Goal: Task Accomplishment & Management: Use online tool/utility

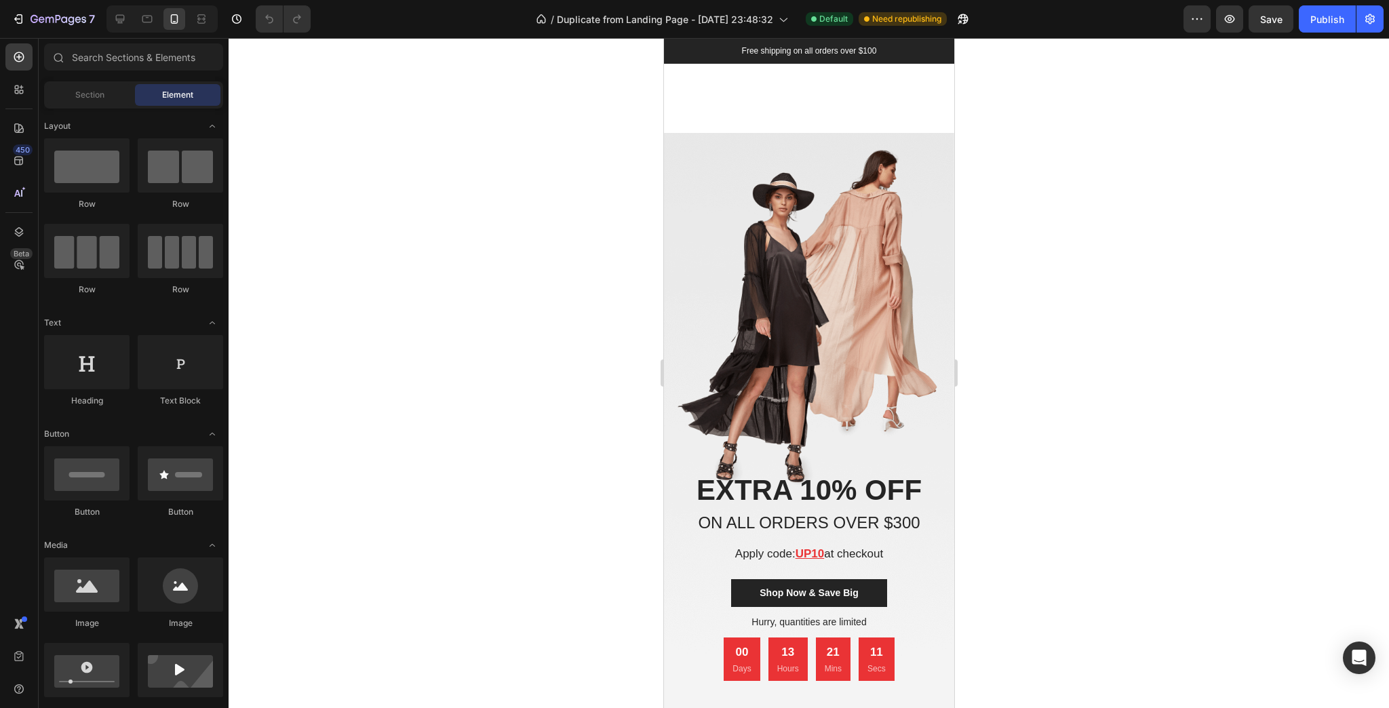
scroll to position [8300, 0]
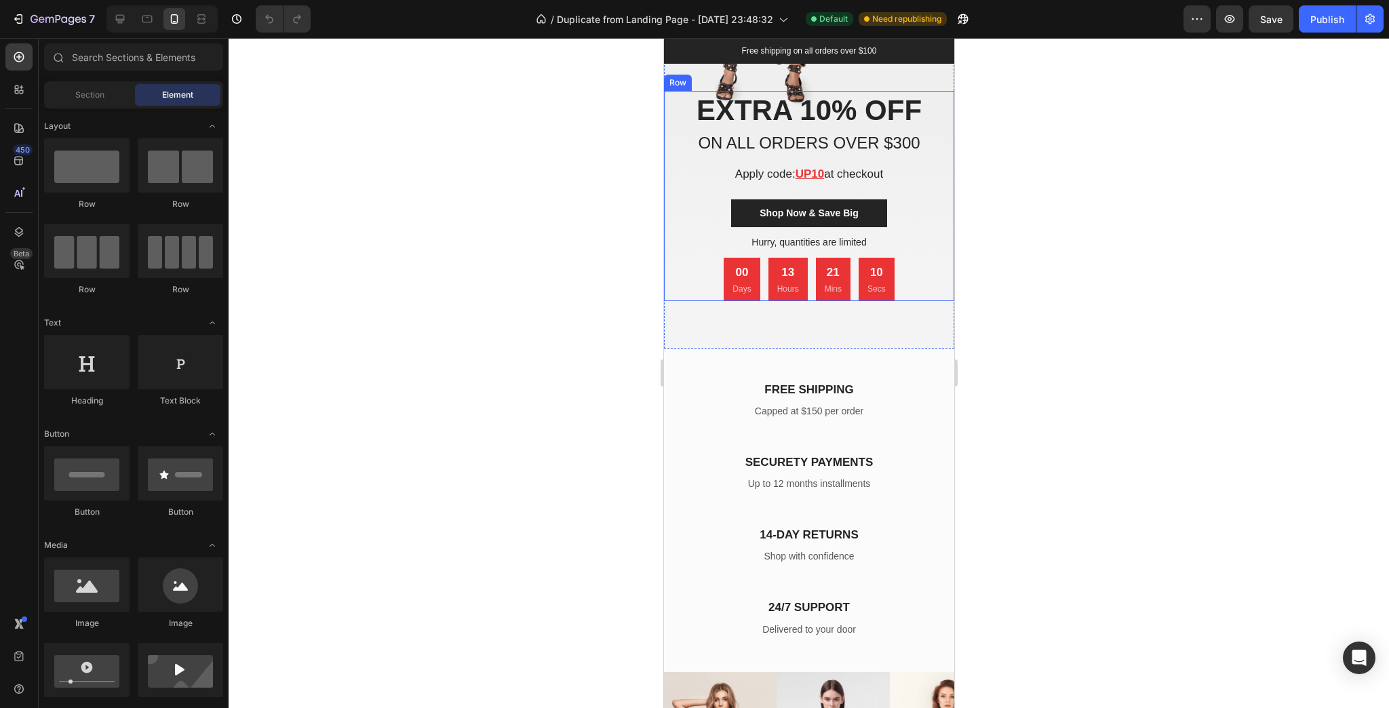
click at [862, 168] on p "Apply code: UP10 at checkout" at bounding box center [809, 174] width 288 height 15
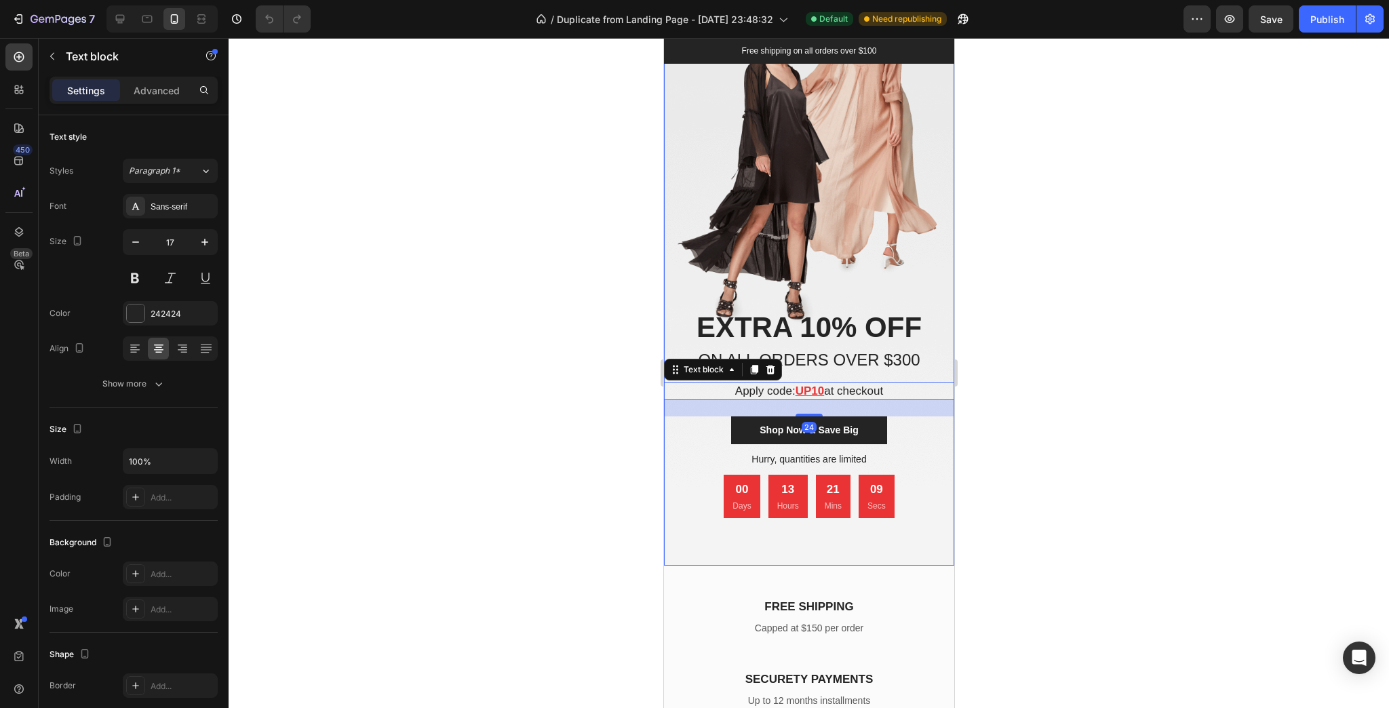
click at [728, 186] on div "Overlay" at bounding box center [808, 267] width 290 height 595
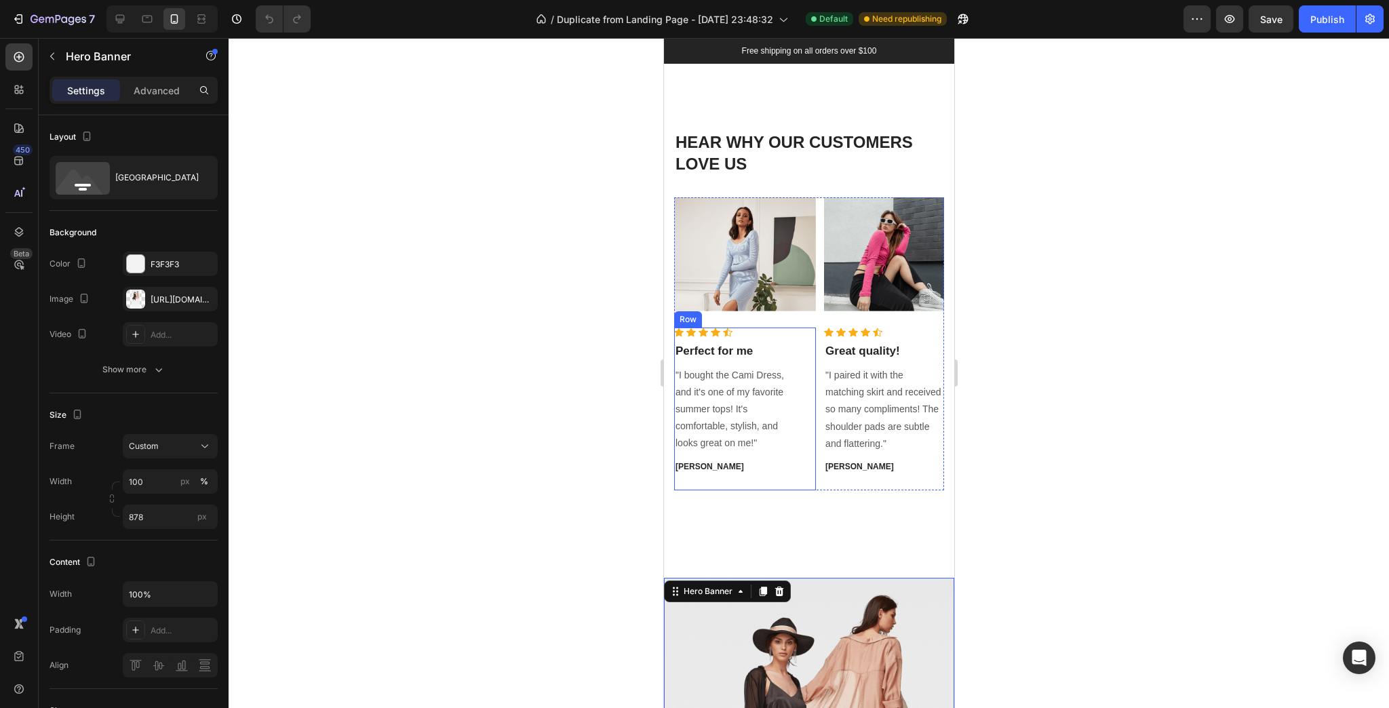
scroll to position [7595, 0]
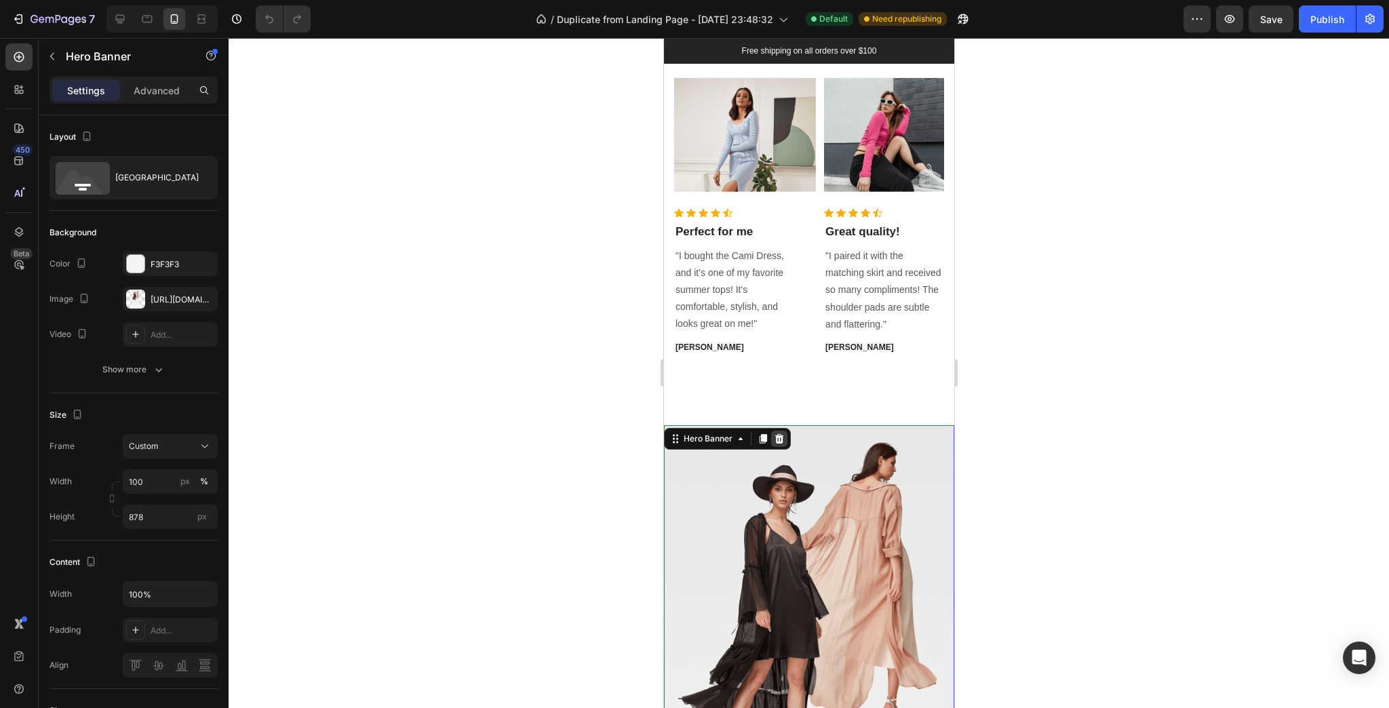
click at [780, 440] on icon at bounding box center [778, 438] width 9 height 9
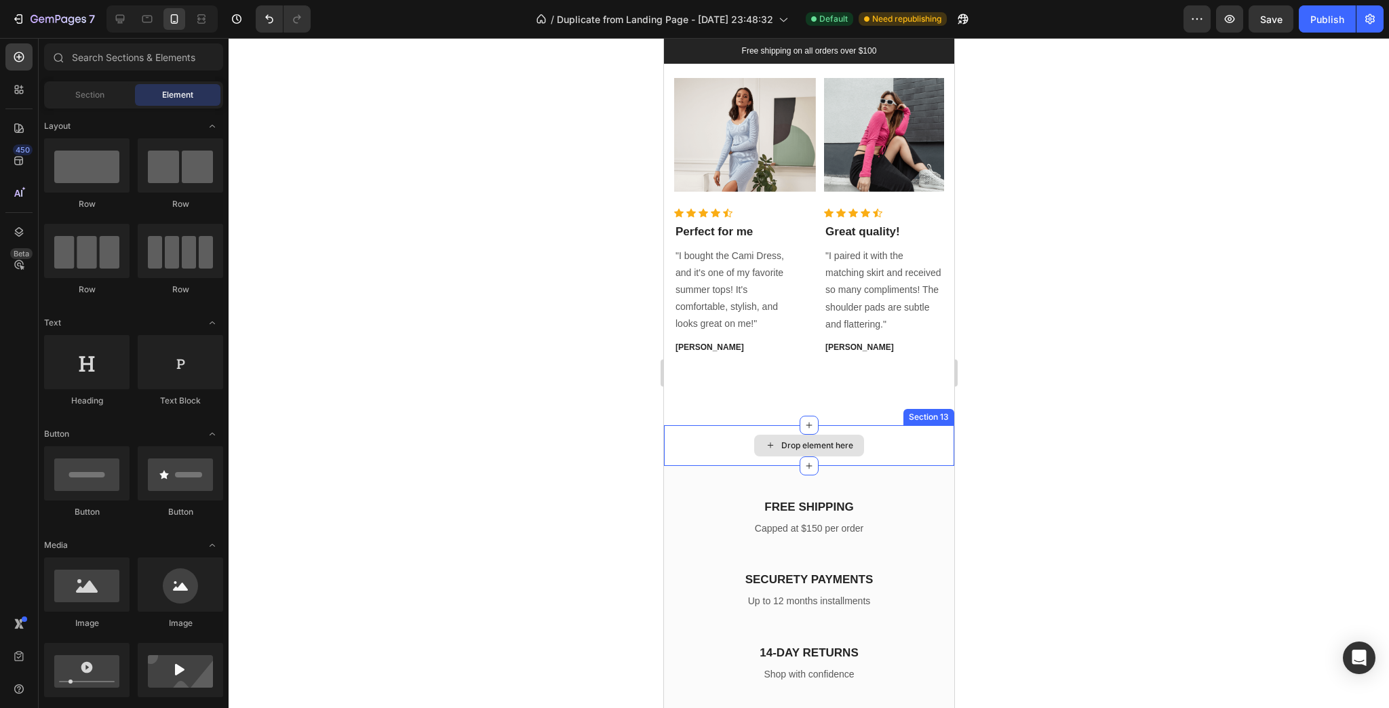
scroll to position [7866, 0]
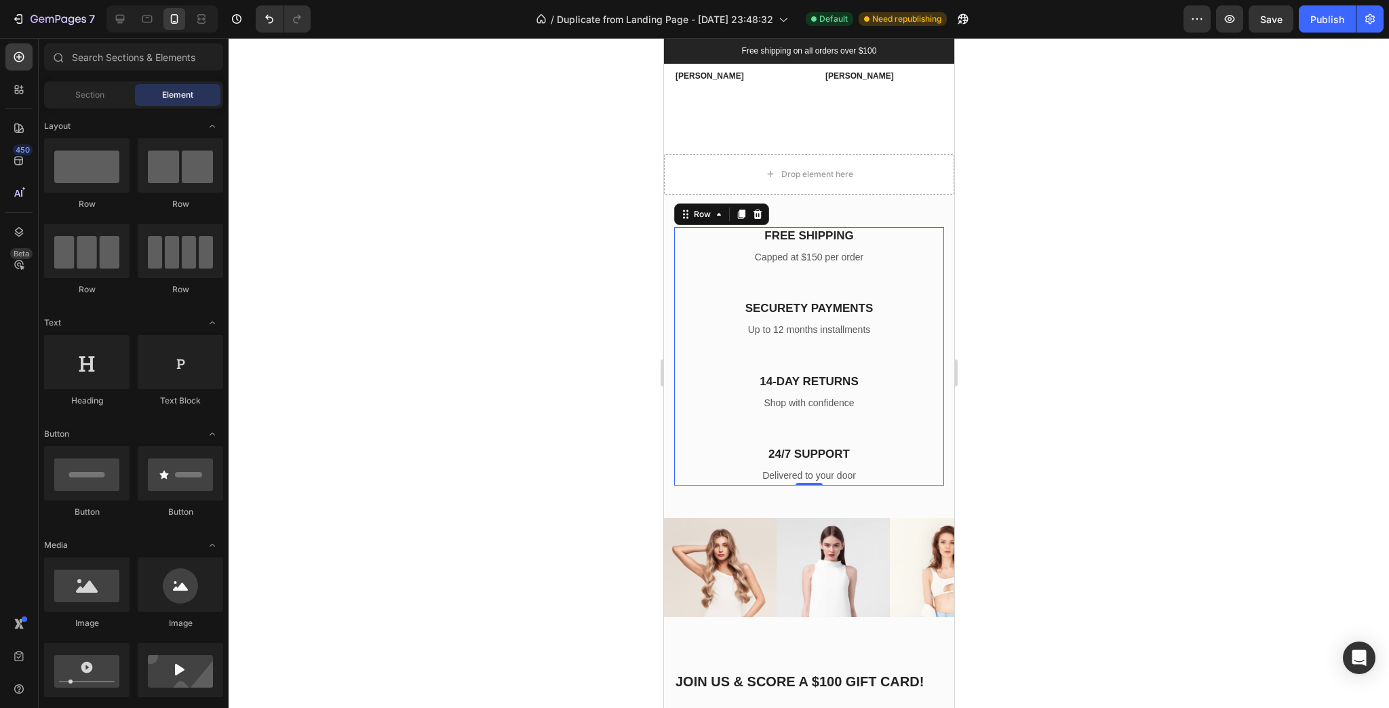
click at [707, 341] on div "SECURETY PAYMENTS Heading Up to 12 months installments Text block" at bounding box center [808, 336] width 270 height 73
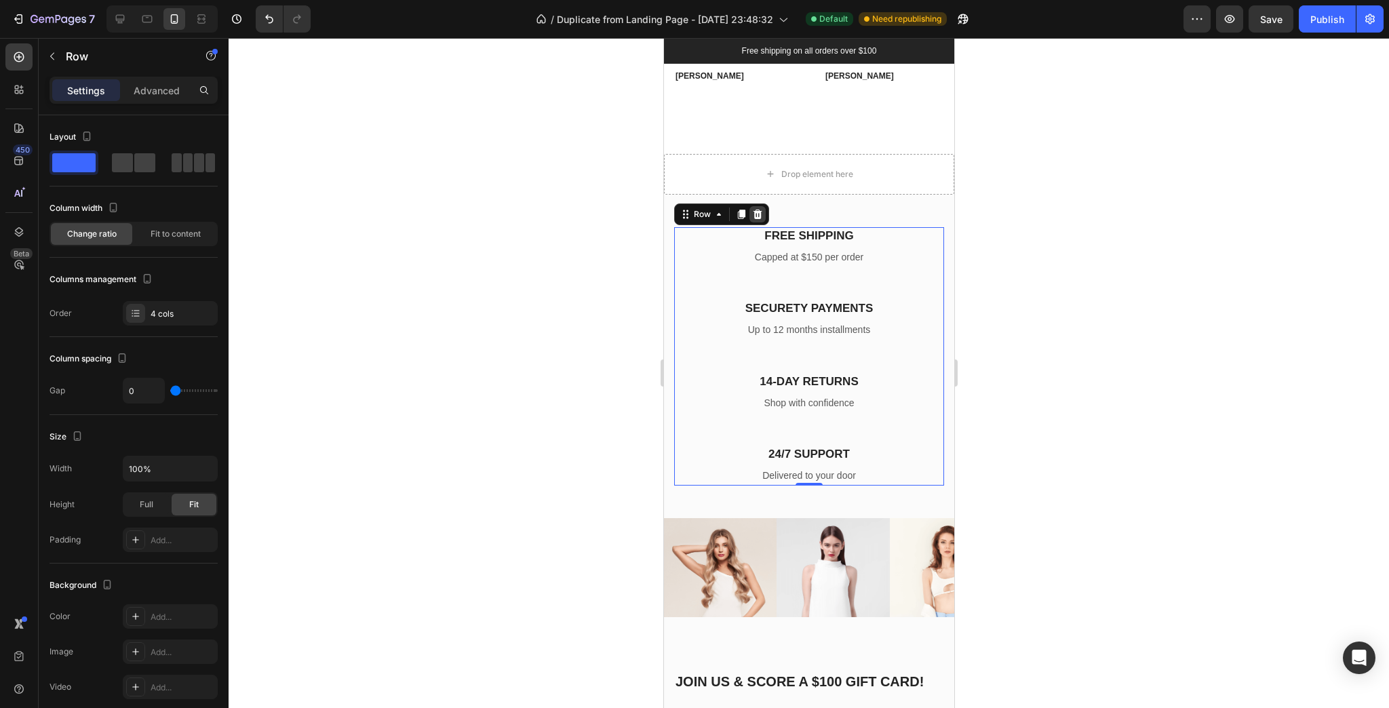
click at [757, 210] on icon at bounding box center [757, 214] width 9 height 9
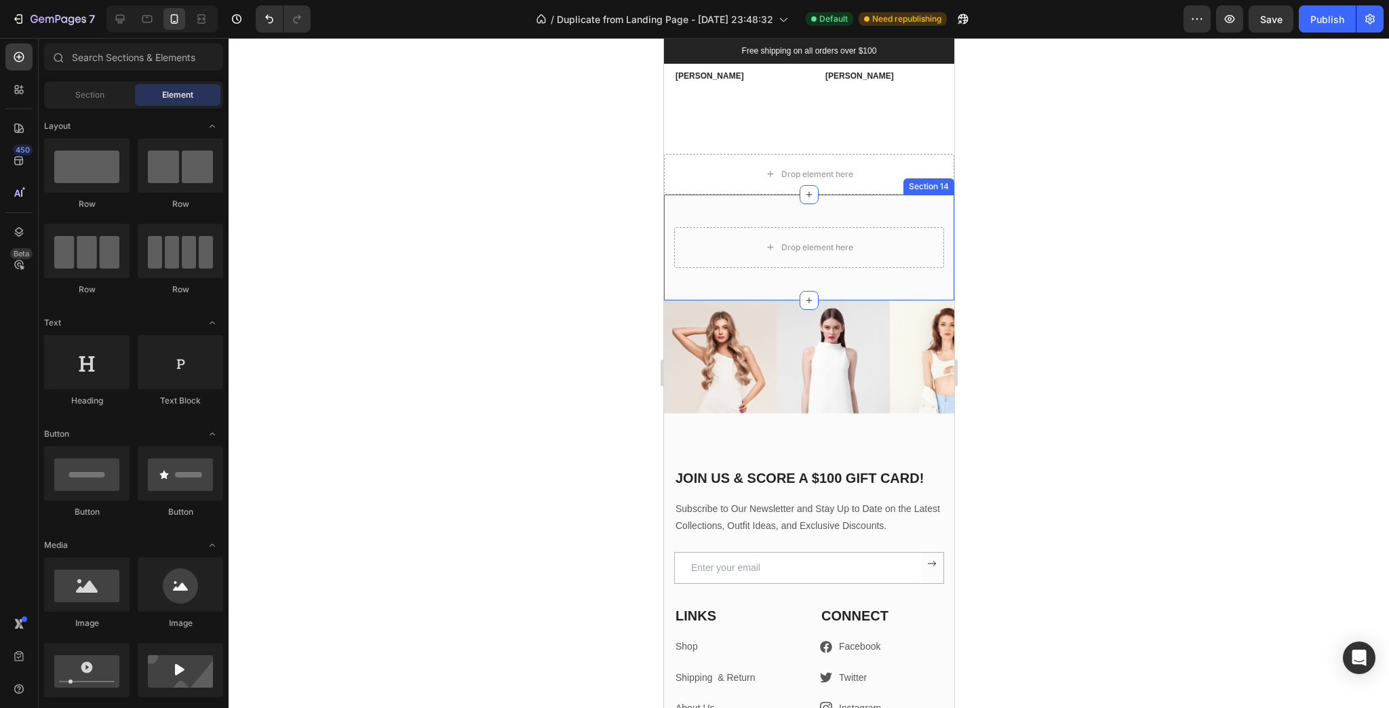
click at [684, 211] on div "Drop element here Section 14" at bounding box center [808, 248] width 290 height 106
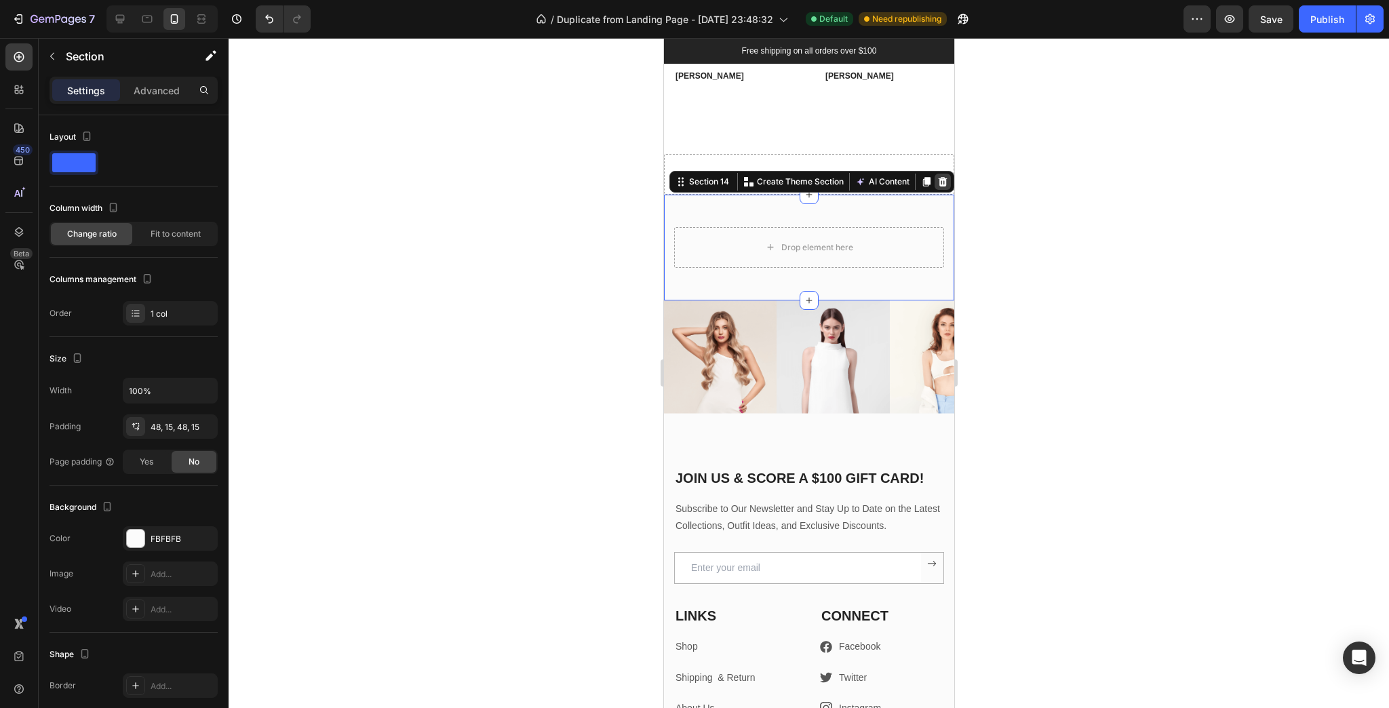
click at [936, 177] on icon at bounding box center [941, 181] width 11 height 11
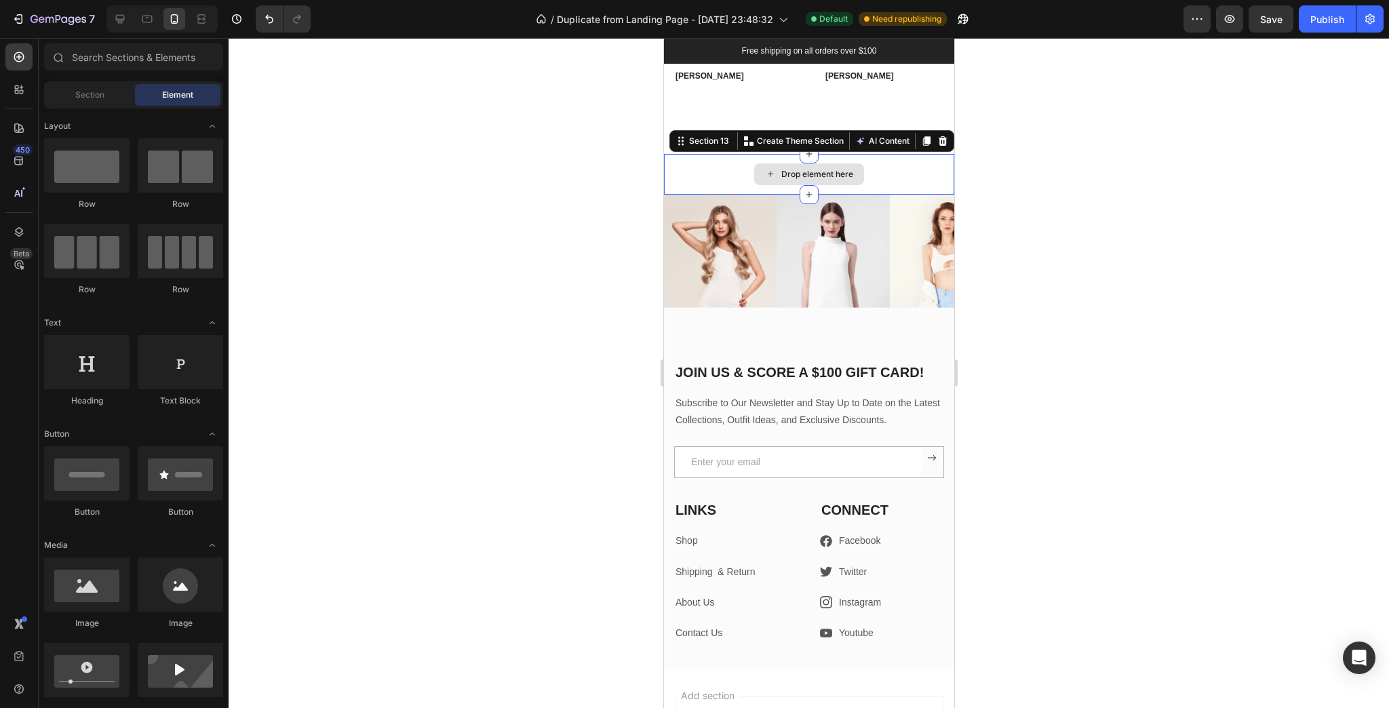
click at [729, 171] on div "Drop element here" at bounding box center [808, 174] width 290 height 41
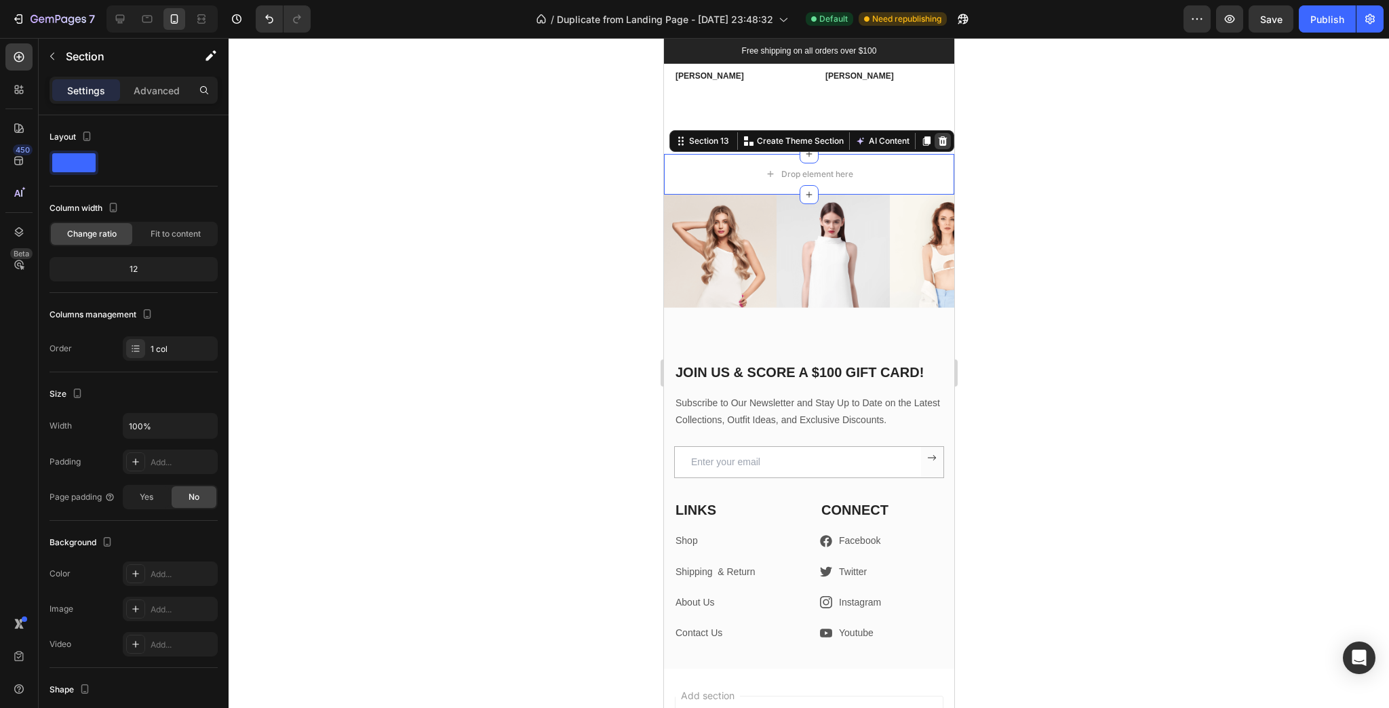
click at [936, 136] on icon at bounding box center [941, 141] width 11 height 11
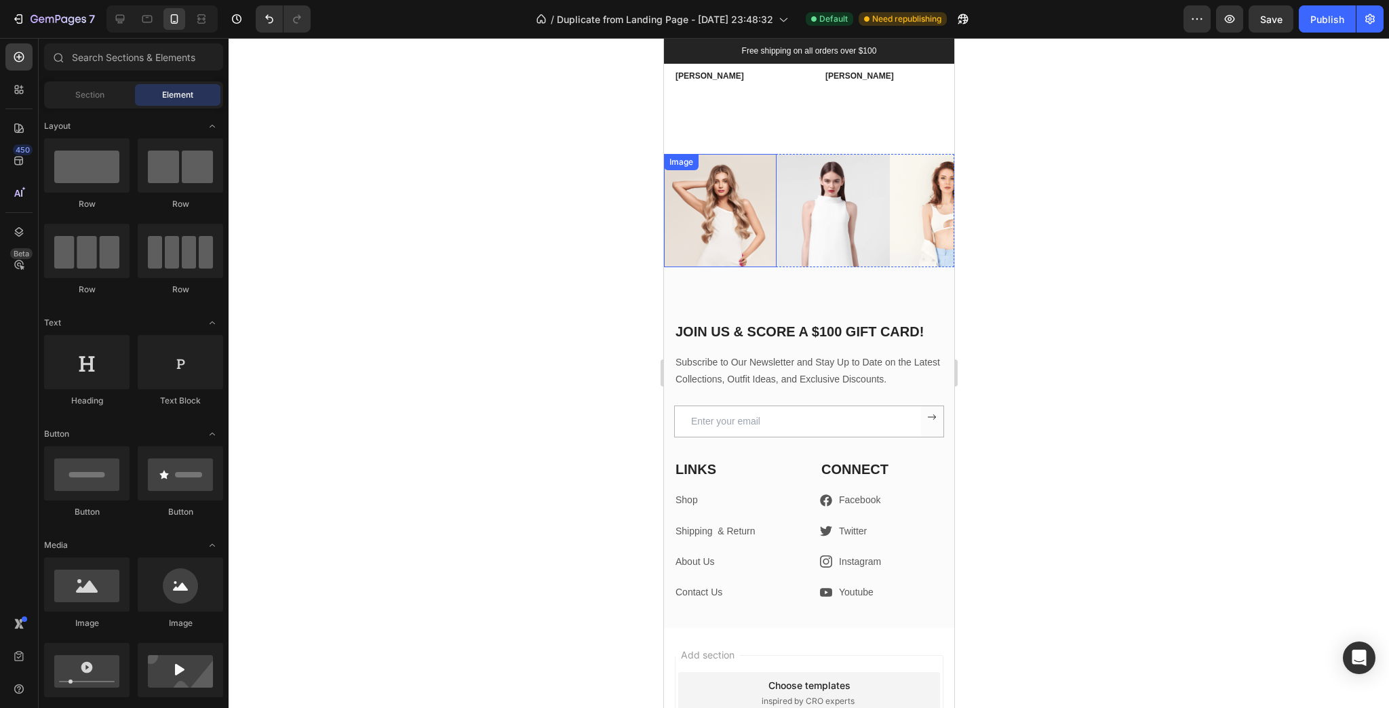
drag, startPoint x: 671, startPoint y: 165, endPoint x: 703, endPoint y: 159, distance: 32.5
click at [671, 165] on div "Image" at bounding box center [680, 162] width 29 height 12
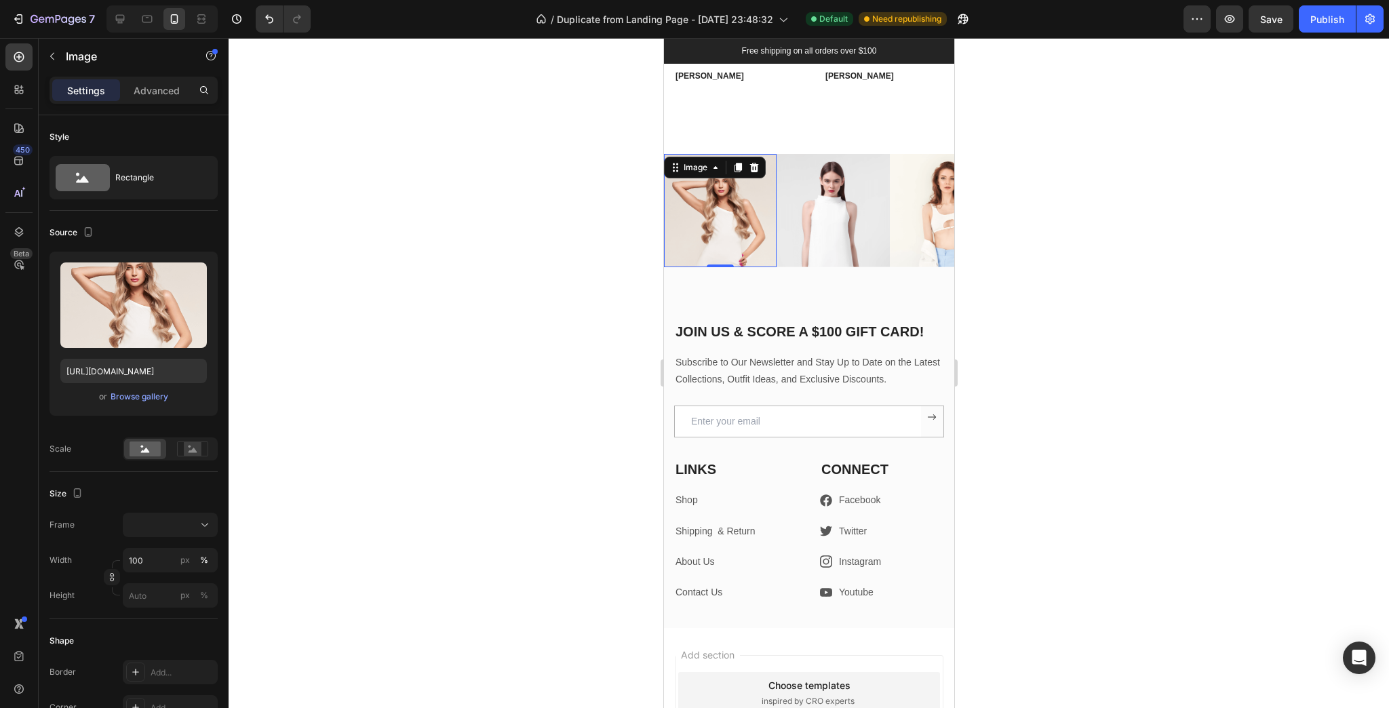
click at [740, 157] on div "Image" at bounding box center [714, 168] width 102 height 22
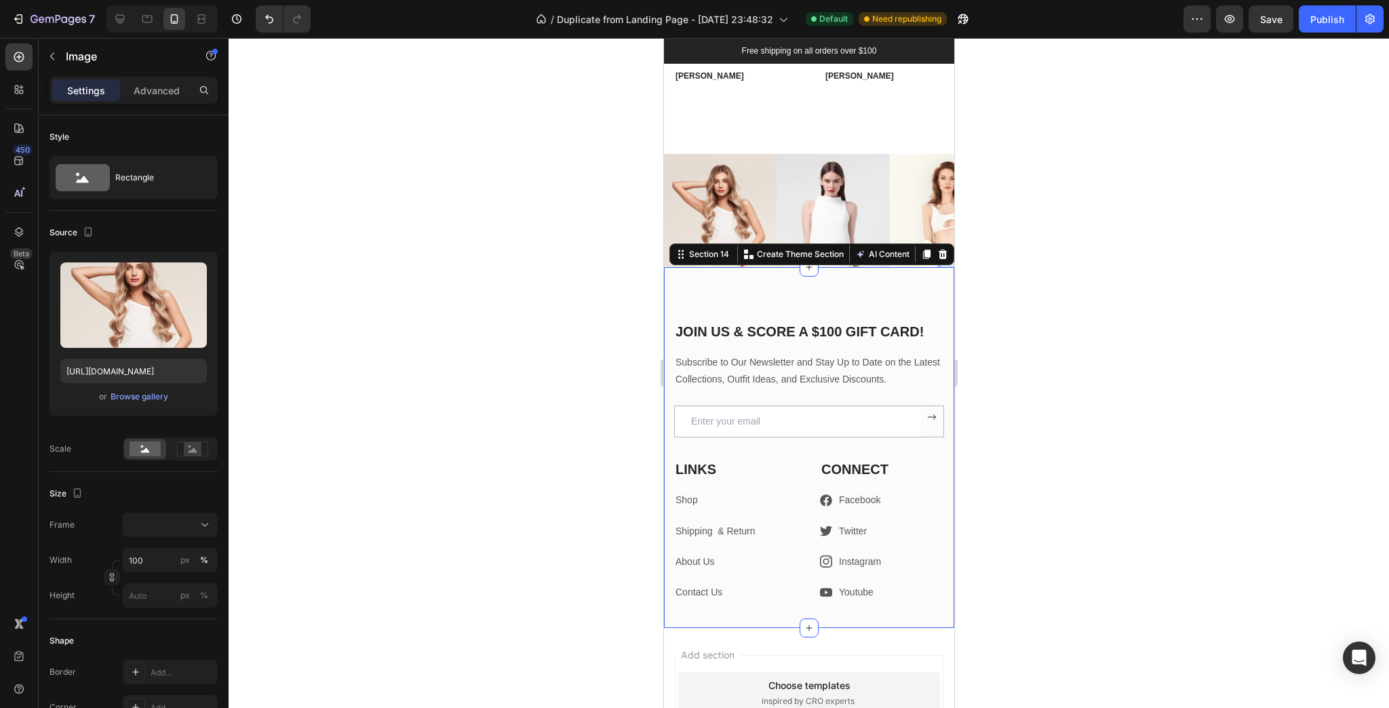
click at [727, 300] on div "JOIN US & SCORE A $100 GIFT CARD! Heading Subscribe to Our Newsletter and Stay …" at bounding box center [808, 447] width 290 height 361
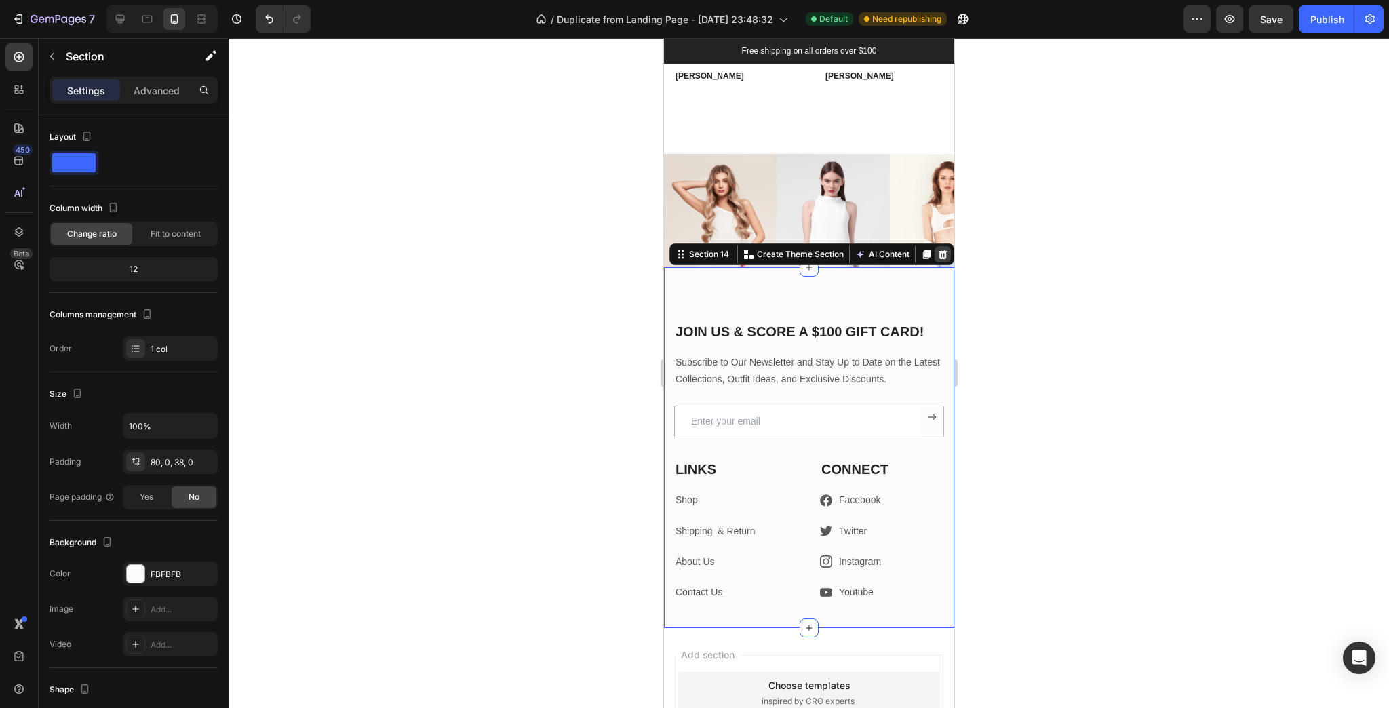
click at [936, 256] on icon at bounding box center [941, 254] width 11 height 11
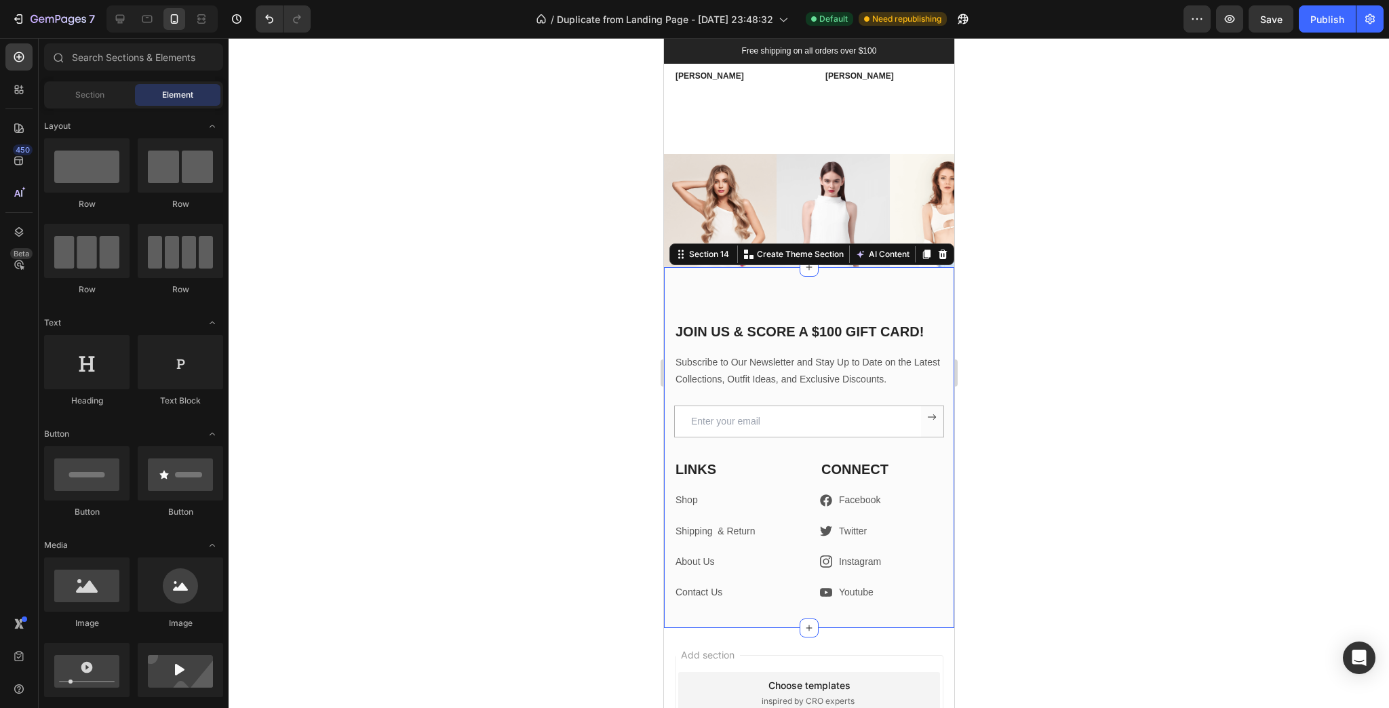
scroll to position [7711, 0]
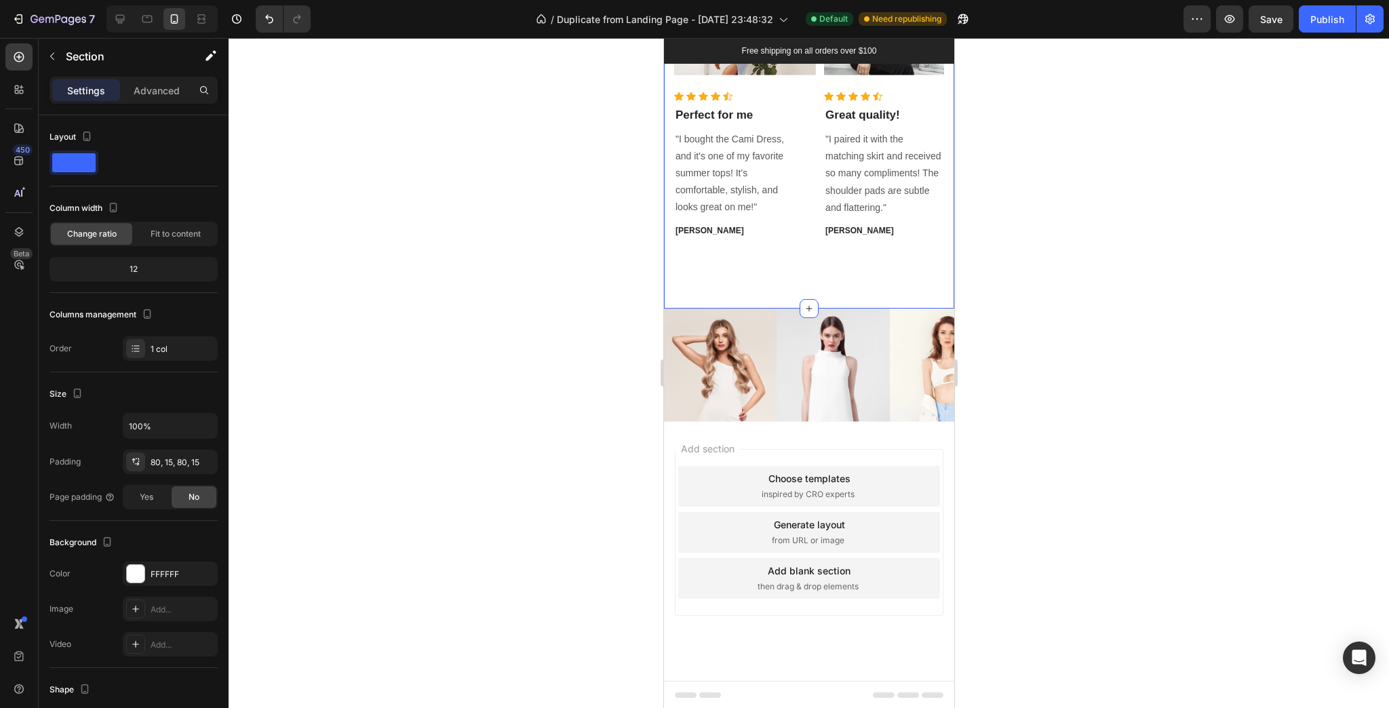
click at [682, 263] on div "HEAR WHY OUR CUSTOMERS LOVE US Heading Image Icon Icon Icon Icon Icon Icon List…" at bounding box center [808, 74] width 290 height 468
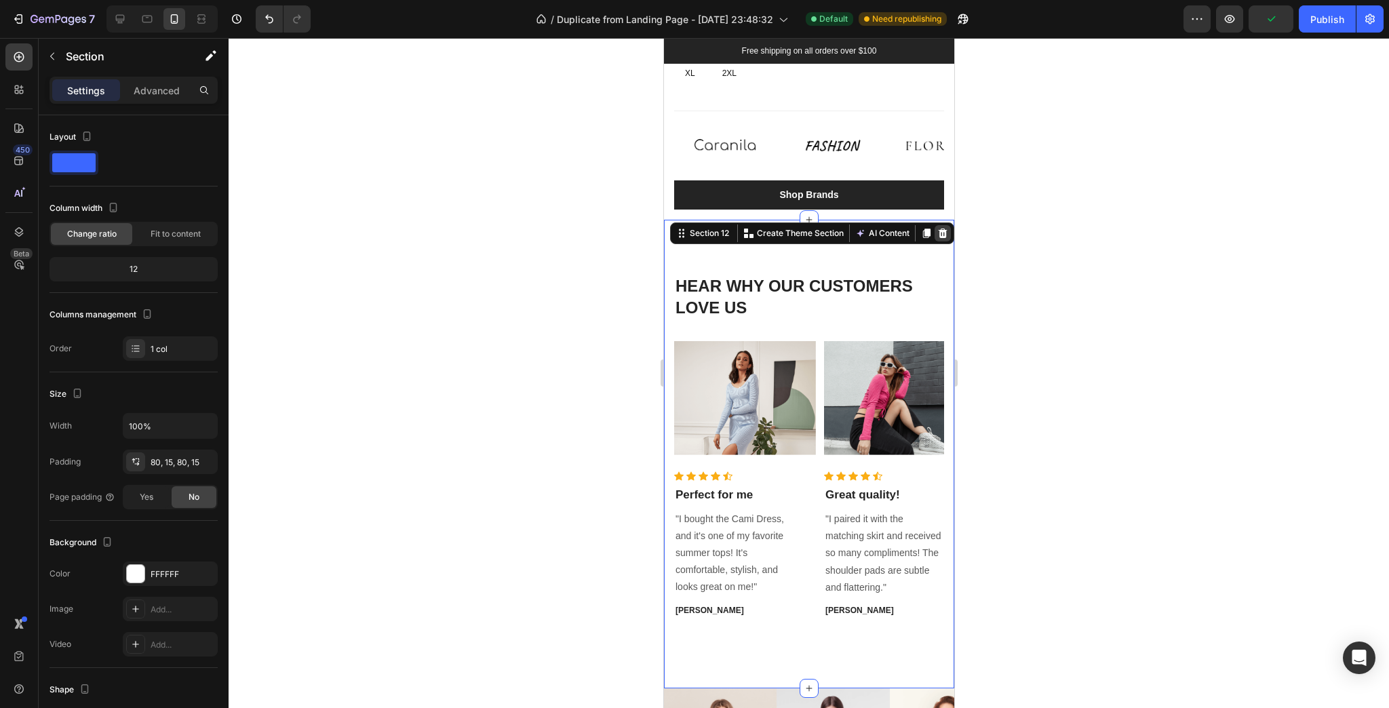
click at [940, 233] on div at bounding box center [942, 233] width 16 height 16
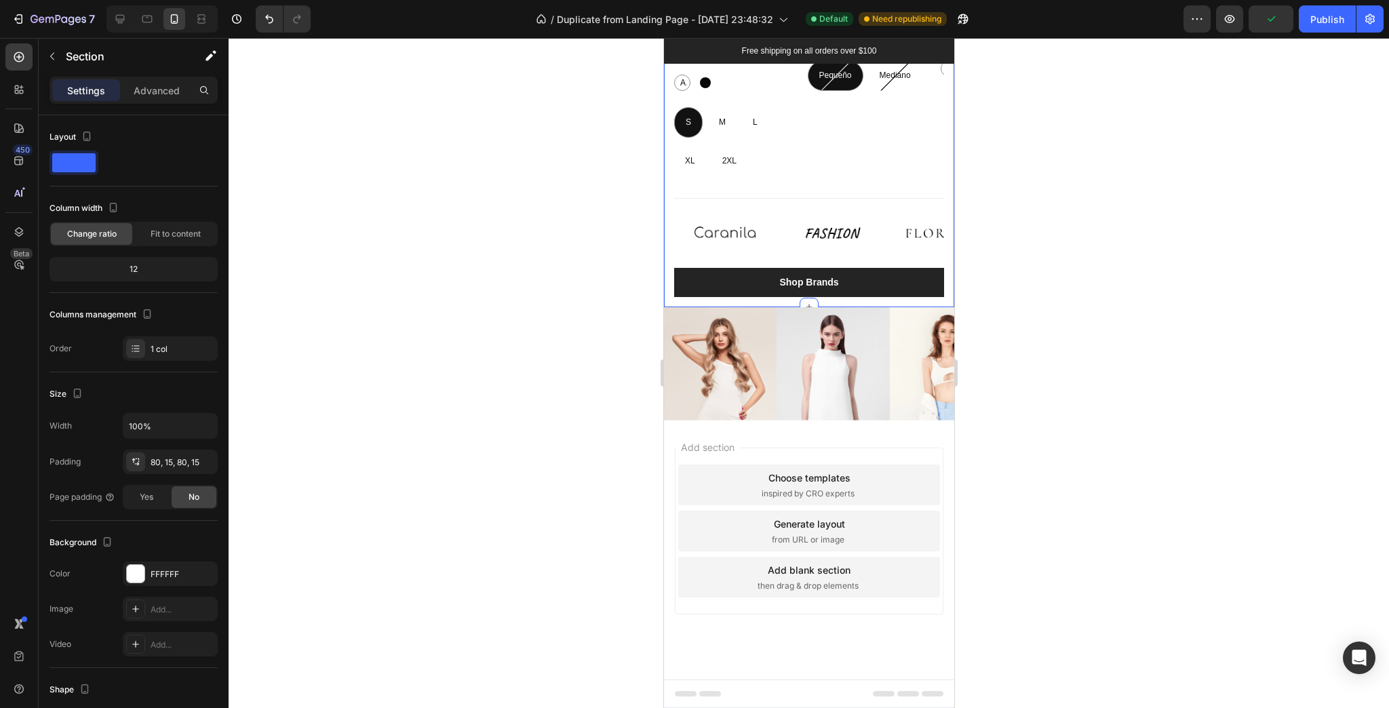
scroll to position [7244, 0]
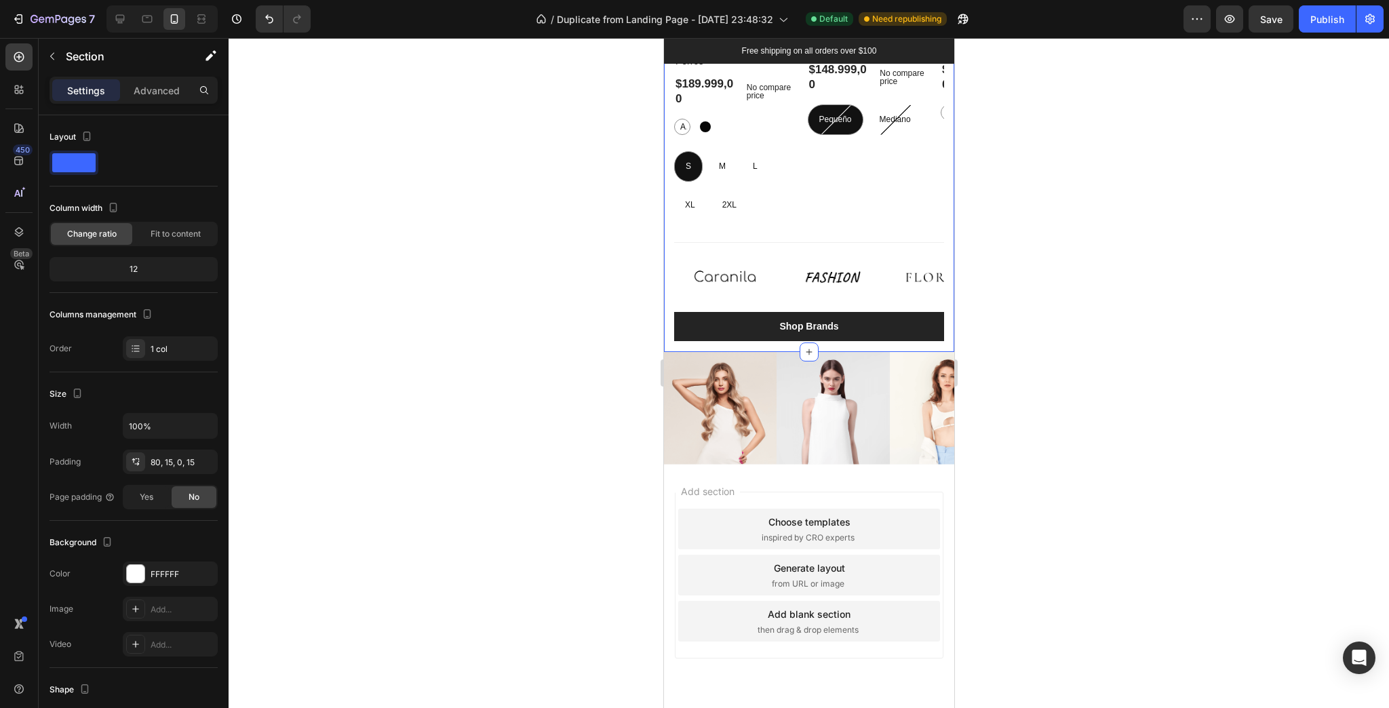
scroll to position [7140, 0]
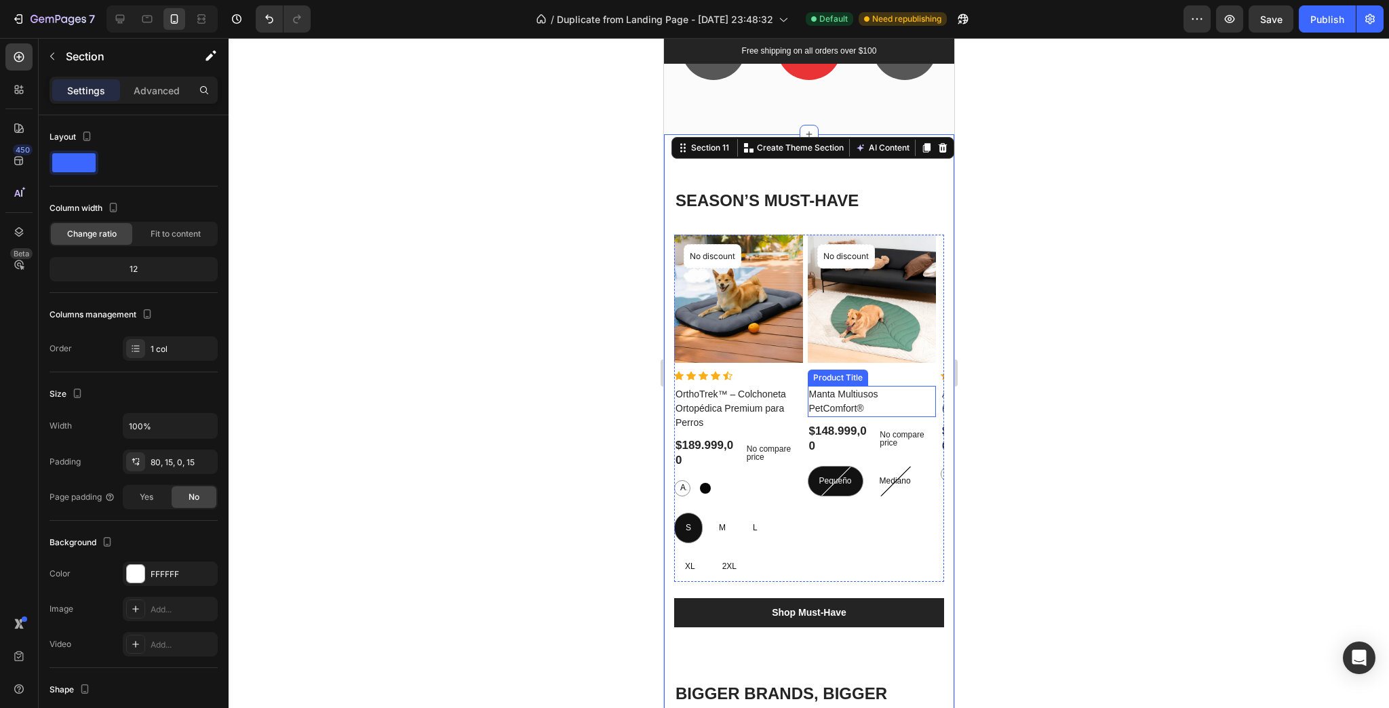
scroll to position [6218, 0]
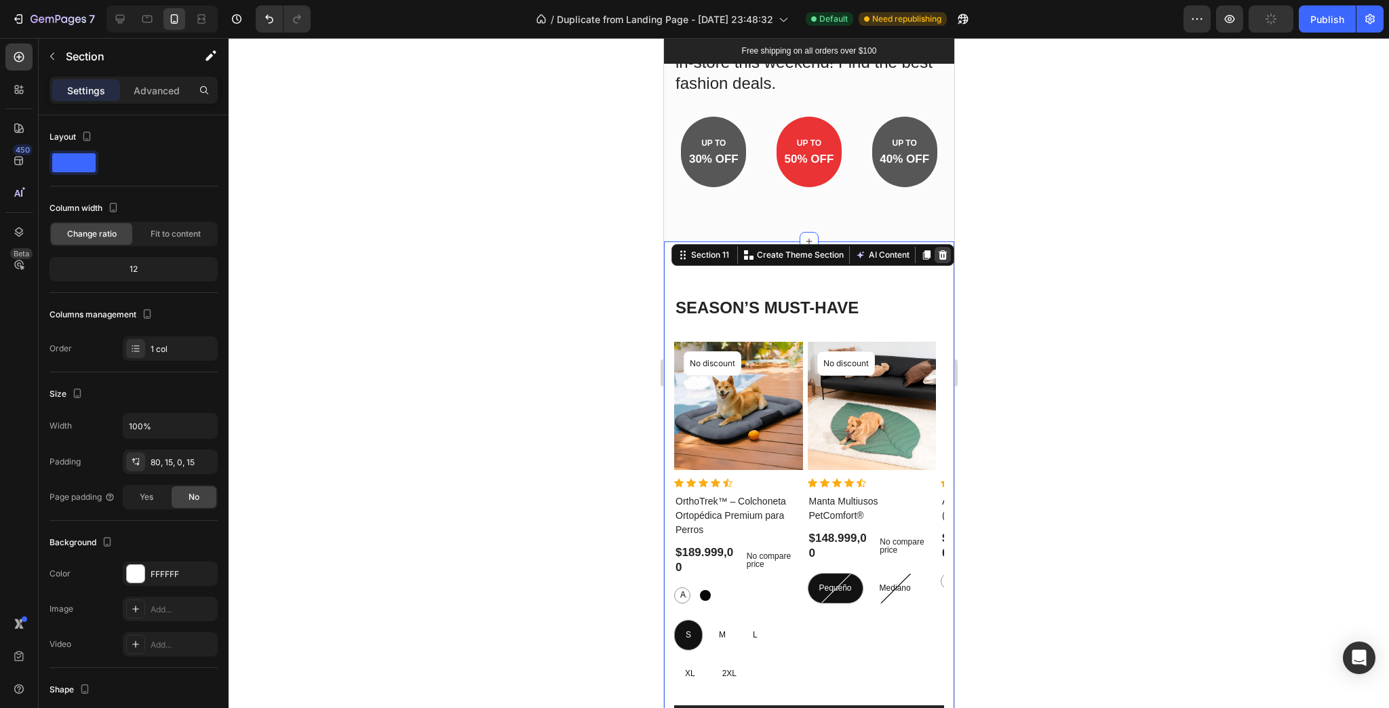
click at [936, 255] on icon at bounding box center [941, 255] width 11 height 11
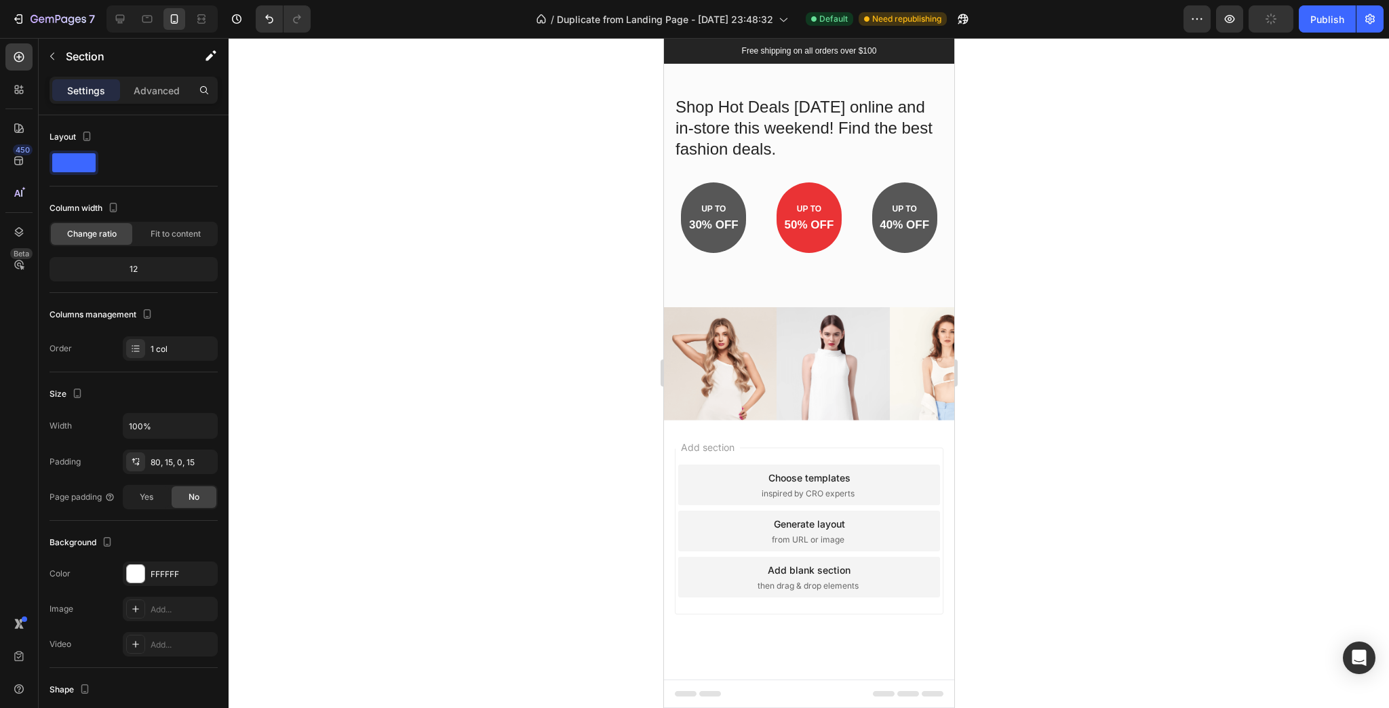
scroll to position [6151, 0]
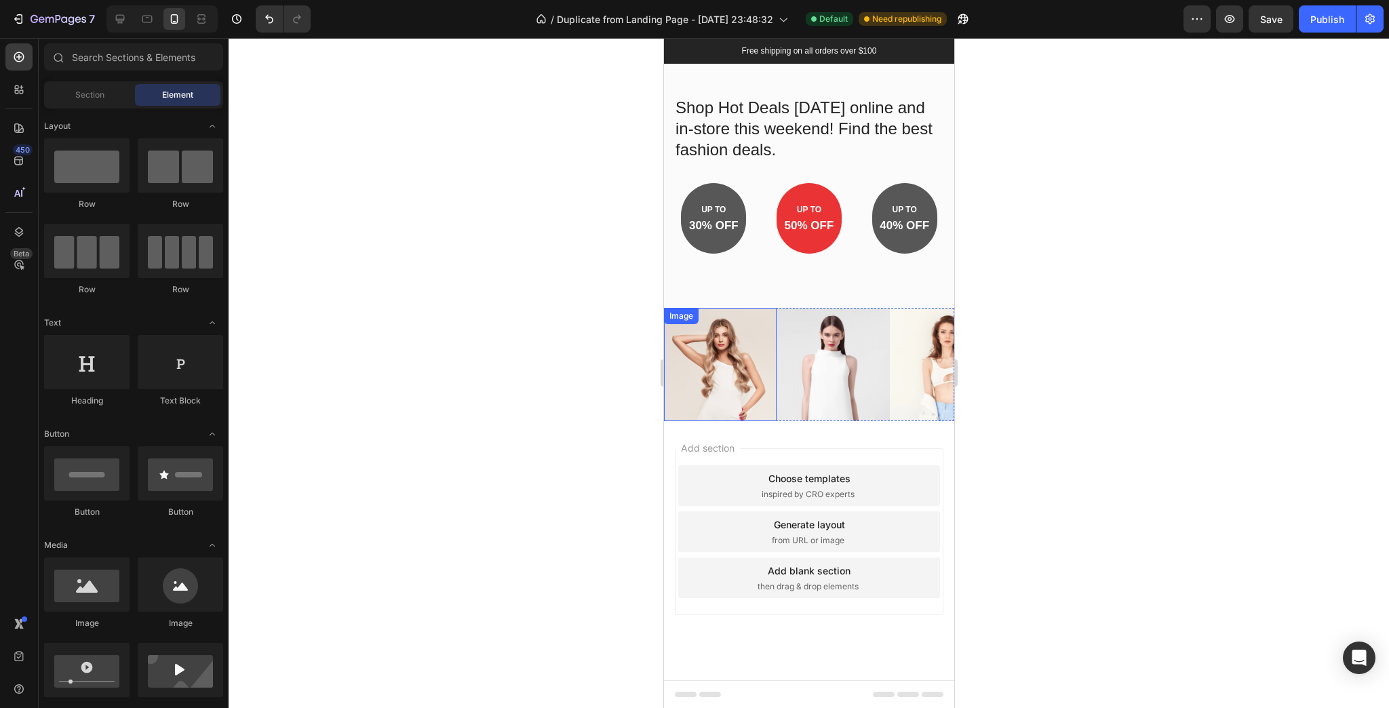
click at [683, 317] on div "Image" at bounding box center [680, 316] width 29 height 12
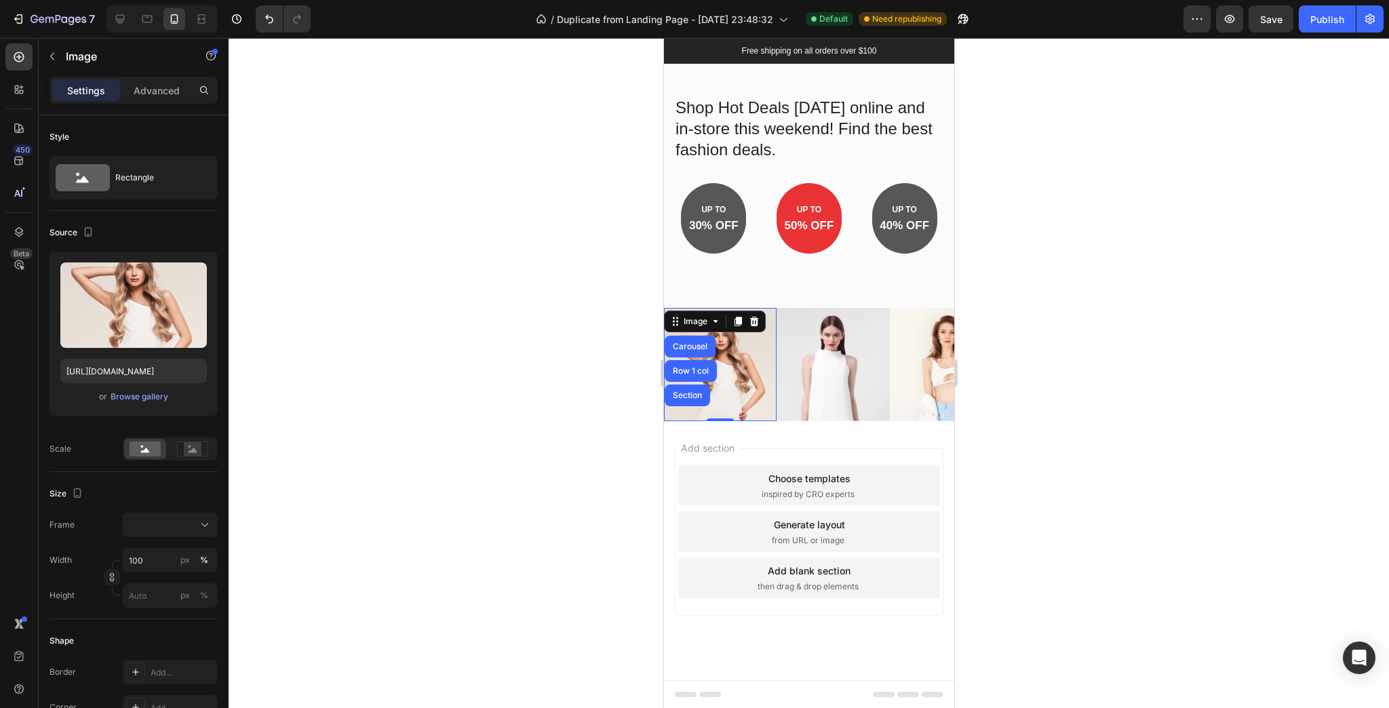
scroll to position [5620, 0]
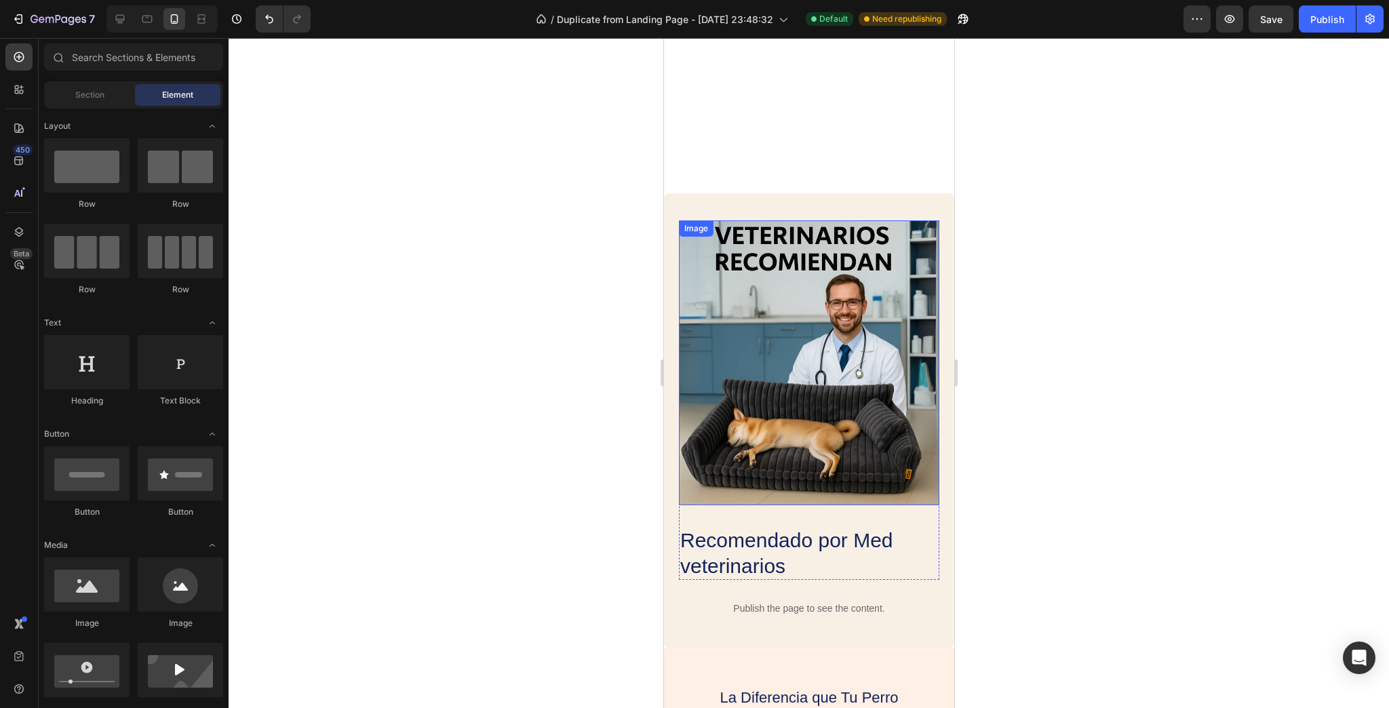
scroll to position [3447, 0]
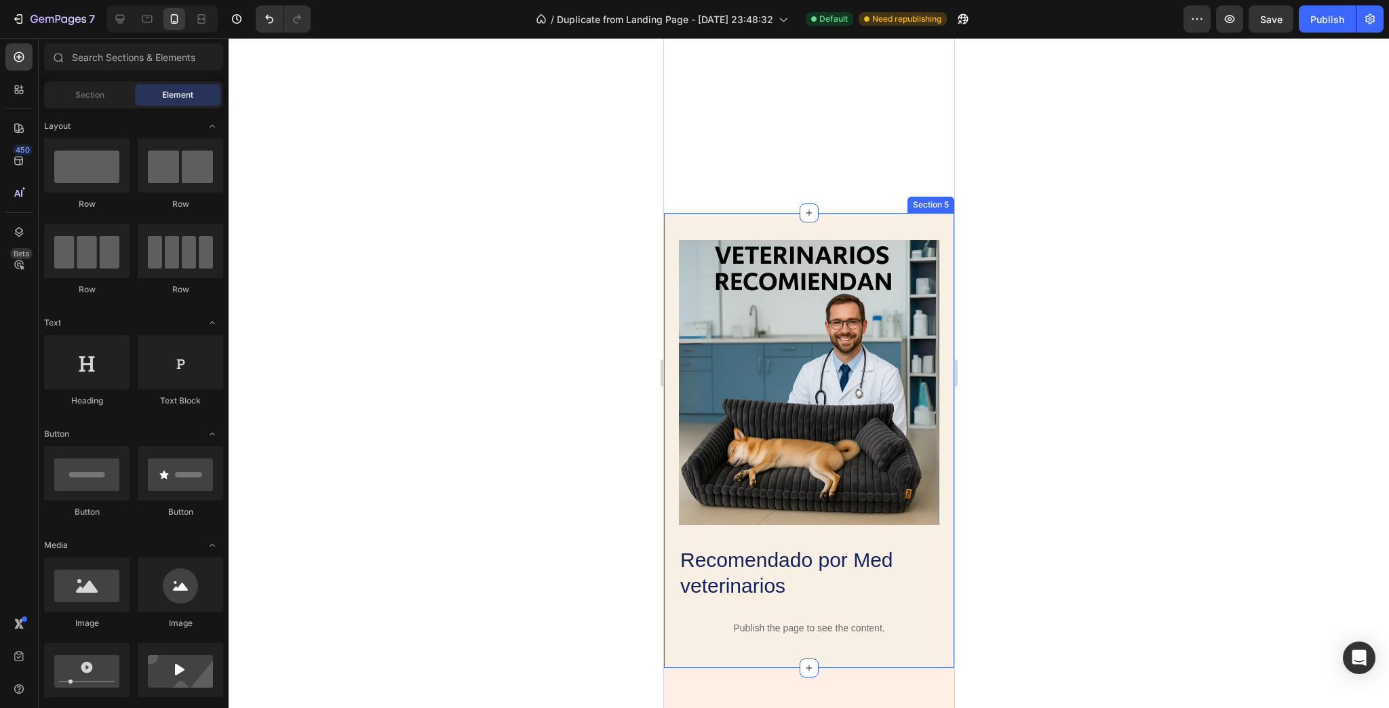
click at [778, 222] on div "Image Recomendado por Med veterinarios Heading Row Row Row Publish the page to …" at bounding box center [808, 441] width 290 height 456
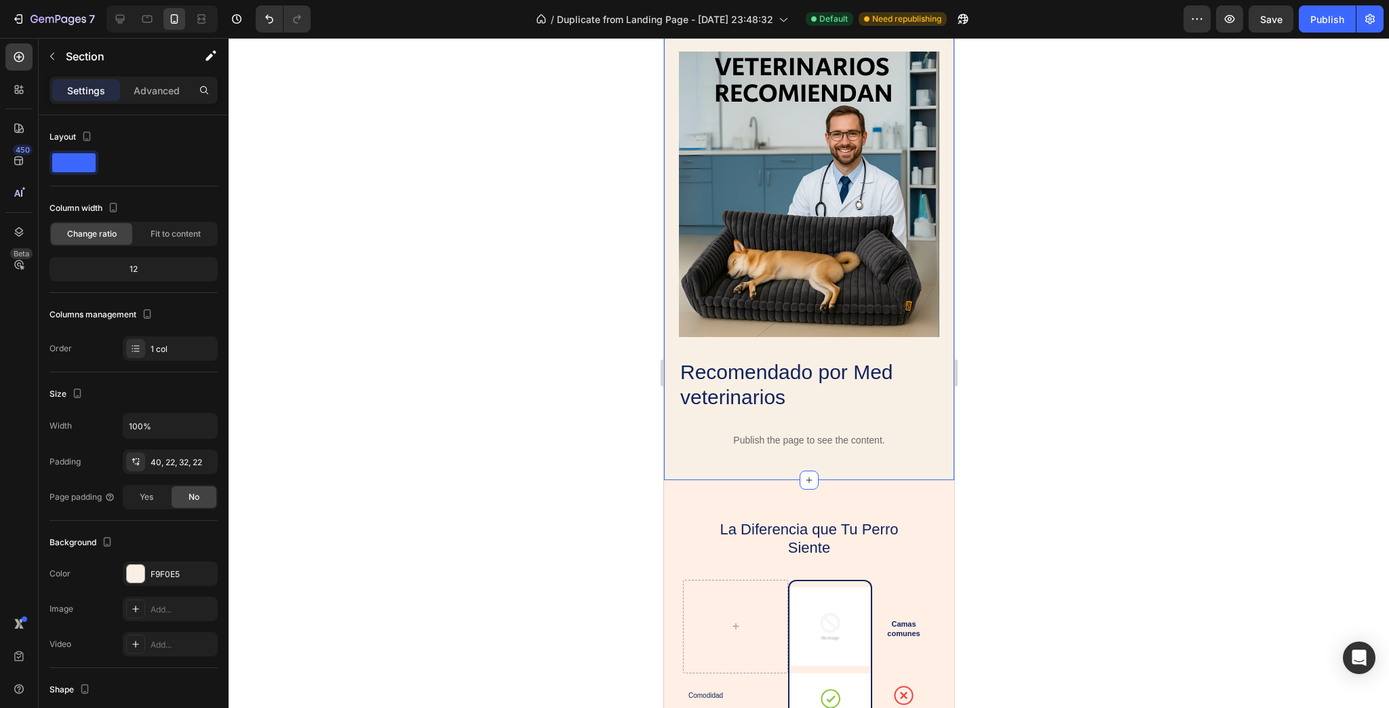
click at [936, 17] on icon at bounding box center [941, 11] width 11 height 11
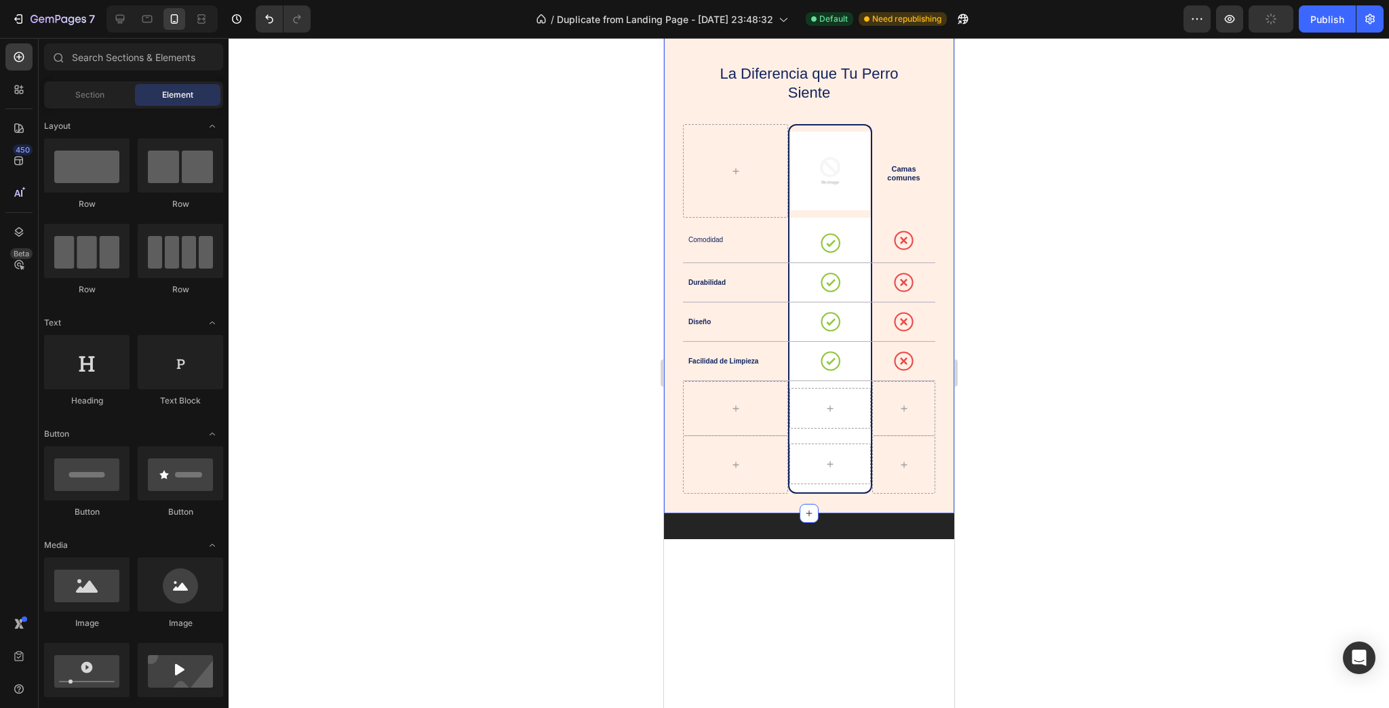
click at [749, 226] on div "La Diferencia que Tu Perro Siente Heading Image Row Camas comunes Text Block Ro…" at bounding box center [808, 268] width 290 height 489
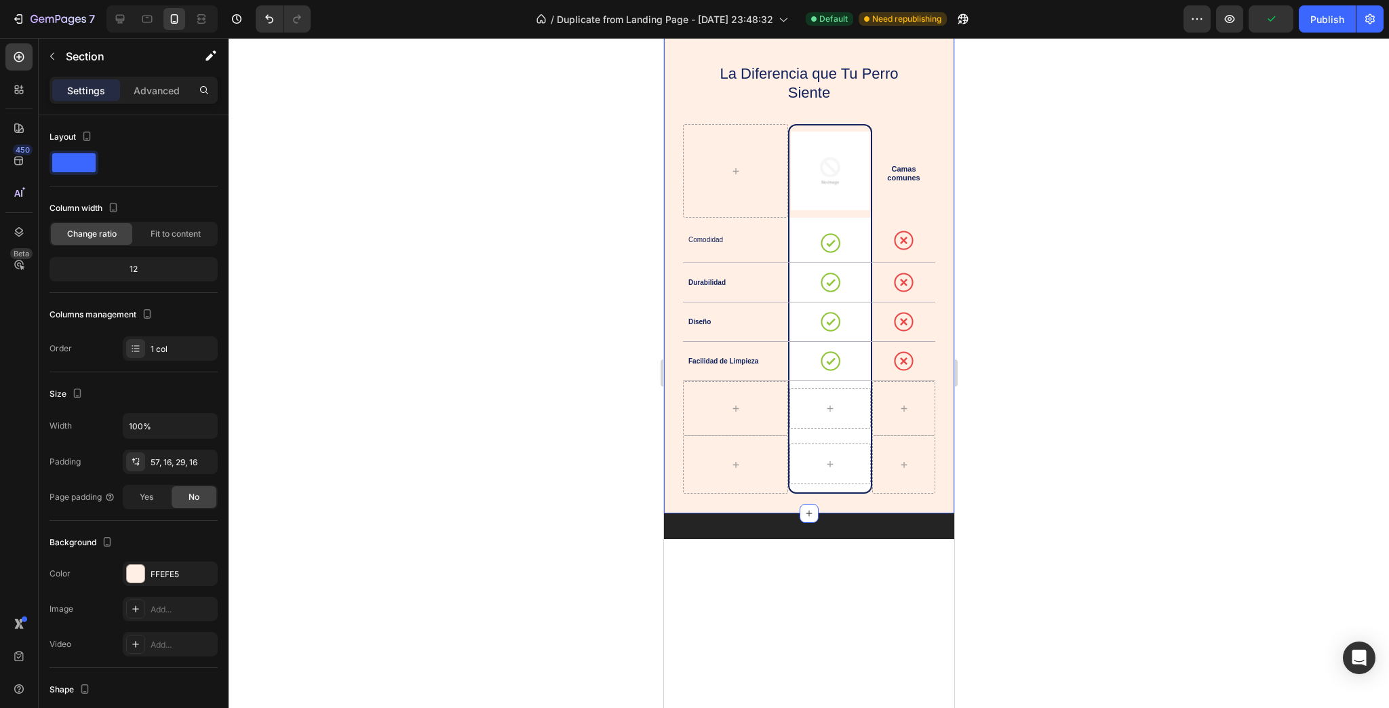
click at [938, 16] on icon at bounding box center [942, 11] width 9 height 9
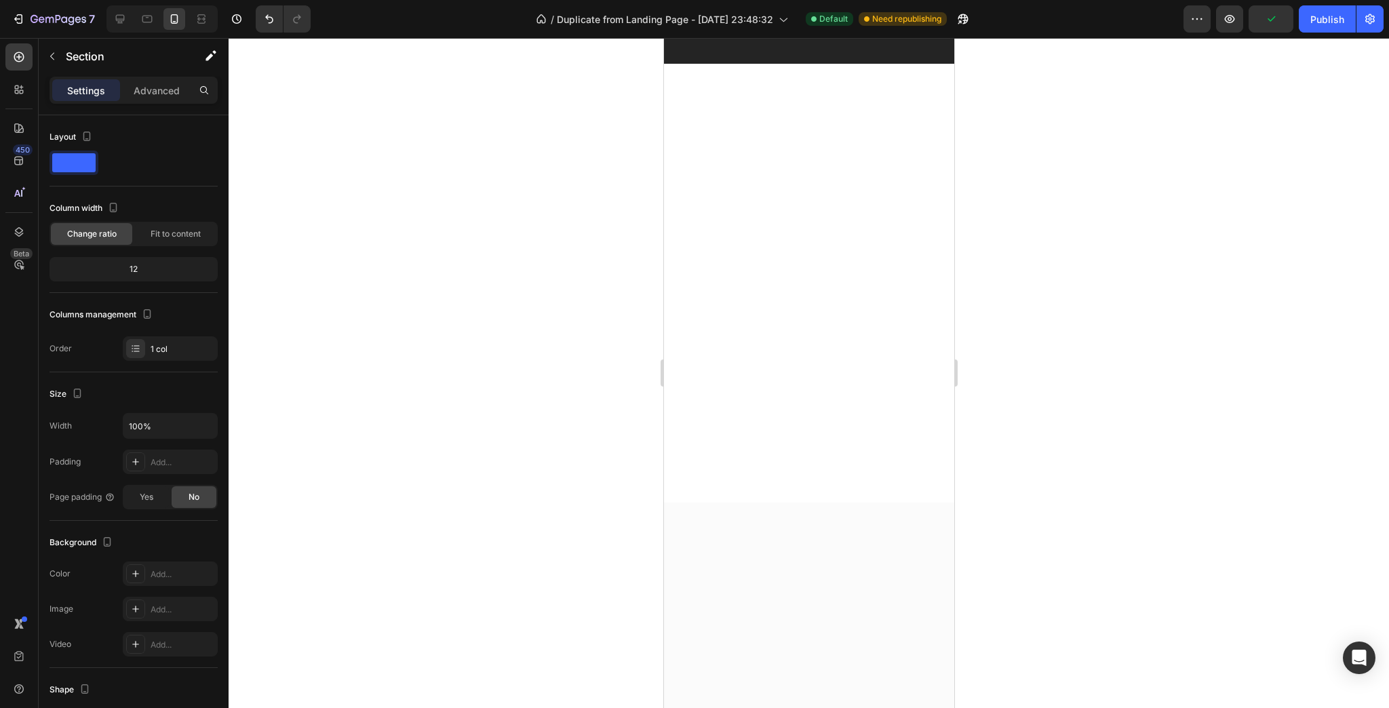
click at [708, 255] on div at bounding box center [808, 276] width 290 height 452
click at [719, 64] on div at bounding box center [808, 51] width 290 height 26
click at [715, 64] on div at bounding box center [808, 51] width 290 height 26
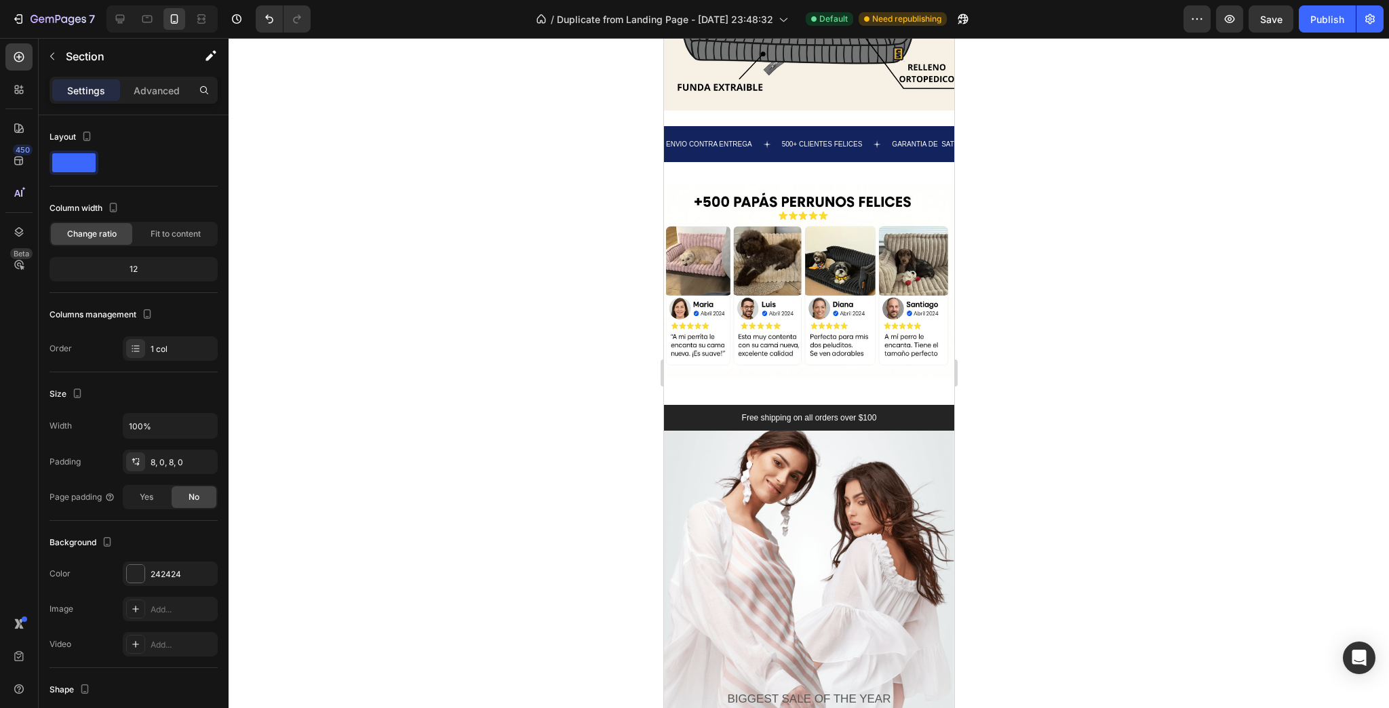
scroll to position [3230, 0]
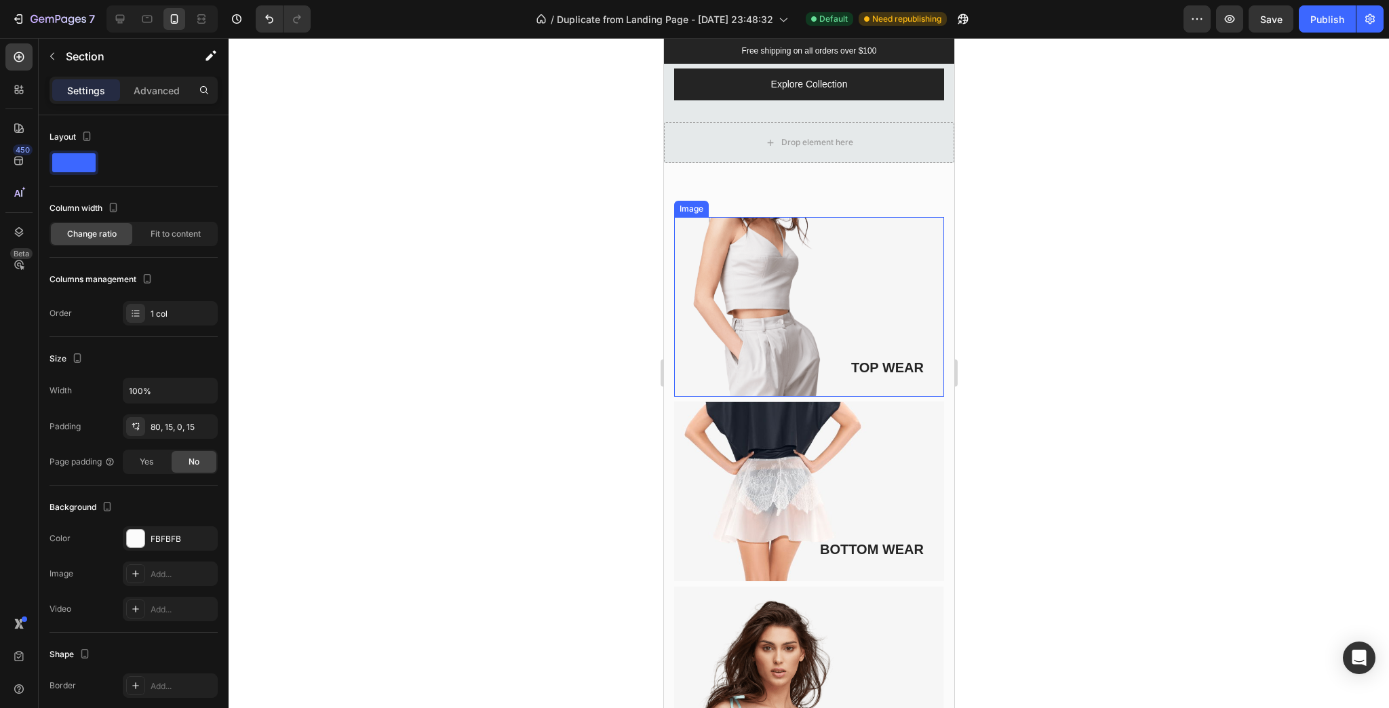
scroll to position [2959, 0]
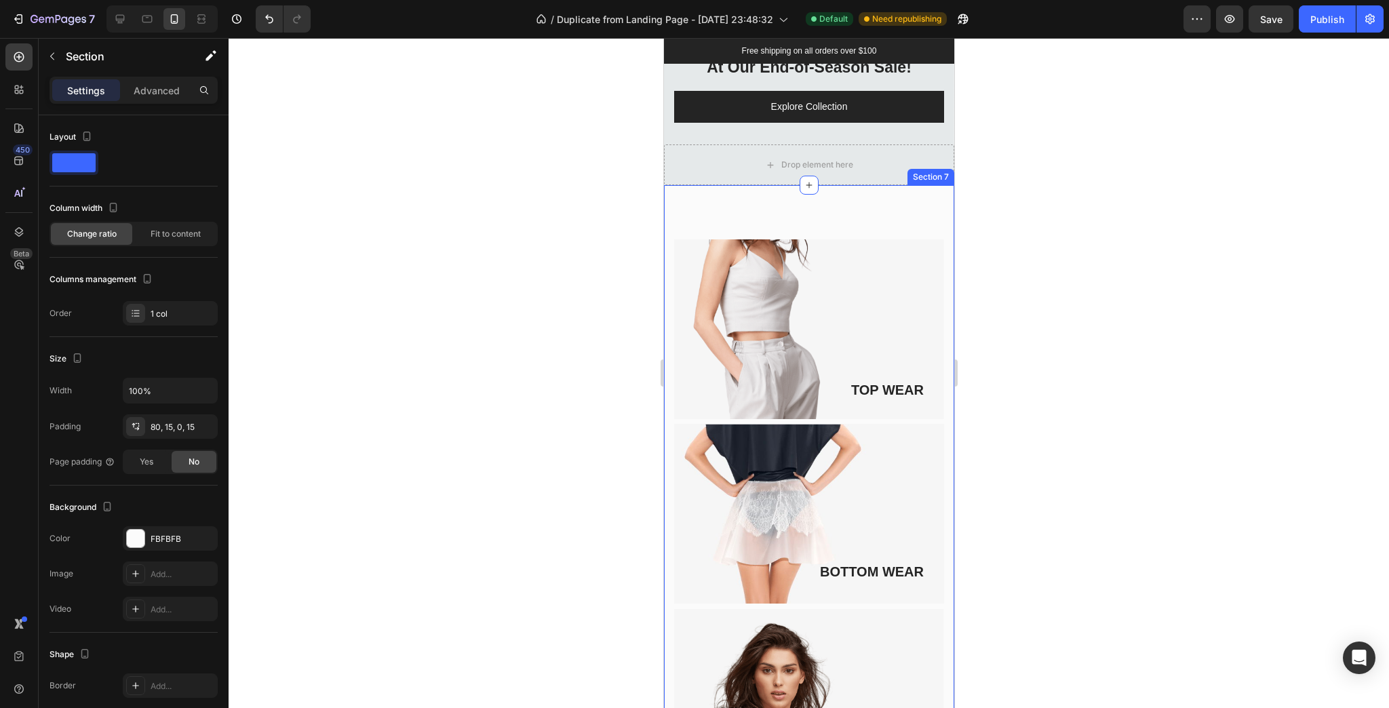
click at [718, 237] on div "TOP WEAR Text block Image Row BOTTOM WEAR Text block Image Row DRESSES Text blo…" at bounding box center [808, 673] width 290 height 976
click at [821, 227] on div "TOP WEAR Text block Image Row BOTTOM WEAR Text block Image Row DRESSES Text blo…" at bounding box center [808, 673] width 290 height 976
click at [818, 225] on div "TOP WEAR Text block Image Row BOTTOM WEAR Text block Image Row DRESSES Text blo…" at bounding box center [808, 673] width 290 height 976
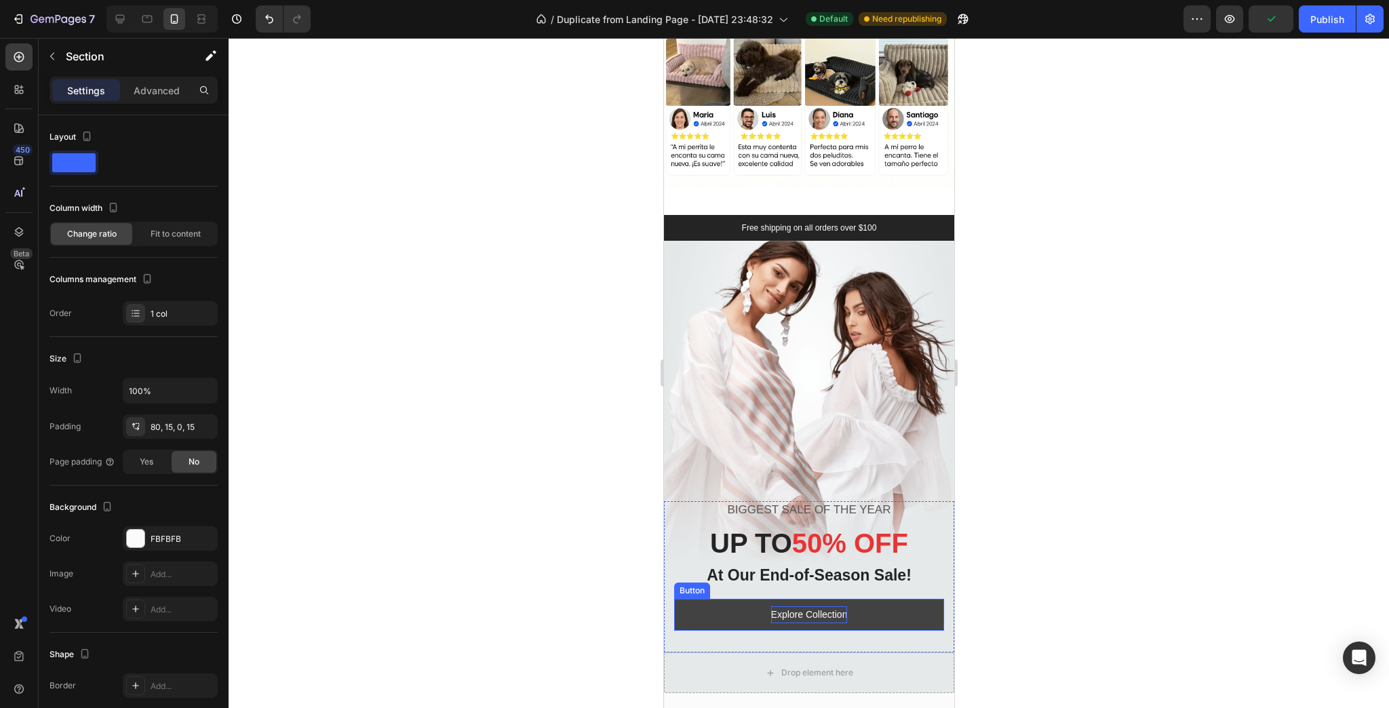
scroll to position [2328, 0]
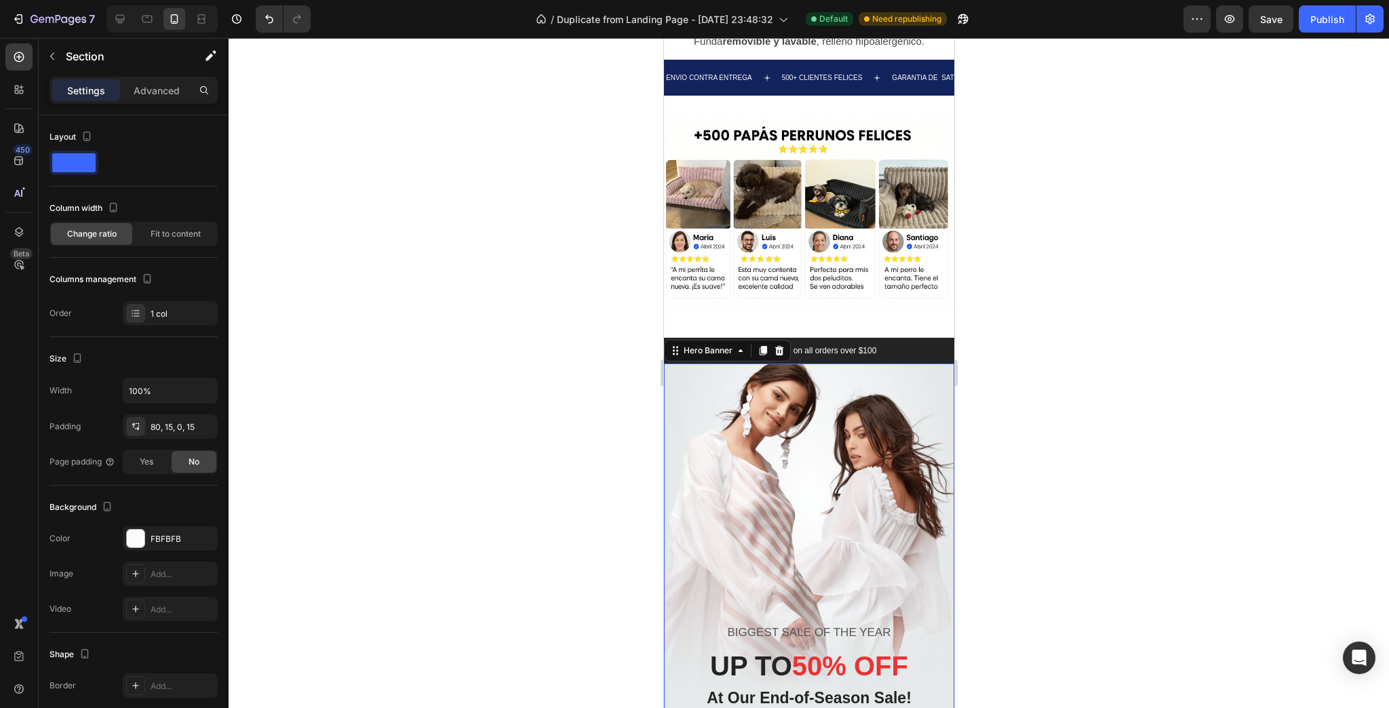
click at [682, 388] on div "Overlay" at bounding box center [808, 589] width 290 height 452
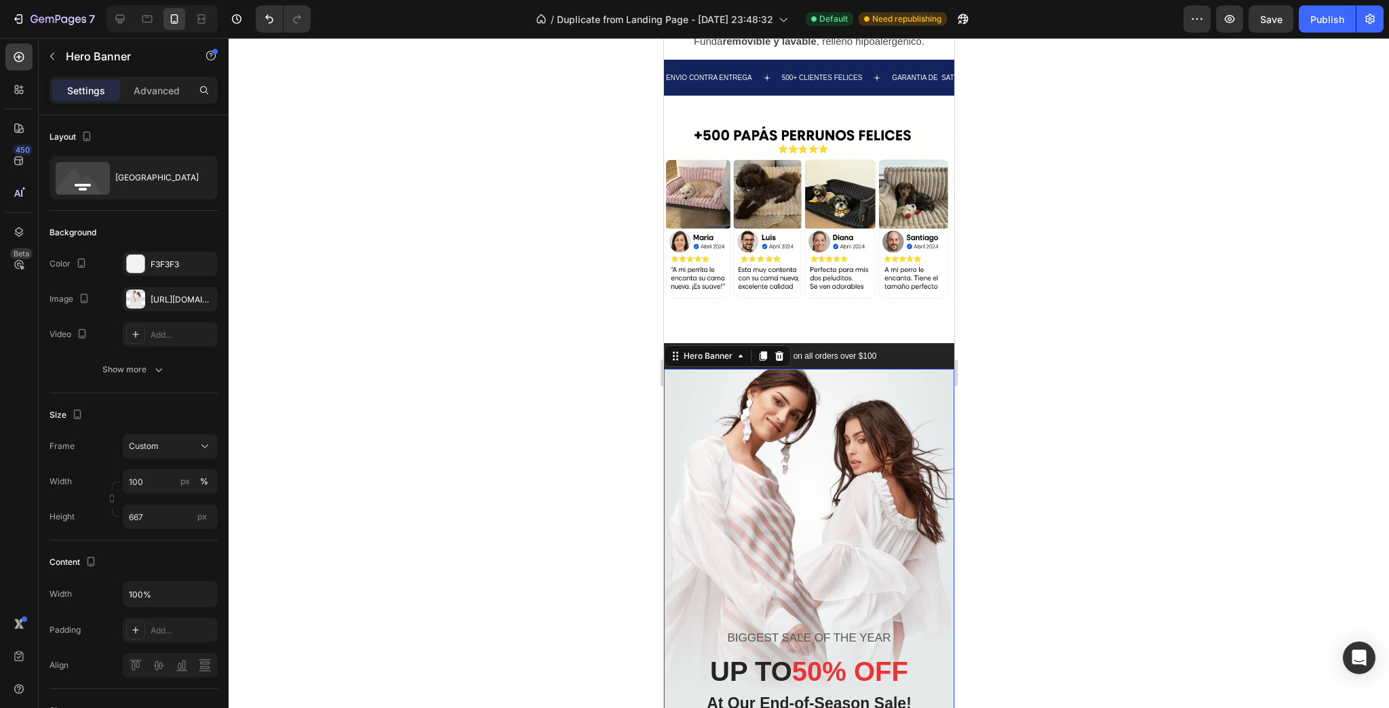
click at [704, 388] on img at bounding box center [808, 539] width 290 height 587
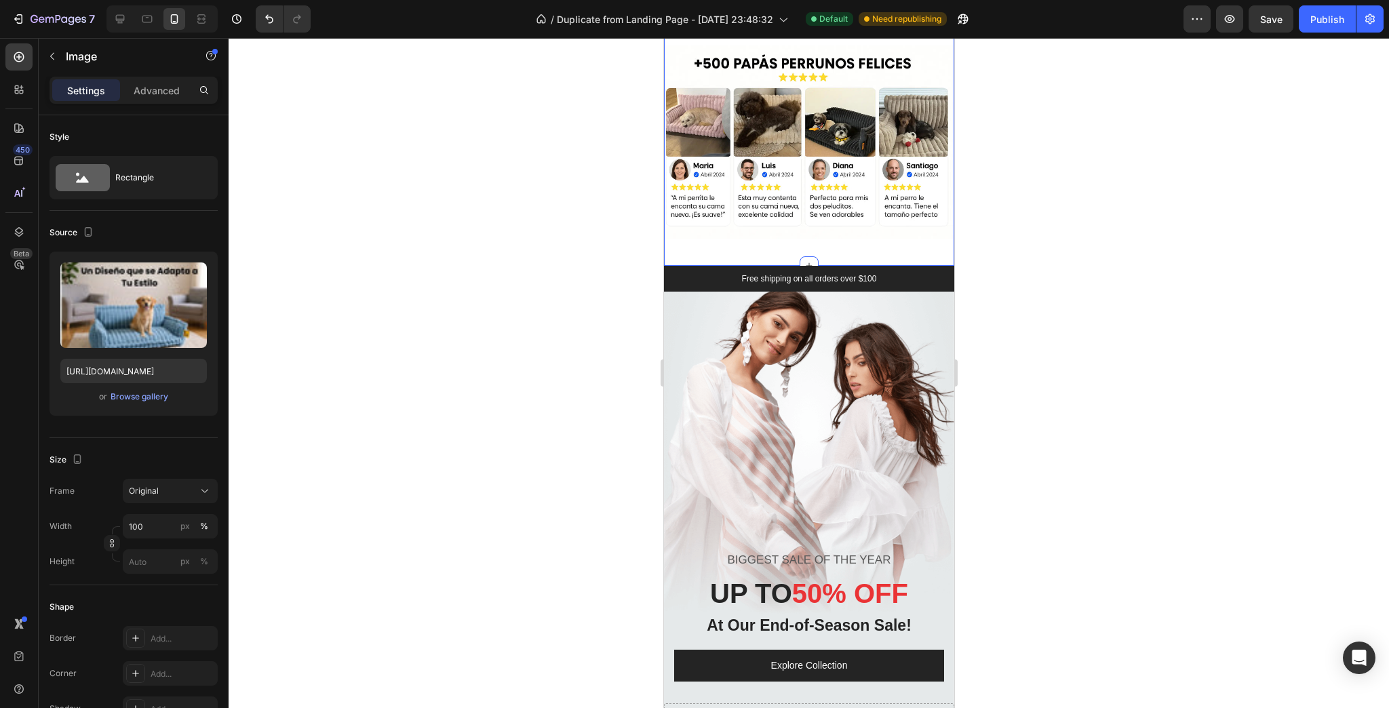
scroll to position [3413, 0]
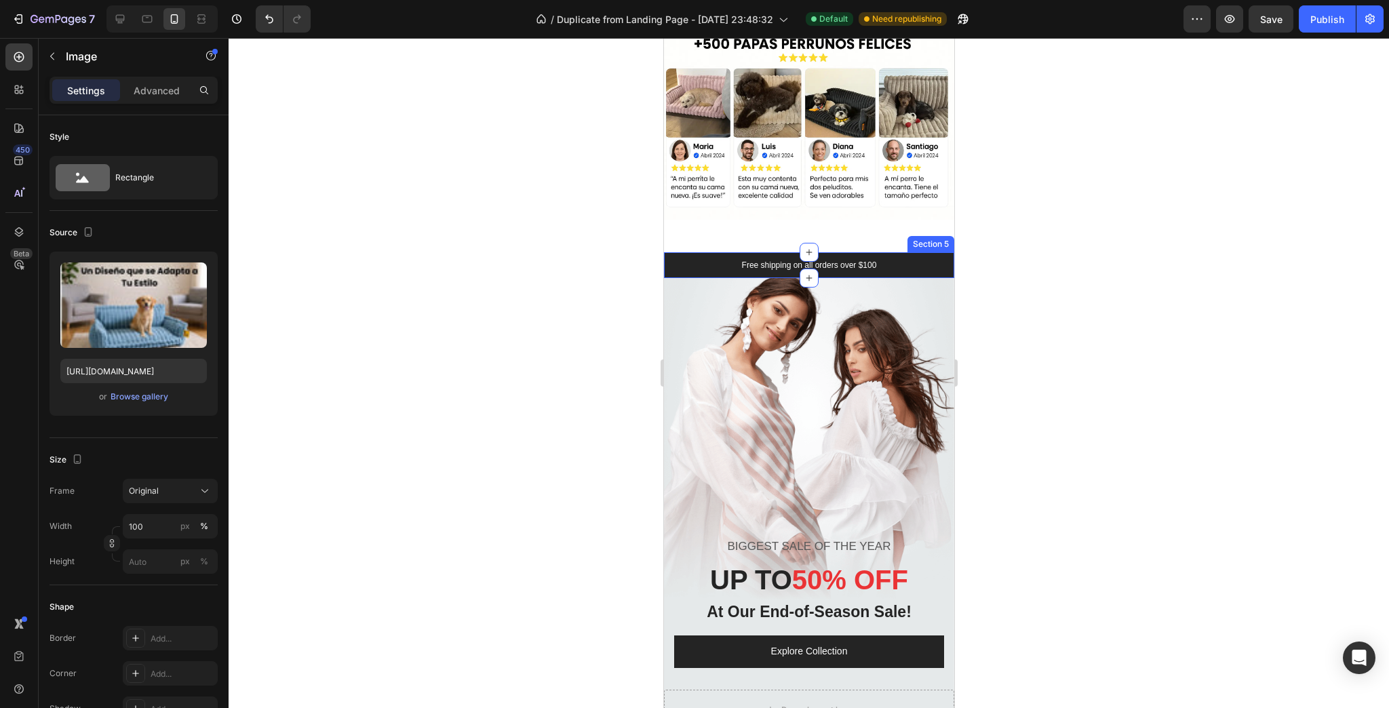
click at [668, 252] on div "Free shipping on all orders over $100 Text block Sale ends in: Text block 00 Da…" at bounding box center [808, 265] width 290 height 26
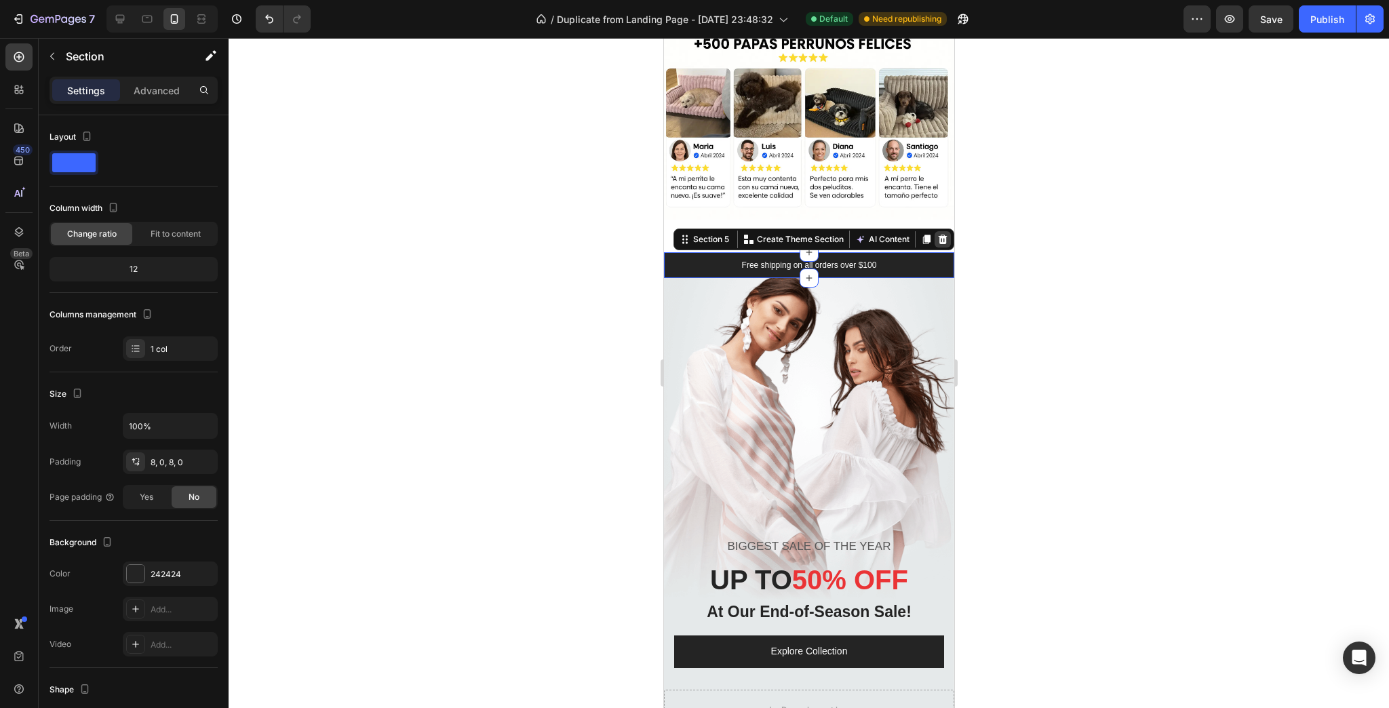
click at [934, 231] on div at bounding box center [942, 239] width 16 height 16
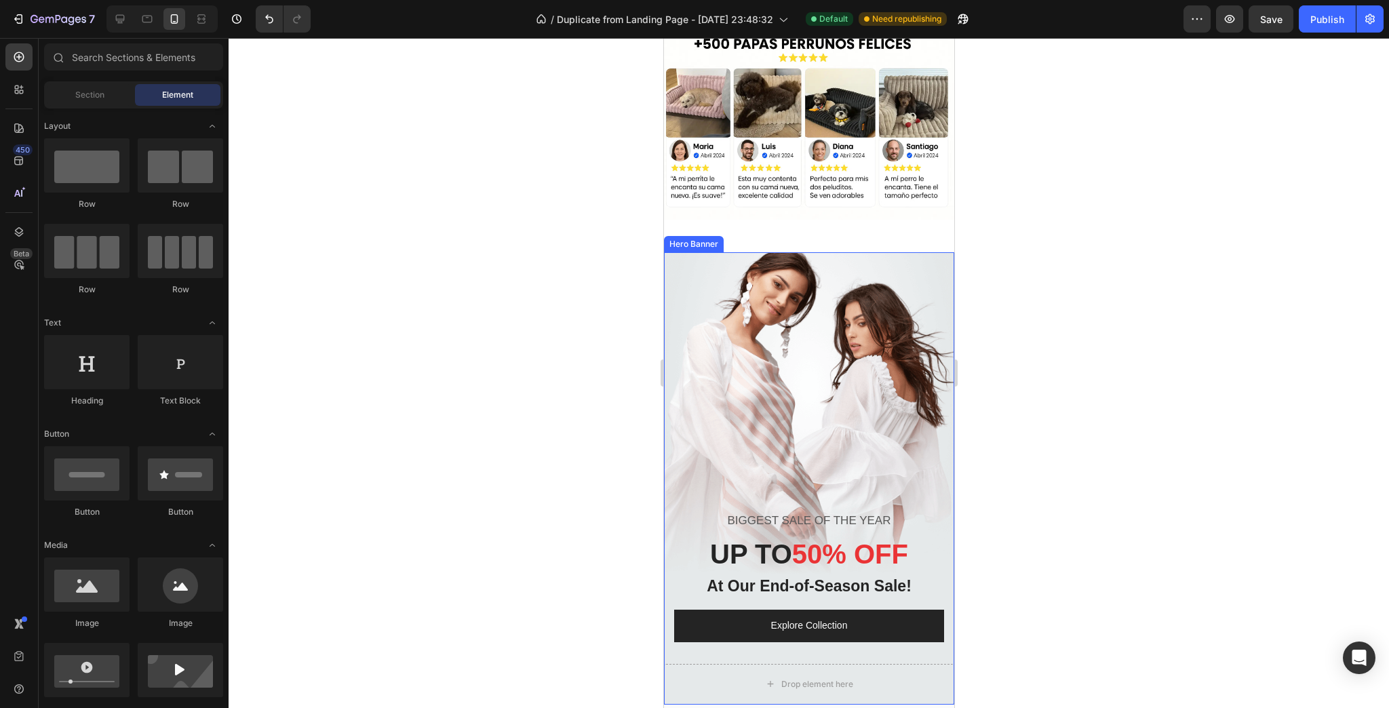
click at [699, 256] on div "Overlay" at bounding box center [808, 478] width 290 height 452
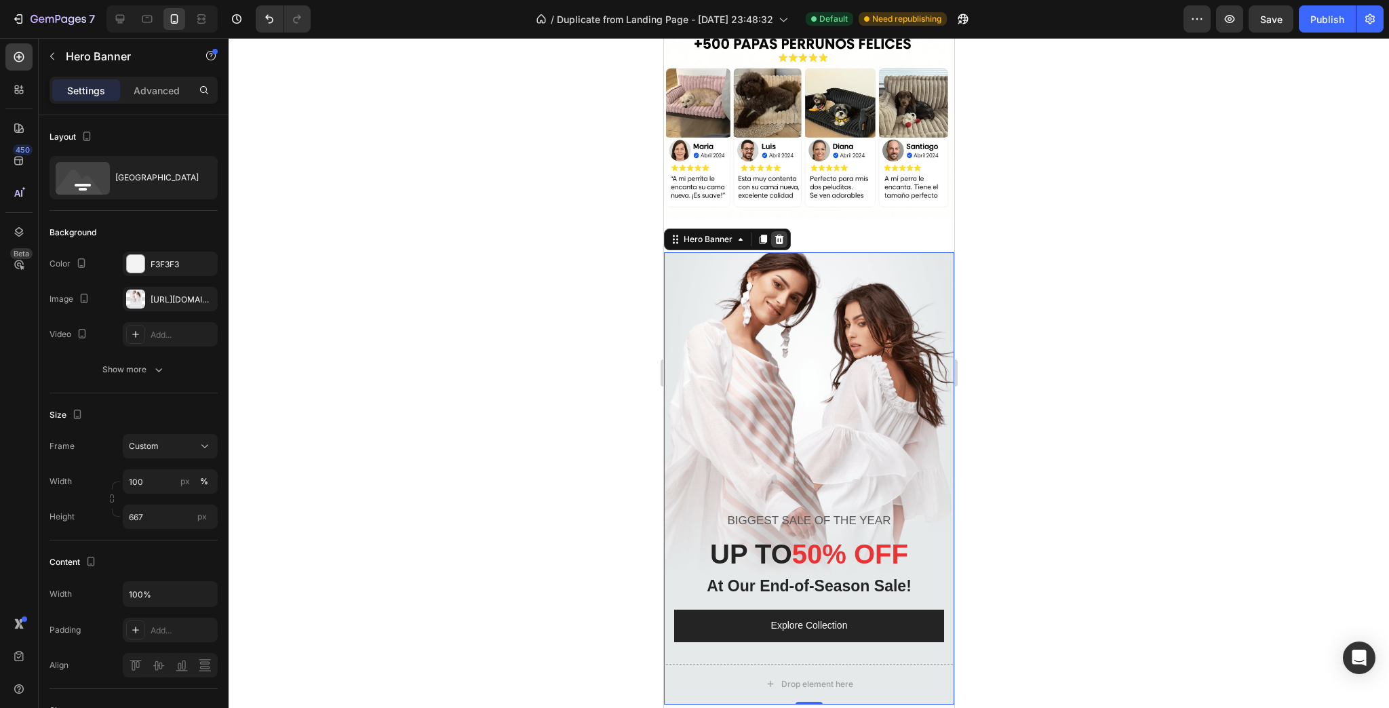
click at [783, 231] on div at bounding box center [778, 239] width 16 height 16
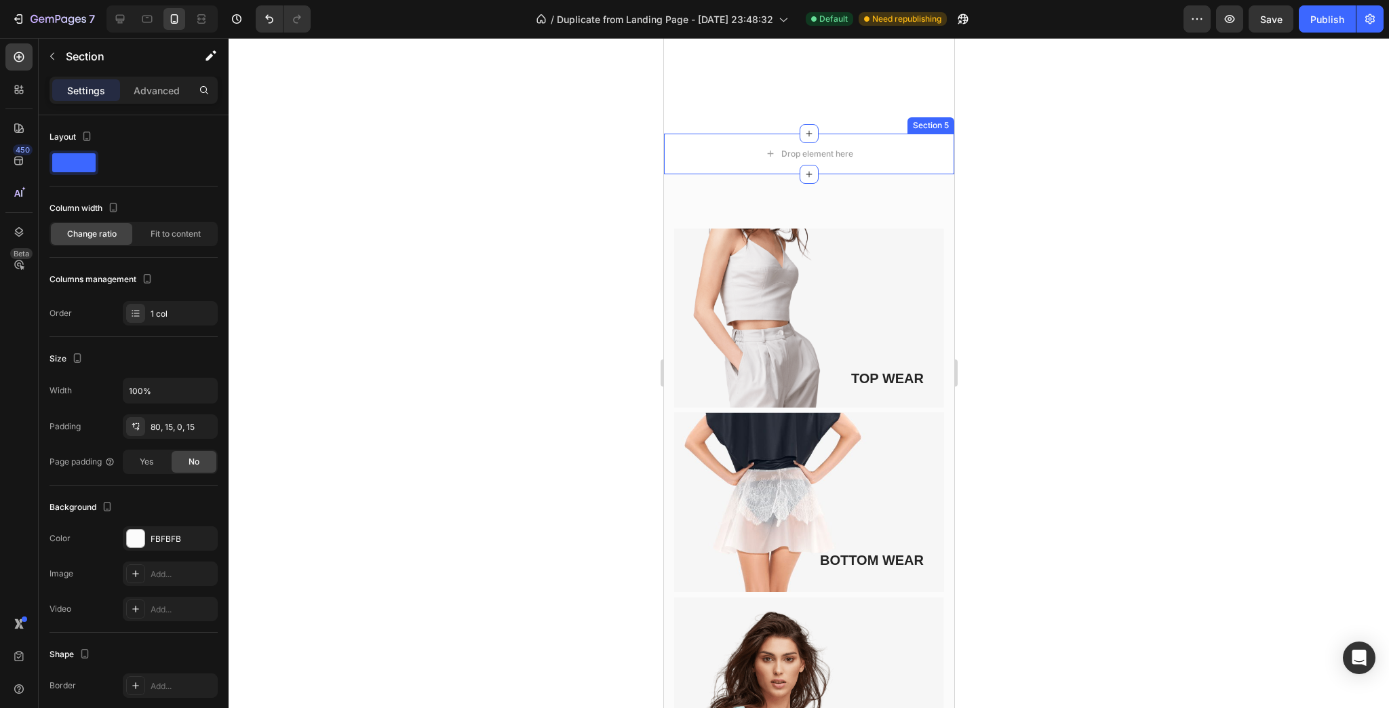
scroll to position [3521, 0]
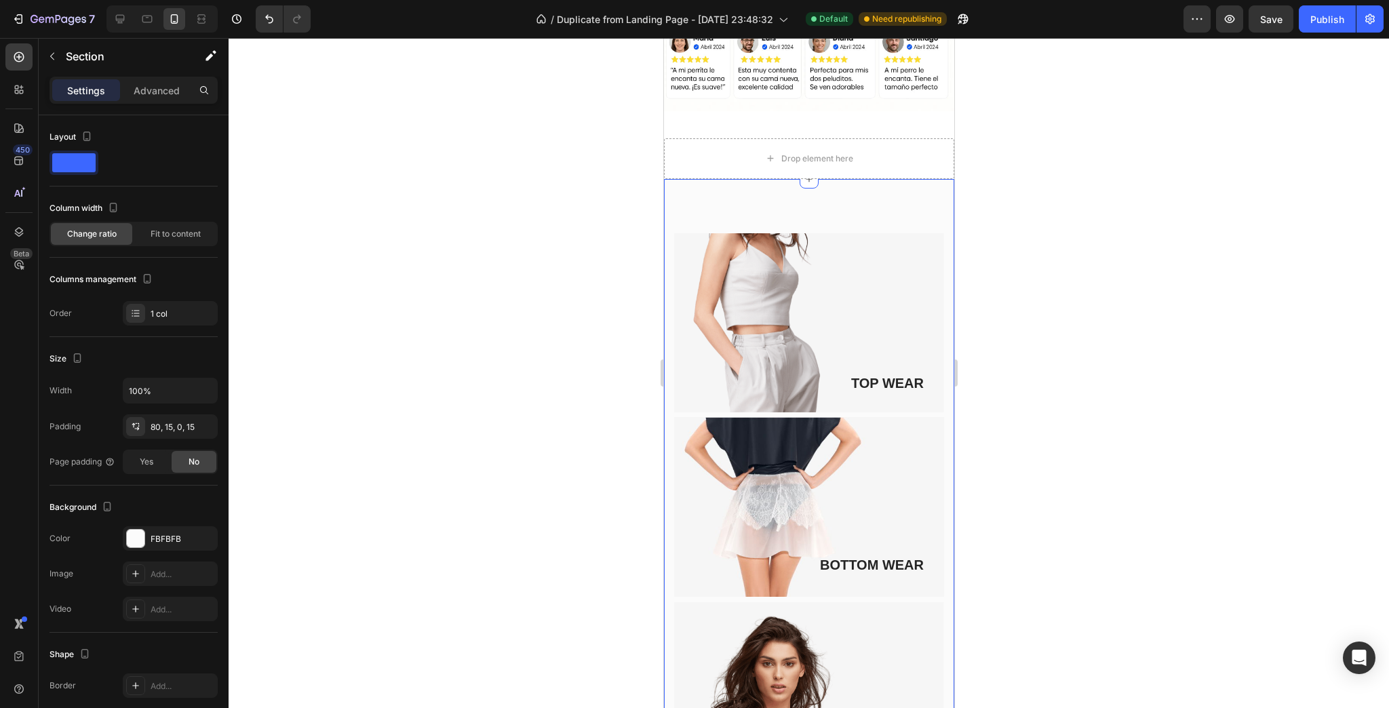
click at [705, 193] on div "TOP WEAR Text block Image Row BOTTOM WEAR Text block Image Row DRESSES Text blo…" at bounding box center [808, 653] width 290 height 949
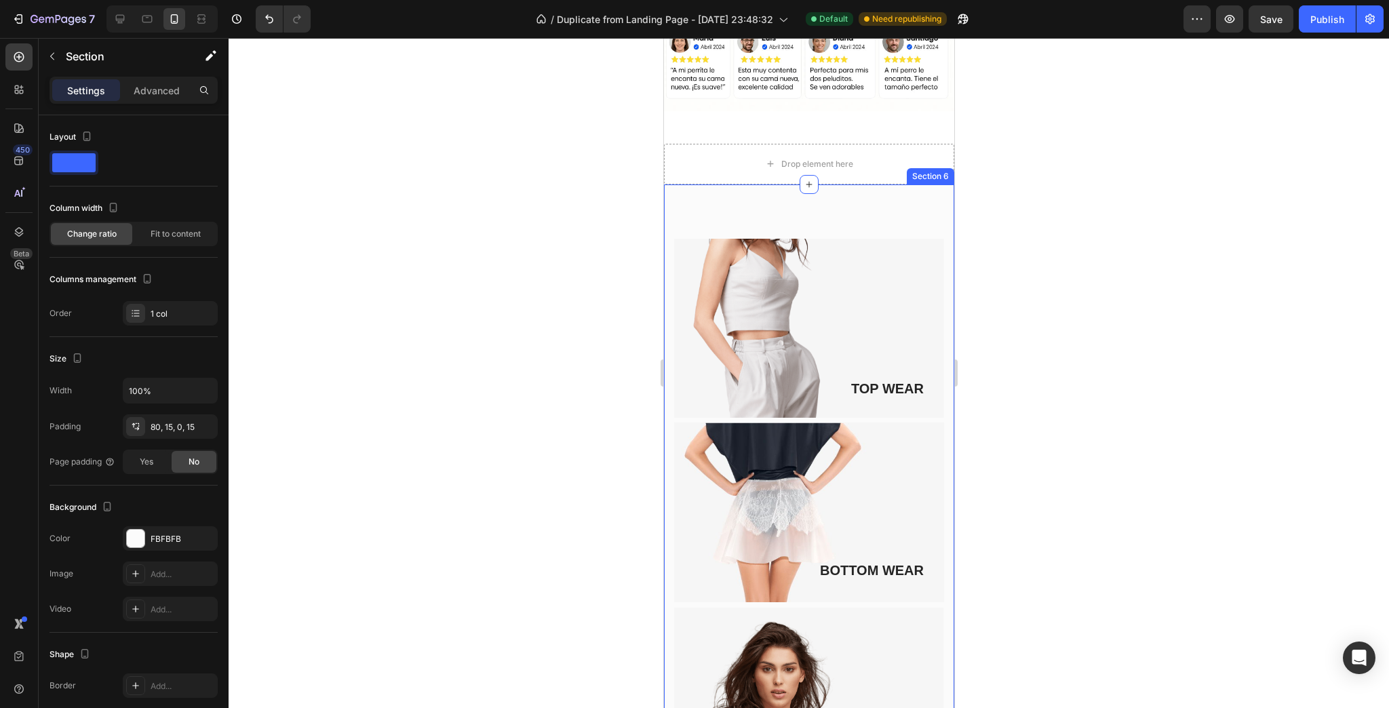
click at [778, 201] on div "TOP WEAR Text block Image Row BOTTOM WEAR Text block Image Row DRESSES Text blo…" at bounding box center [808, 672] width 290 height 976
click at [829, 197] on div "TOP WEAR Text block Image Row BOTTOM WEAR Text block Image Row DRESSES Text blo…" at bounding box center [808, 672] width 290 height 976
click at [726, 214] on div "TOP WEAR Text block Image Row BOTTOM WEAR Text block Image Row DRESSES Text blo…" at bounding box center [808, 672] width 290 height 976
click at [744, 260] on img at bounding box center [808, 328] width 270 height 179
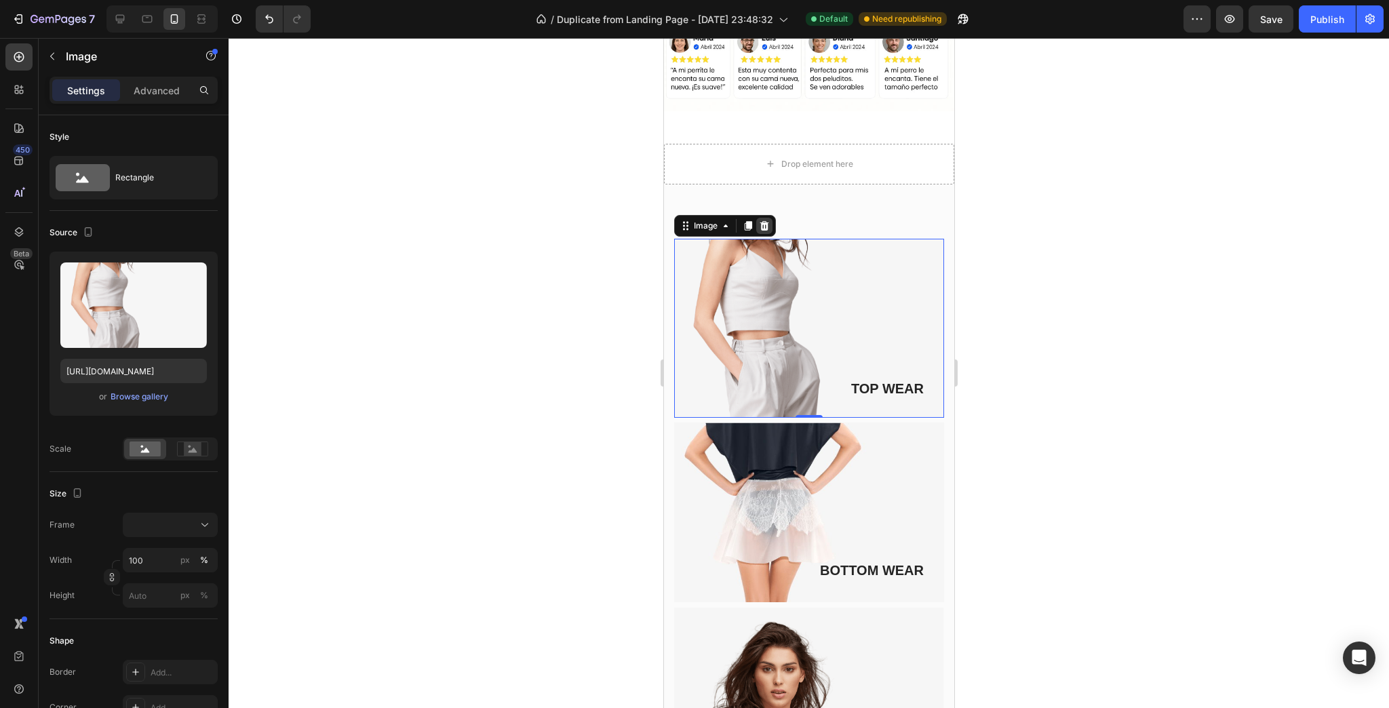
click at [765, 220] on icon at bounding box center [763, 225] width 11 height 11
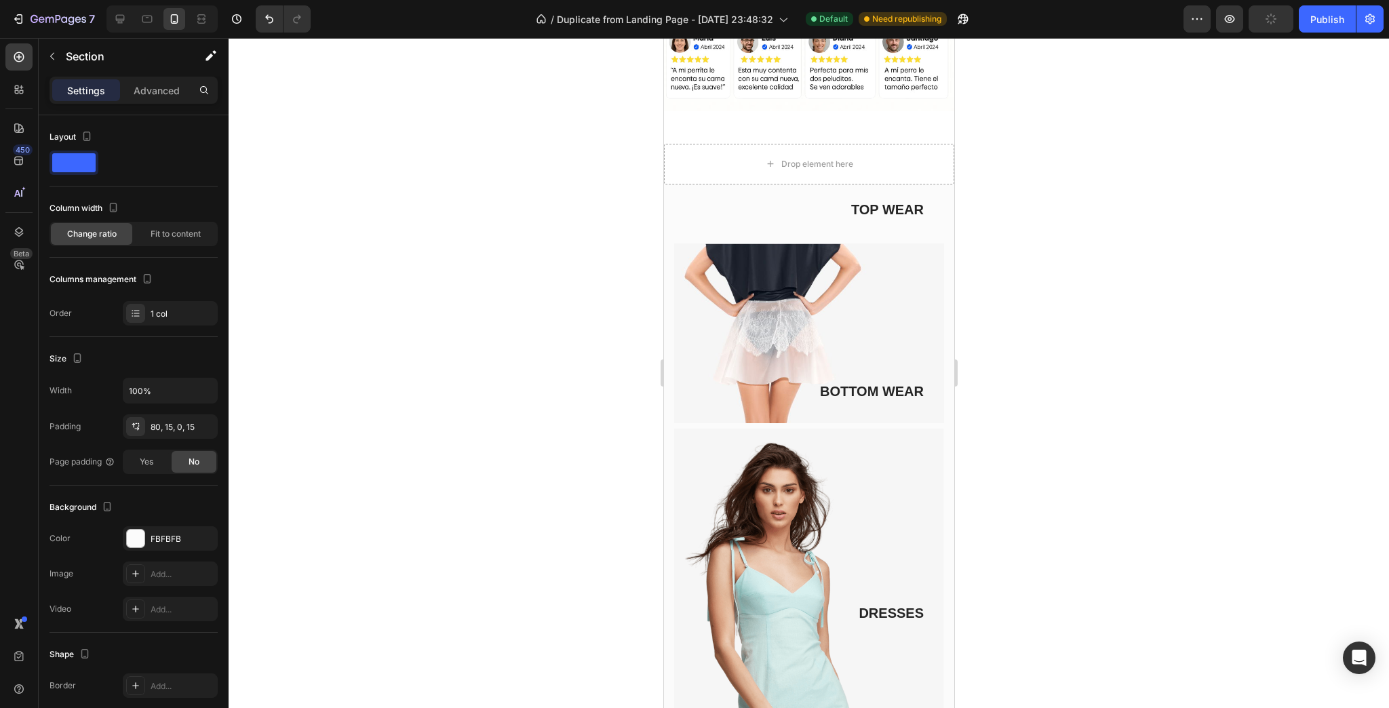
click at [765, 218] on div "TOP WEAR Text block Row BOTTOM WEAR Text block Image Row DRESSES Text block Ima…" at bounding box center [808, 582] width 290 height 797
click at [941, 163] on div at bounding box center [942, 171] width 16 height 16
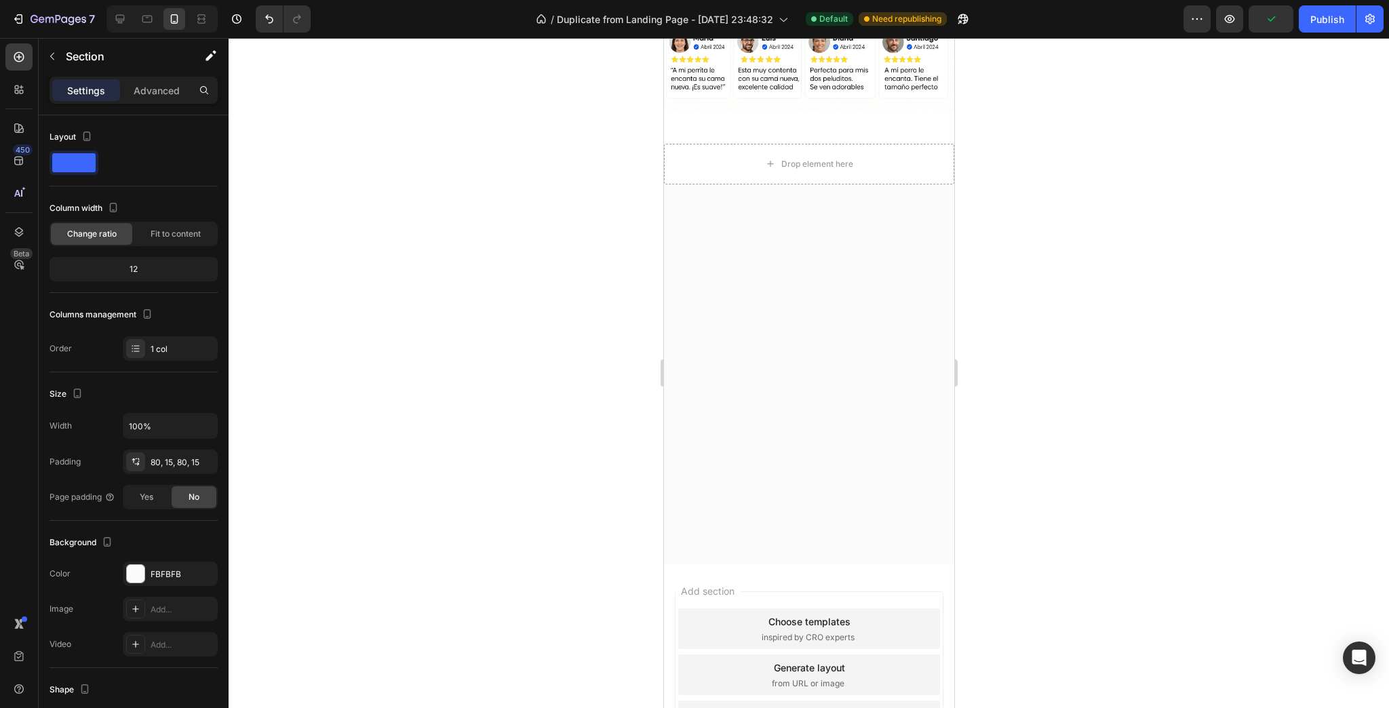
click at [839, 231] on div at bounding box center [808, 317] width 290 height 267
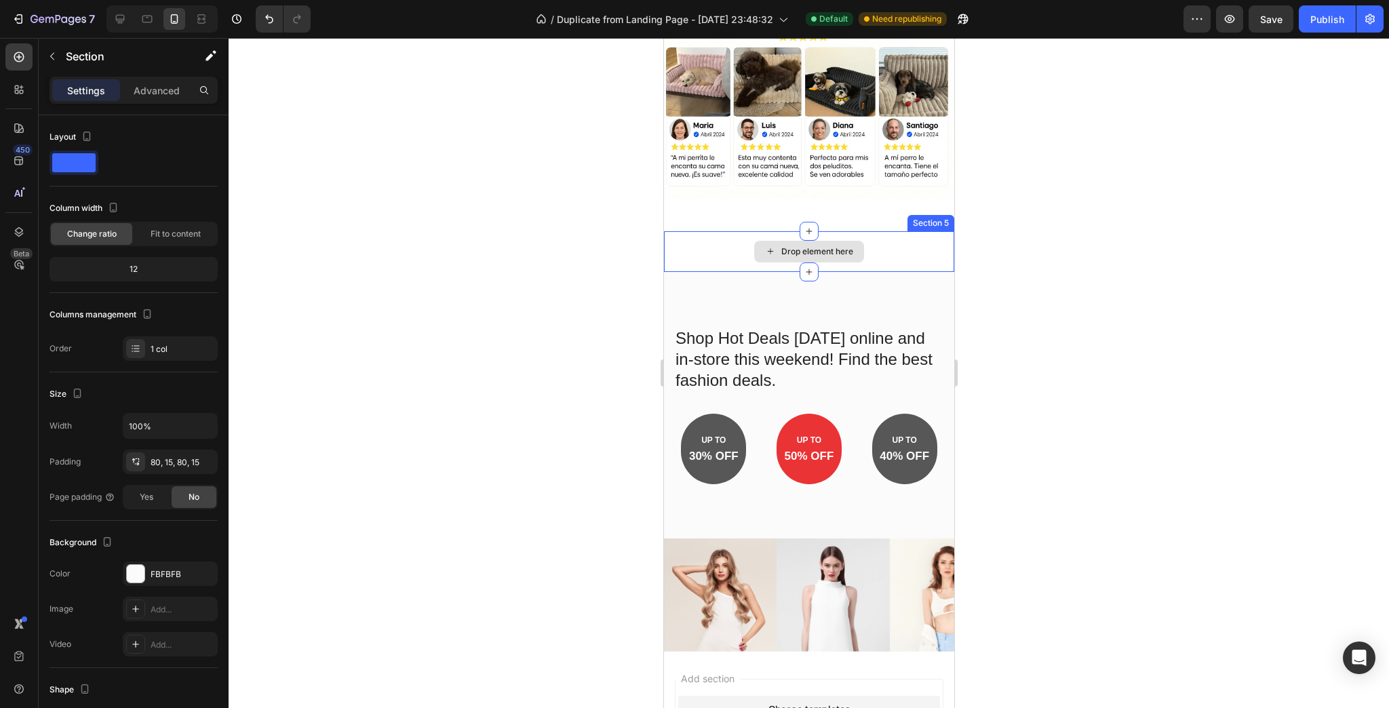
scroll to position [3413, 0]
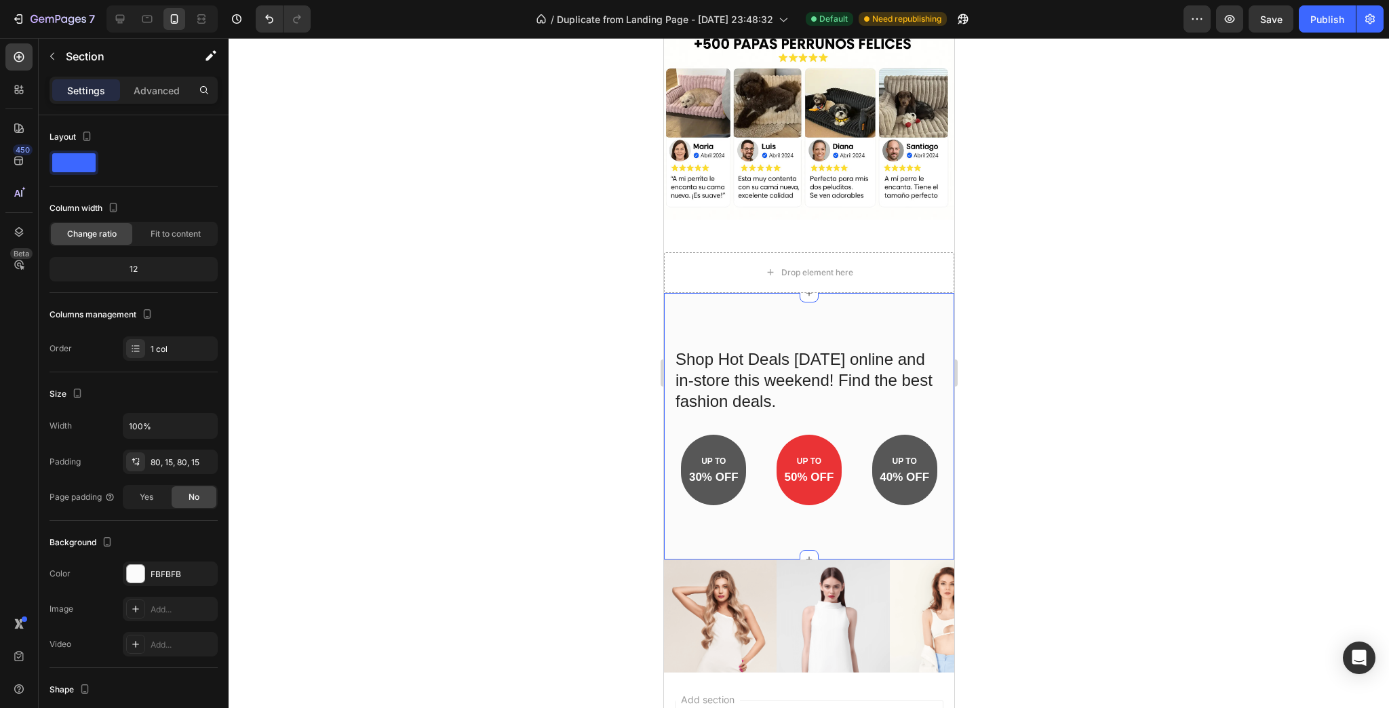
click at [807, 309] on div "Shop Hot Deals today online and in-store this weekend! Find the best fashion de…" at bounding box center [808, 426] width 290 height 267
click at [926, 241] on div "Section 5 You can create reusable sections Create Theme Section AI Content Writ…" at bounding box center [813, 240] width 281 height 22
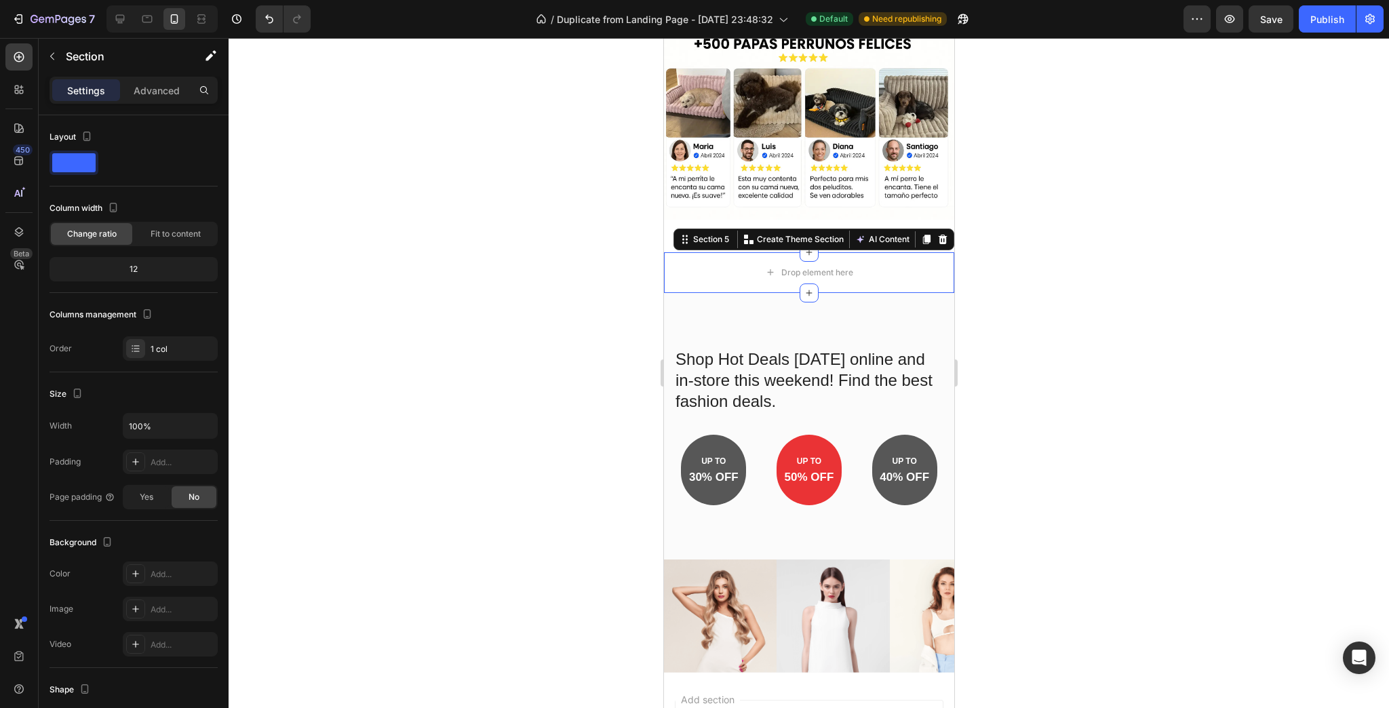
click at [942, 229] on div "Section 5 You can create reusable sections Create Theme Section AI Content Writ…" at bounding box center [813, 240] width 281 height 22
click at [936, 234] on icon at bounding box center [941, 239] width 11 height 11
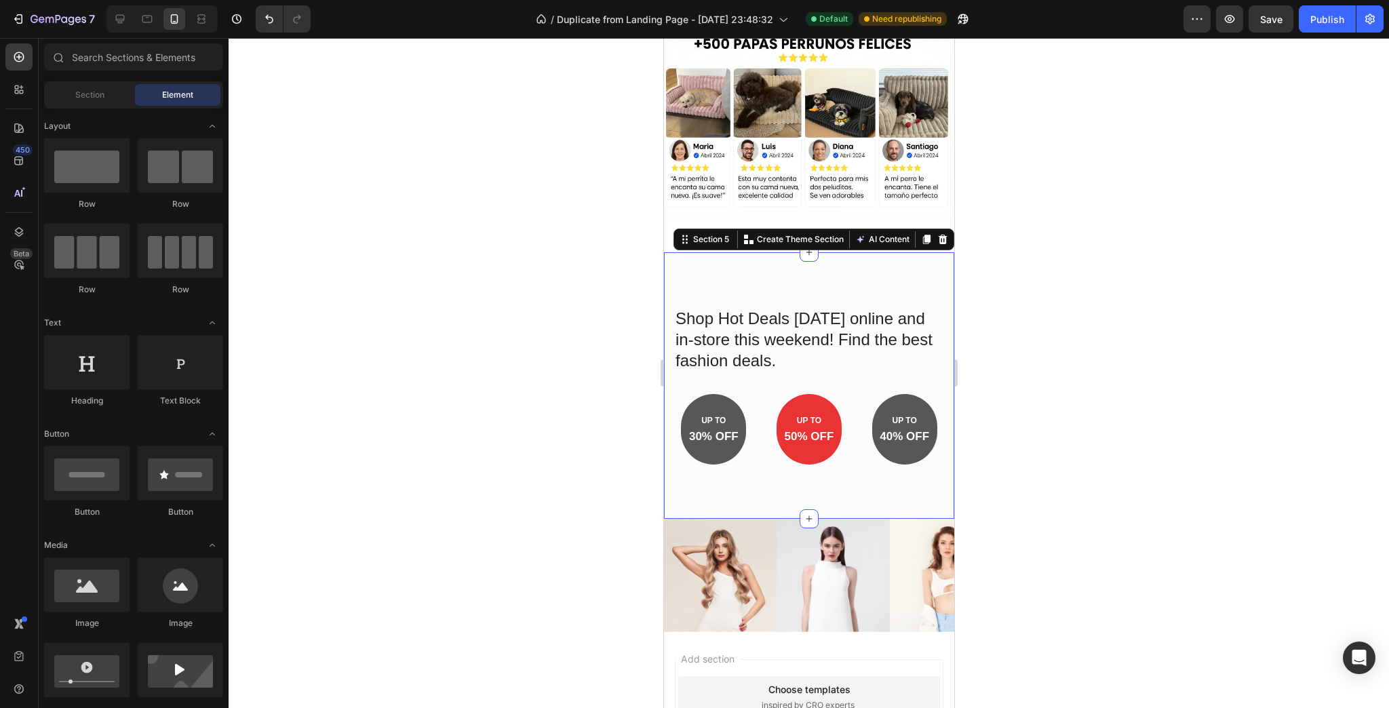
click at [857, 279] on div "Shop Hot Deals today online and in-store this weekend! Find the best fashion de…" at bounding box center [808, 385] width 290 height 267
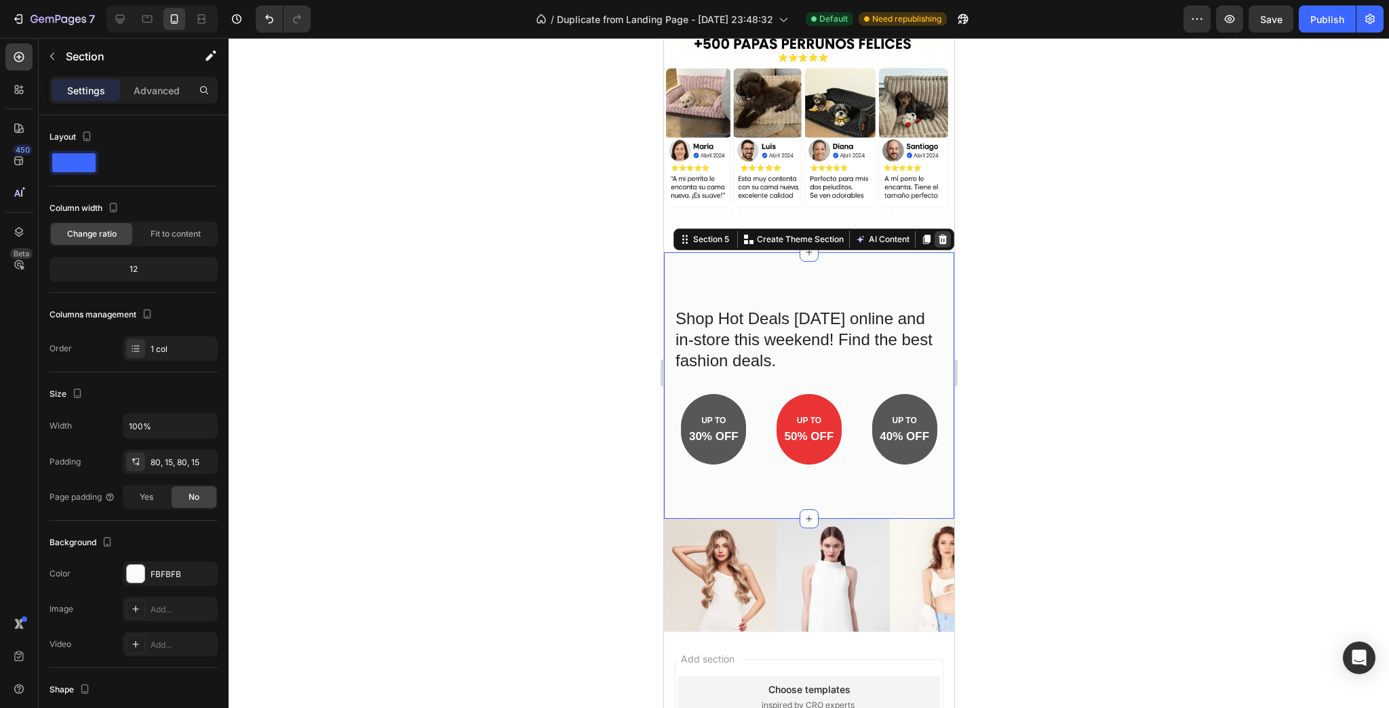
click at [936, 234] on icon at bounding box center [941, 239] width 11 height 11
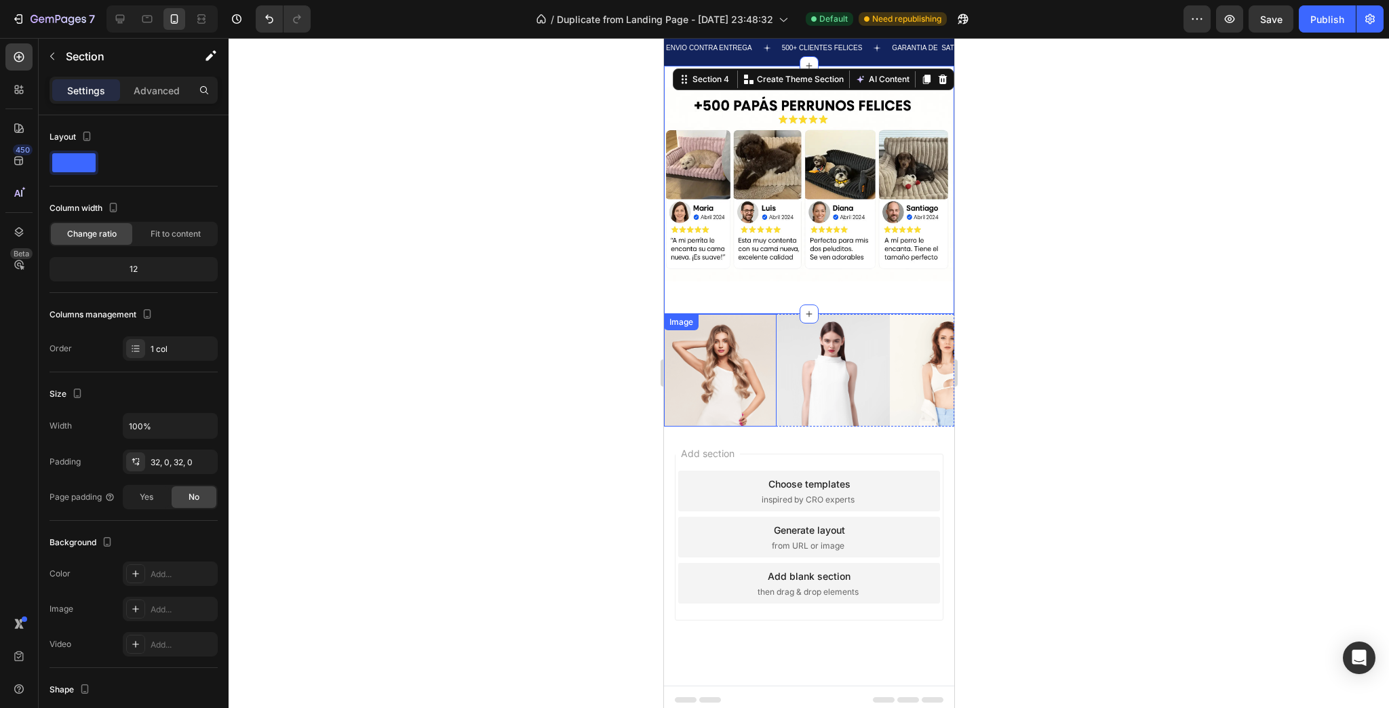
click at [719, 324] on div "Image" at bounding box center [719, 370] width 113 height 113
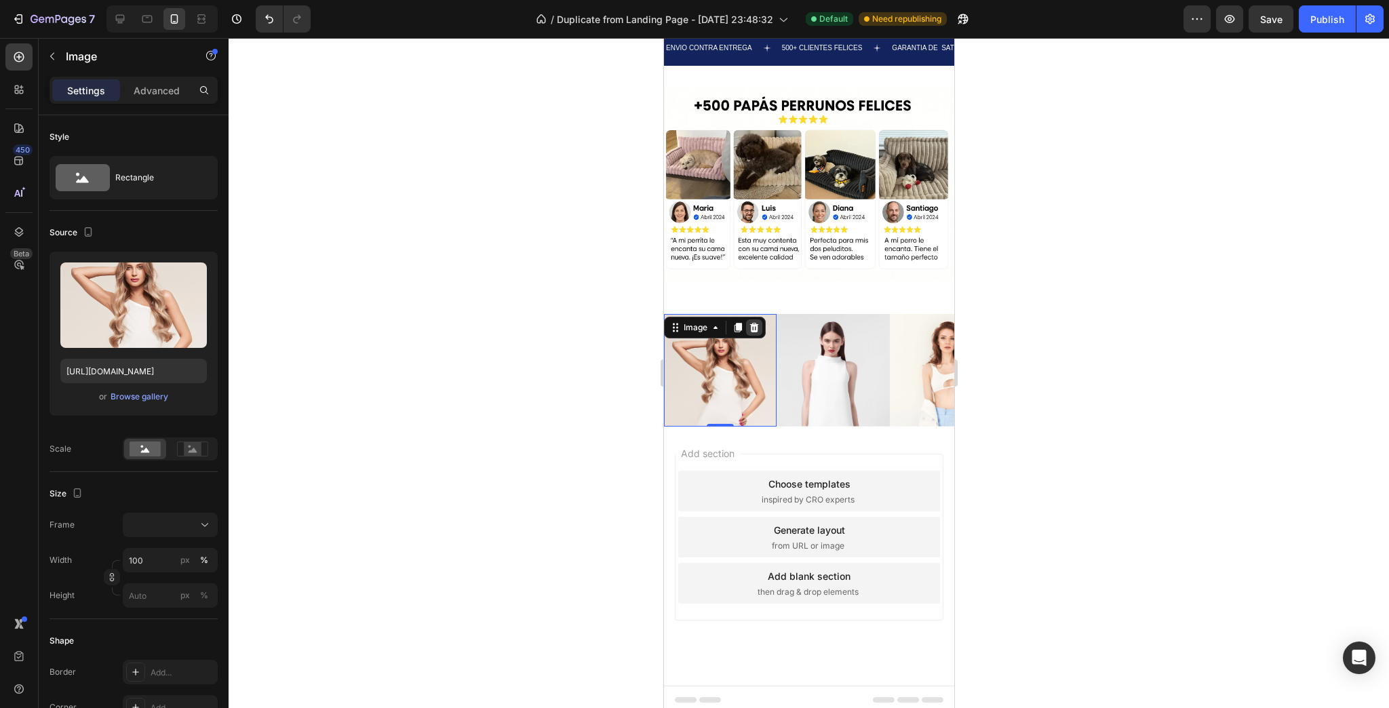
click at [756, 322] on icon at bounding box center [753, 326] width 9 height 9
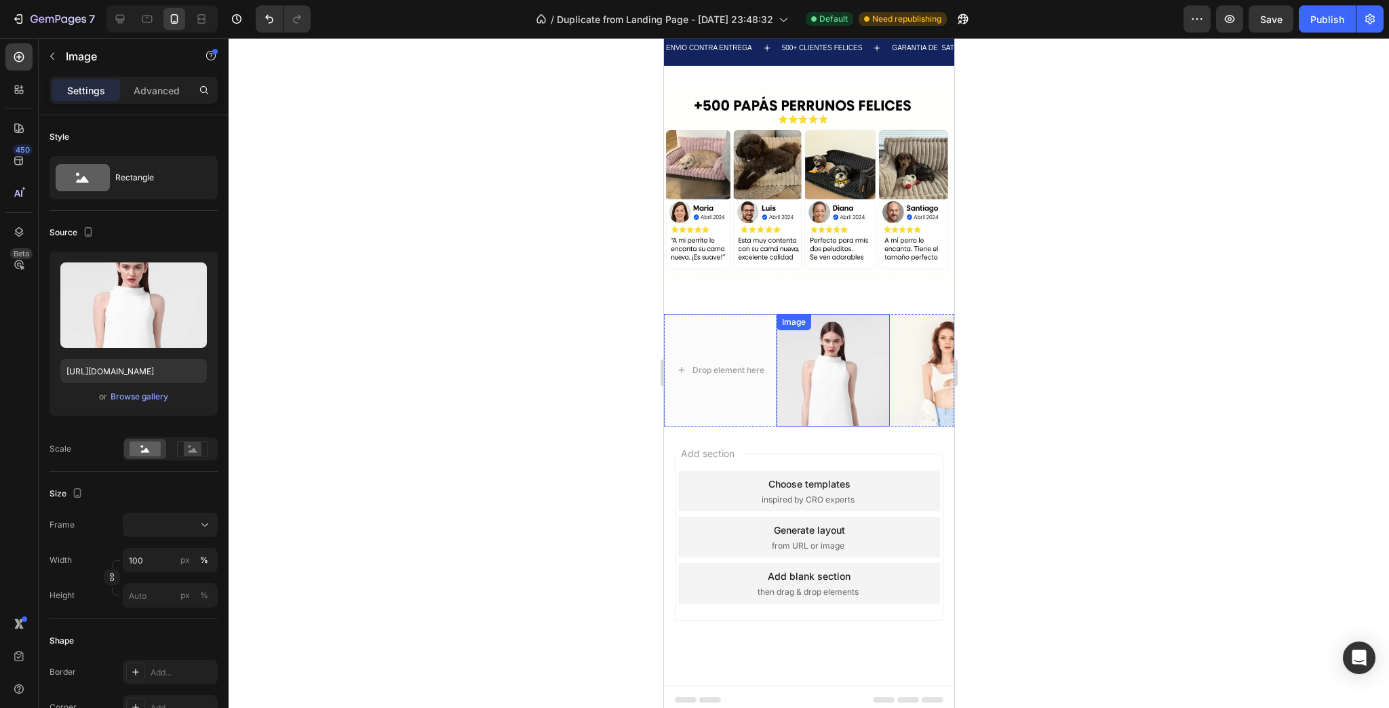
click at [801, 317] on div "Image" at bounding box center [792, 322] width 29 height 12
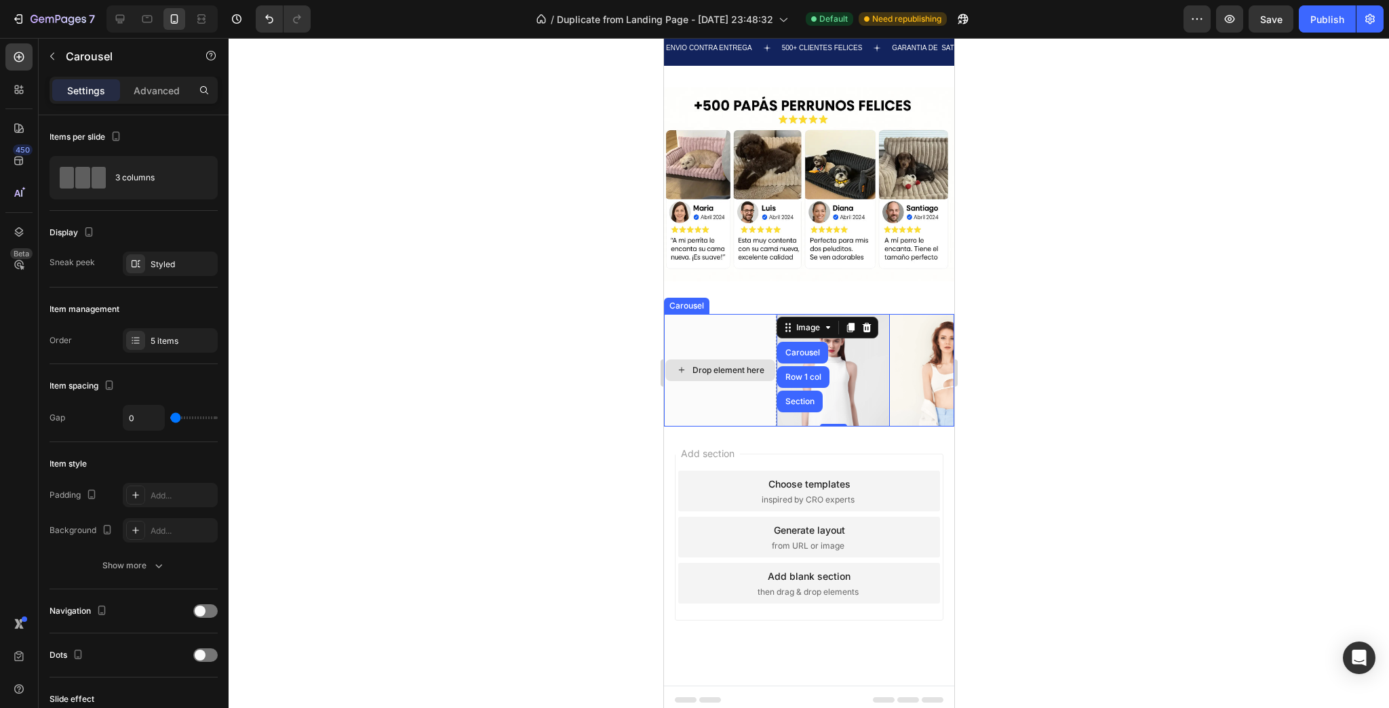
click at [755, 321] on div "Drop element here" at bounding box center [719, 370] width 113 height 113
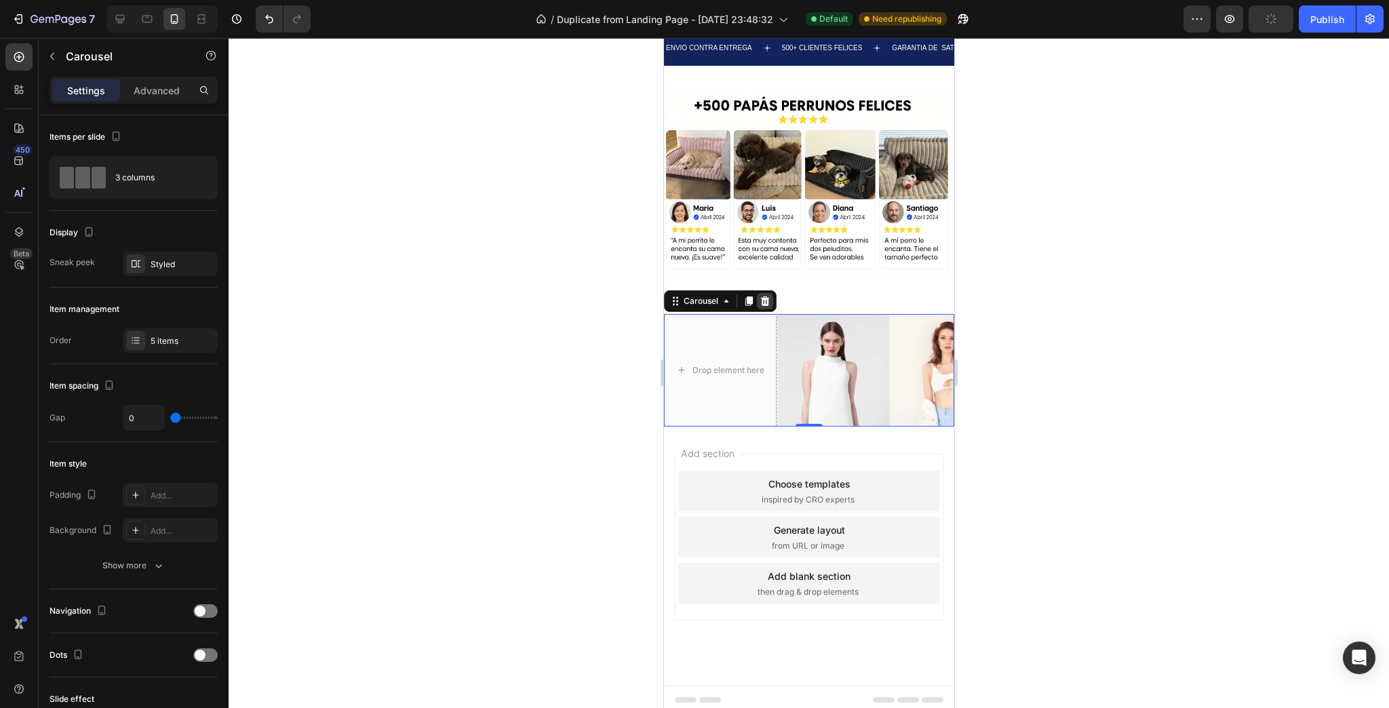
click at [762, 298] on icon at bounding box center [764, 300] width 9 height 9
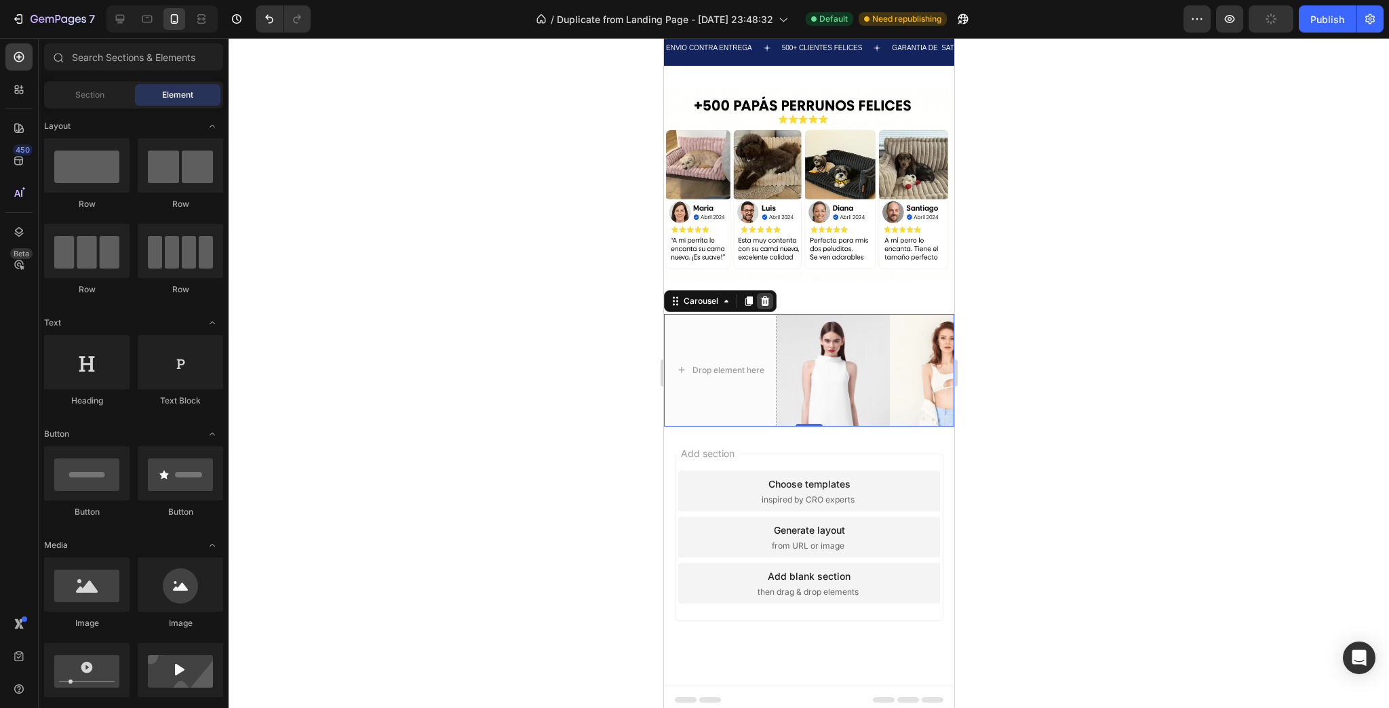
scroll to position [3279, 0]
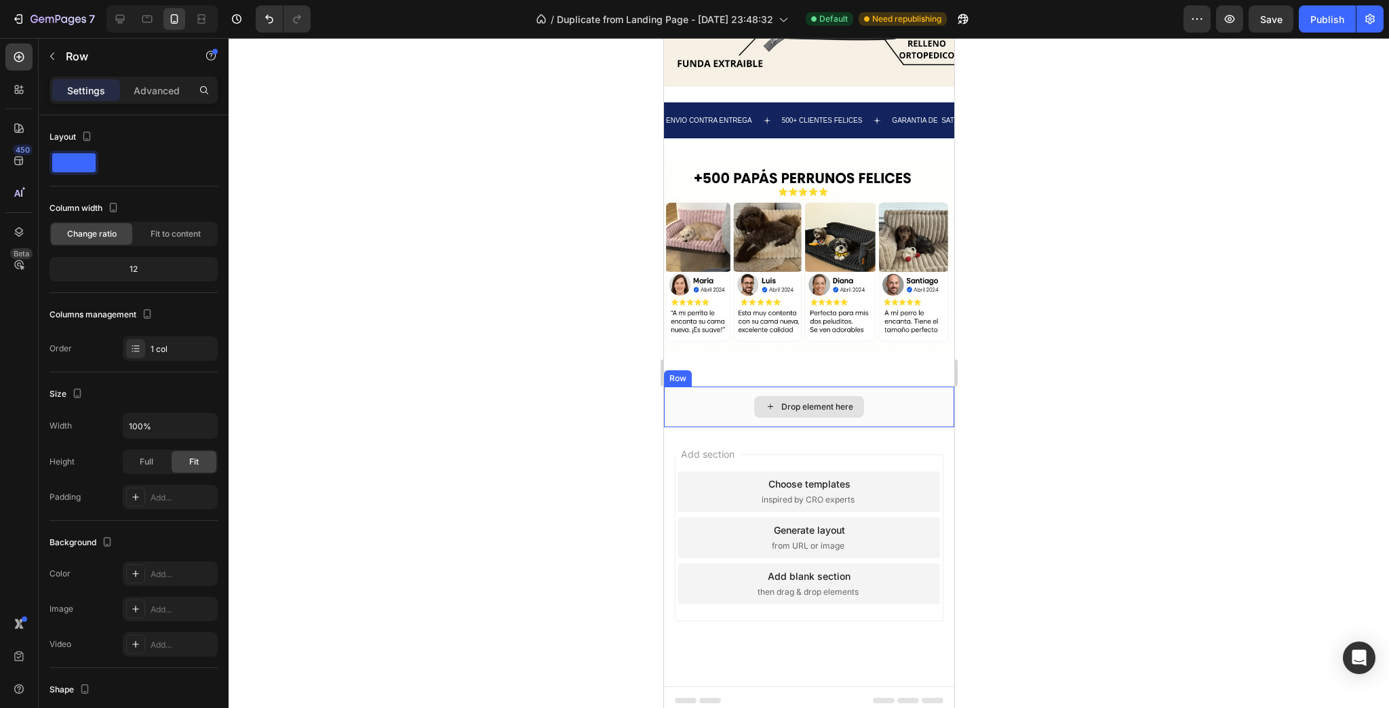
click at [749, 387] on div "Drop element here" at bounding box center [808, 407] width 290 height 41
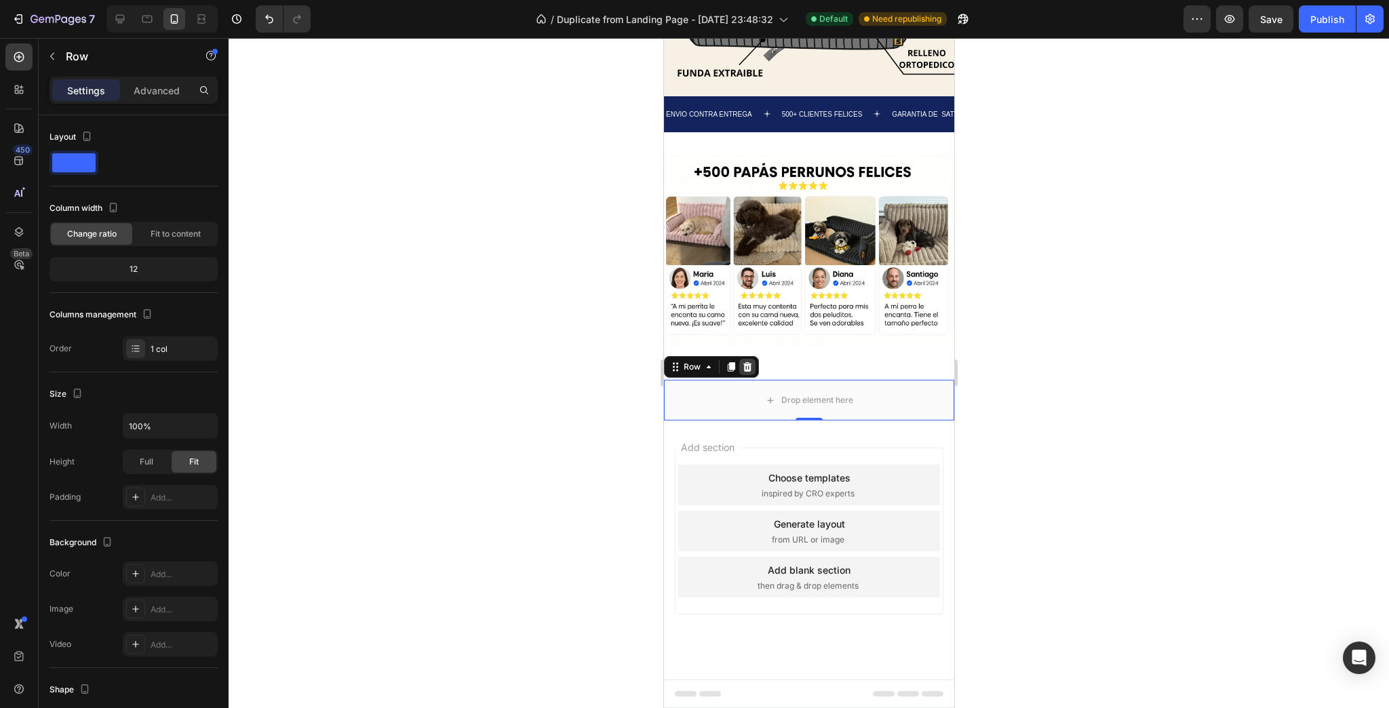
click at [745, 366] on icon at bounding box center [747, 366] width 9 height 9
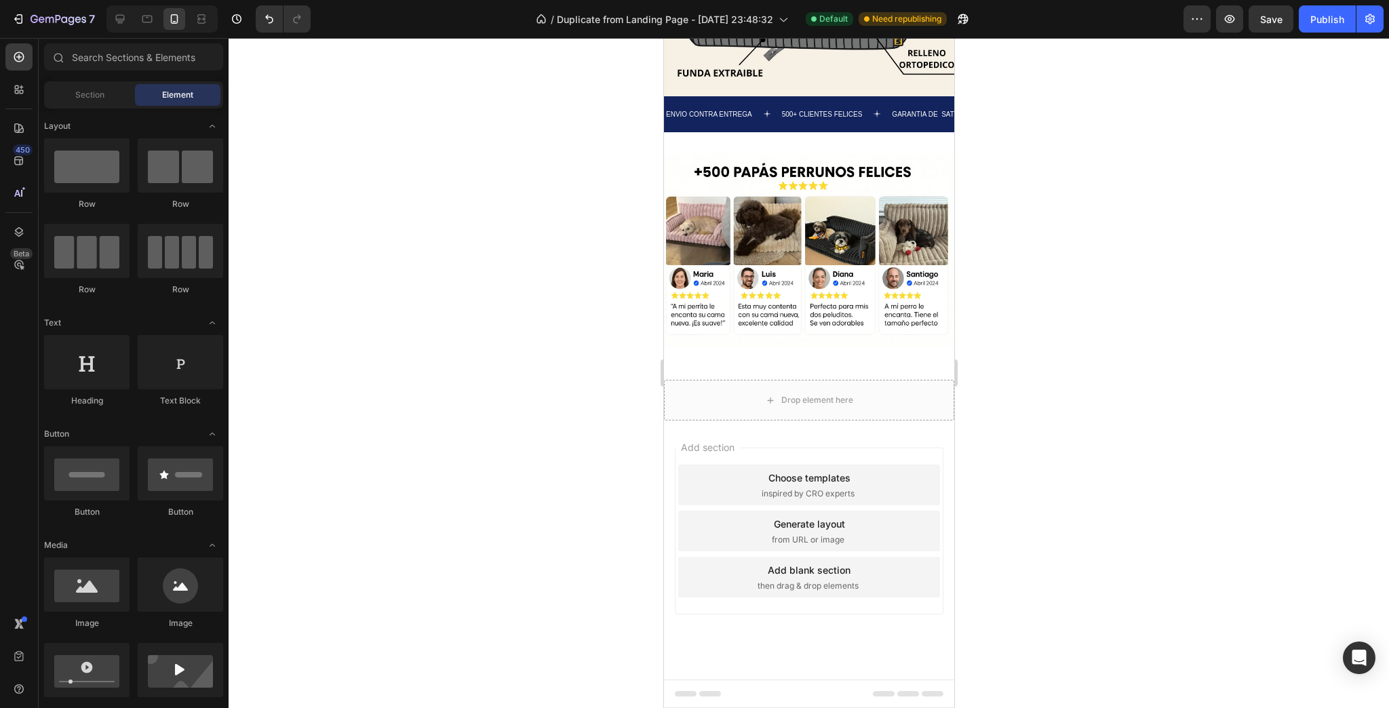
click at [715, 428] on div "Add section Choose templates inspired by CRO experts Generate layout from URL o…" at bounding box center [808, 549] width 290 height 259
click at [721, 403] on div "Drop element here" at bounding box center [808, 400] width 290 height 41
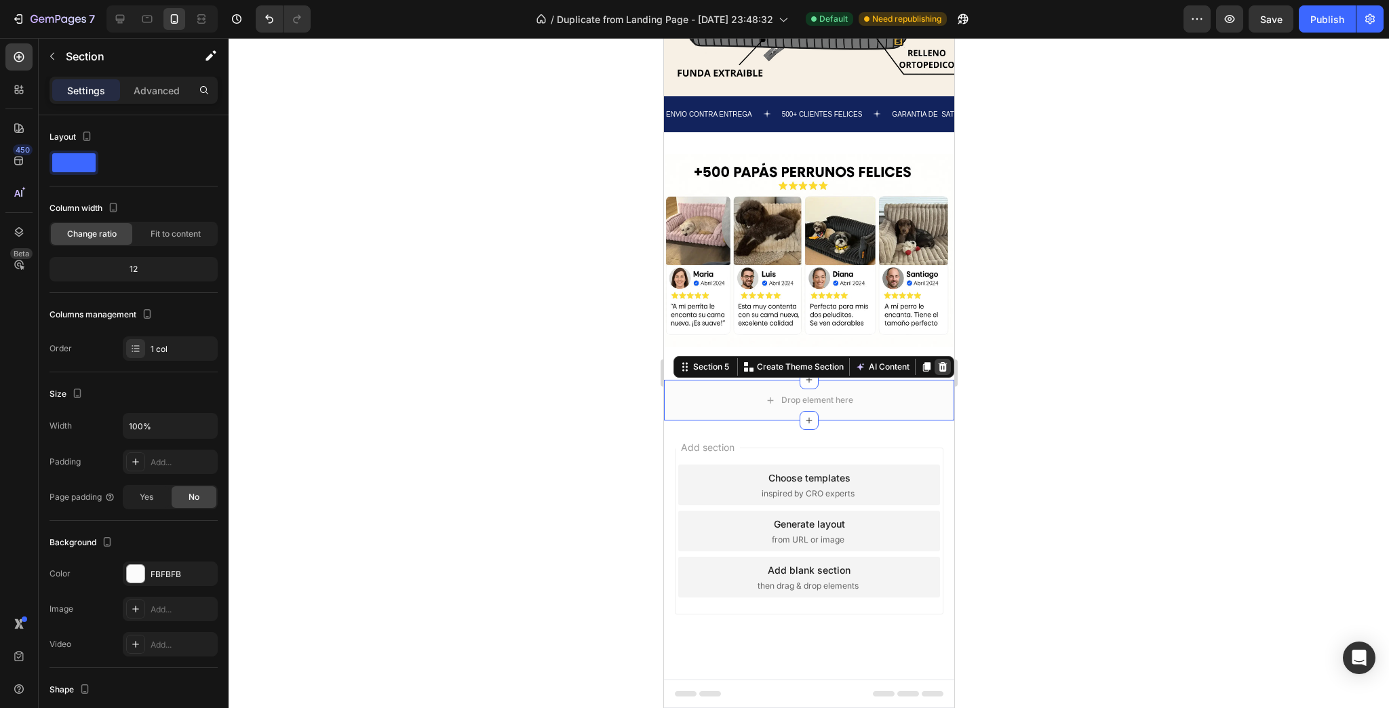
click at [934, 367] on div at bounding box center [942, 367] width 16 height 16
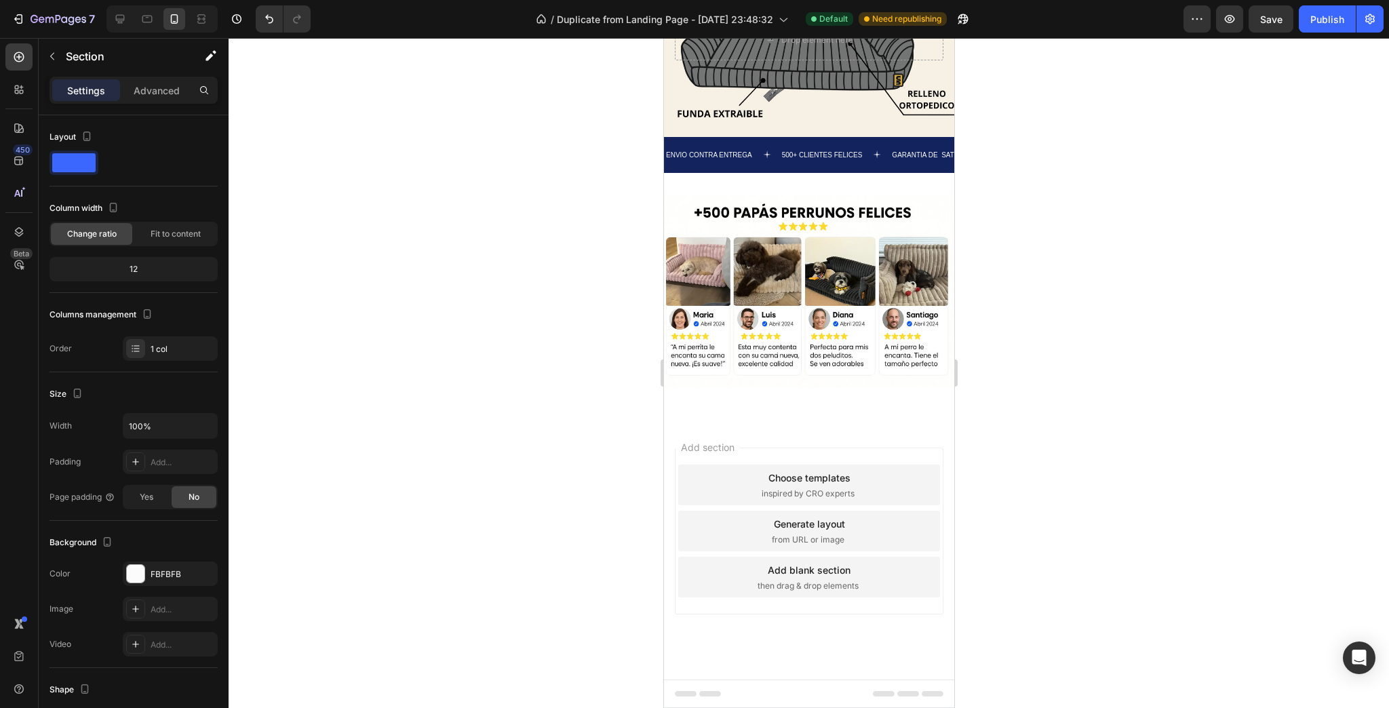
scroll to position [3238, 0]
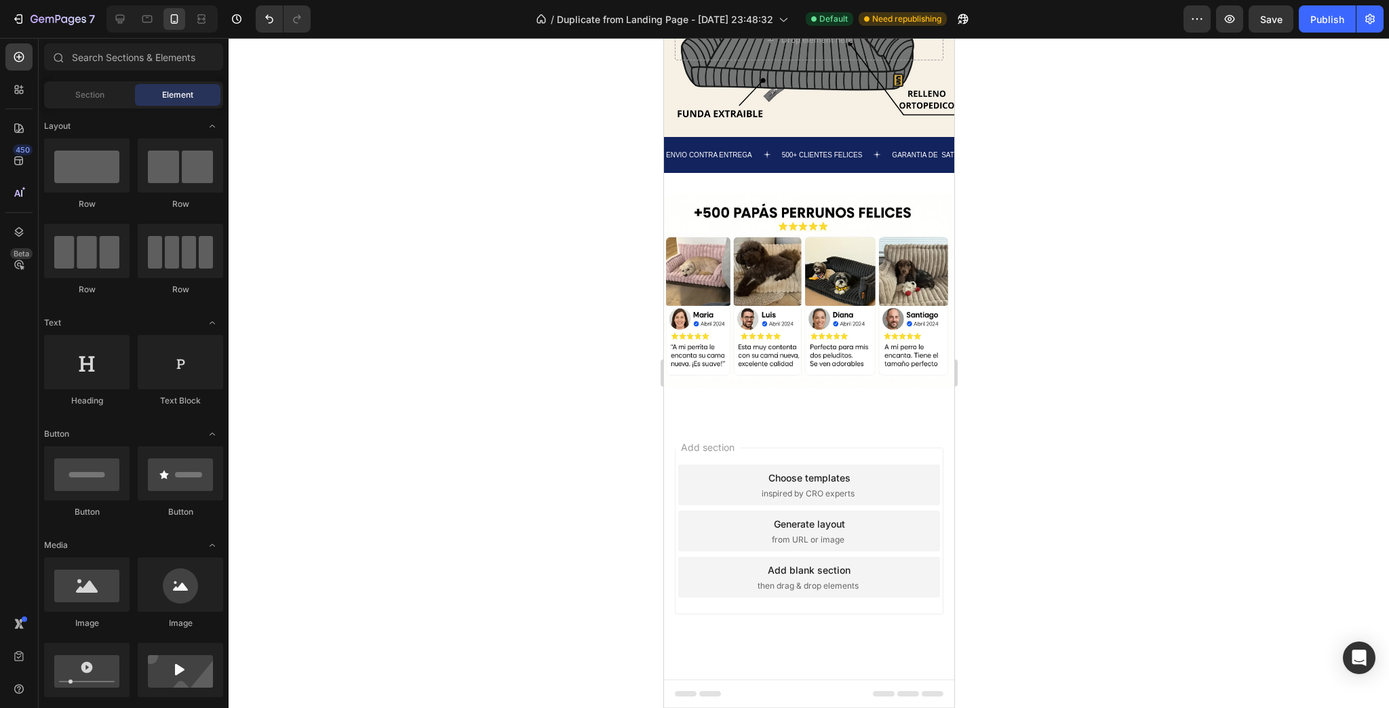
click at [733, 456] on div "Add section Choose templates inspired by CRO experts Generate layout from URL o…" at bounding box center [808, 531] width 269 height 167
drag, startPoint x: 759, startPoint y: 430, endPoint x: 760, endPoint y: 471, distance: 40.7
click at [759, 443] on div "Add section Choose templates inspired by CRO experts Generate layout from URL o…" at bounding box center [808, 549] width 290 height 259
click at [760, 471] on div "Choose templates inspired by CRO experts" at bounding box center [808, 485] width 262 height 41
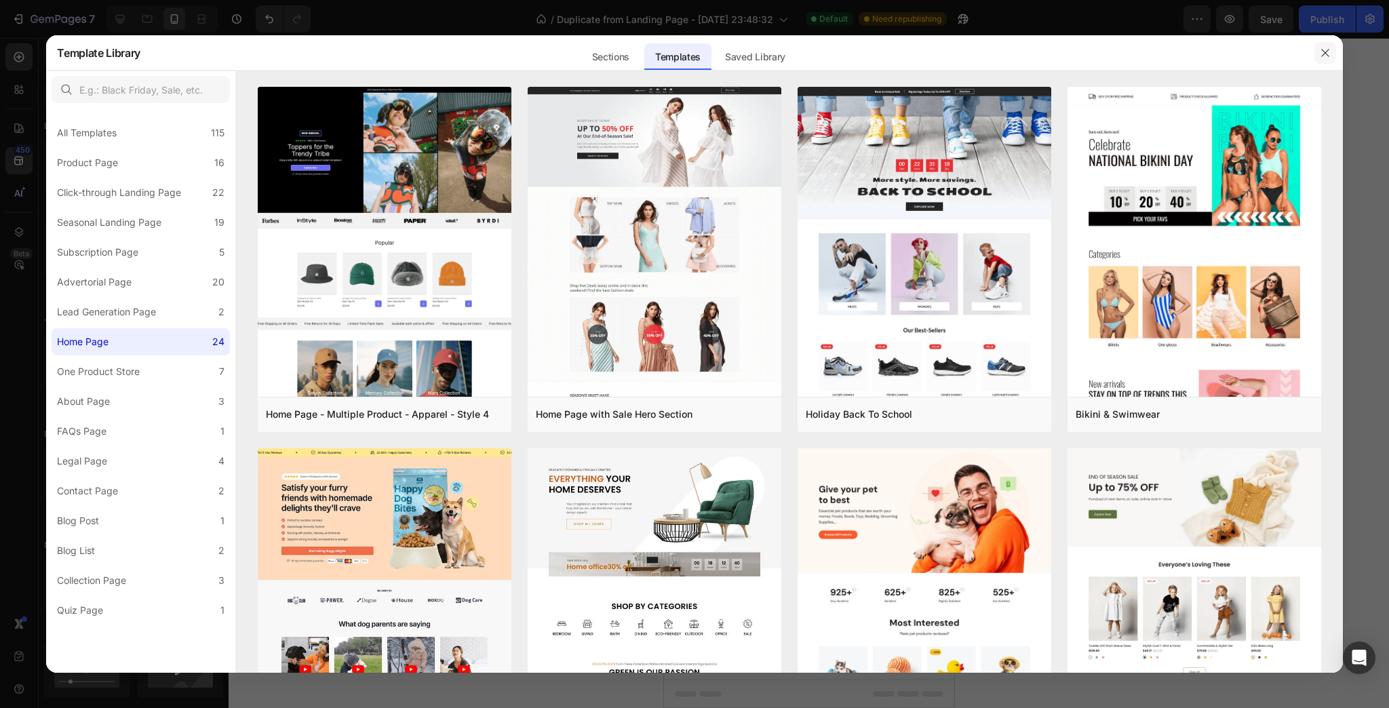
click at [1331, 62] on button "button" at bounding box center [1325, 53] width 22 height 22
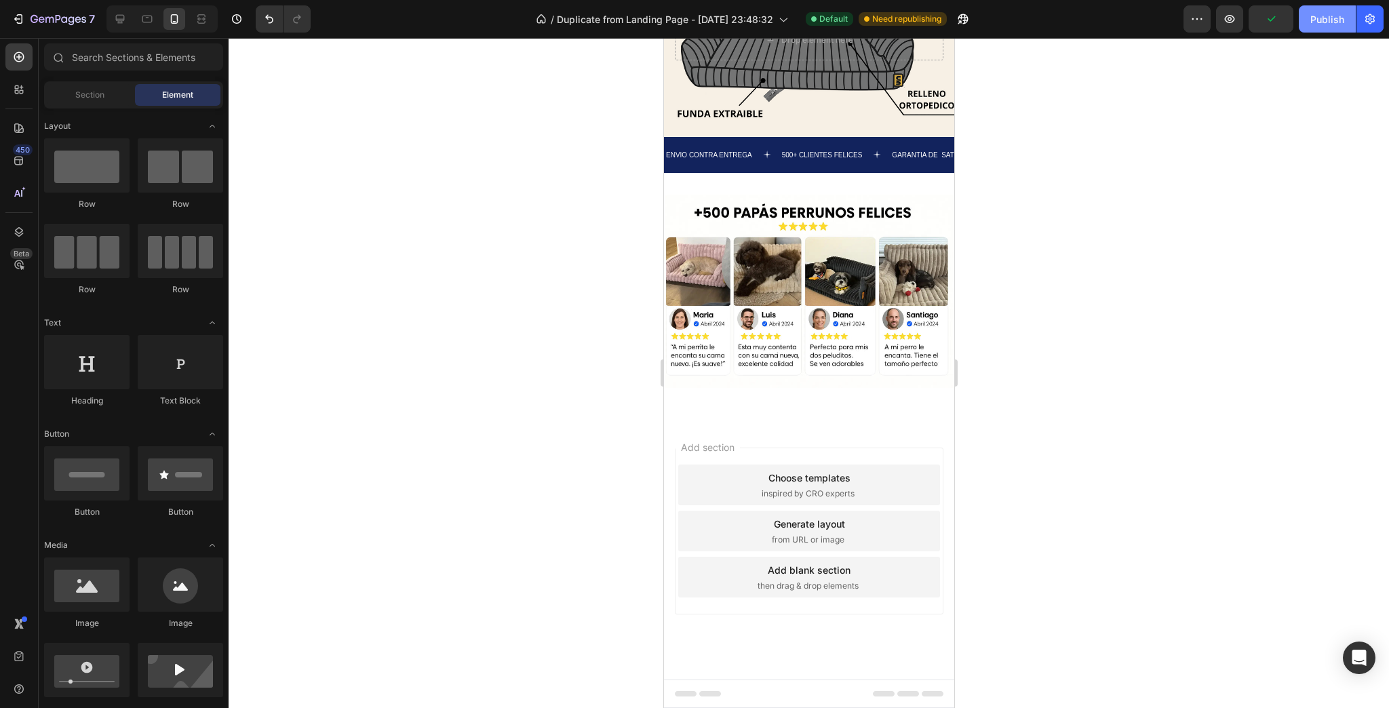
click at [1317, 25] on div "Publish" at bounding box center [1327, 19] width 34 height 14
click at [1310, 35] on div "7 Version history / Duplicate from Landing Page - Aug 10, 23:48:32 Default Publ…" at bounding box center [694, 19] width 1389 height 39
click at [1313, 22] on div "Publish" at bounding box center [1327, 19] width 34 height 14
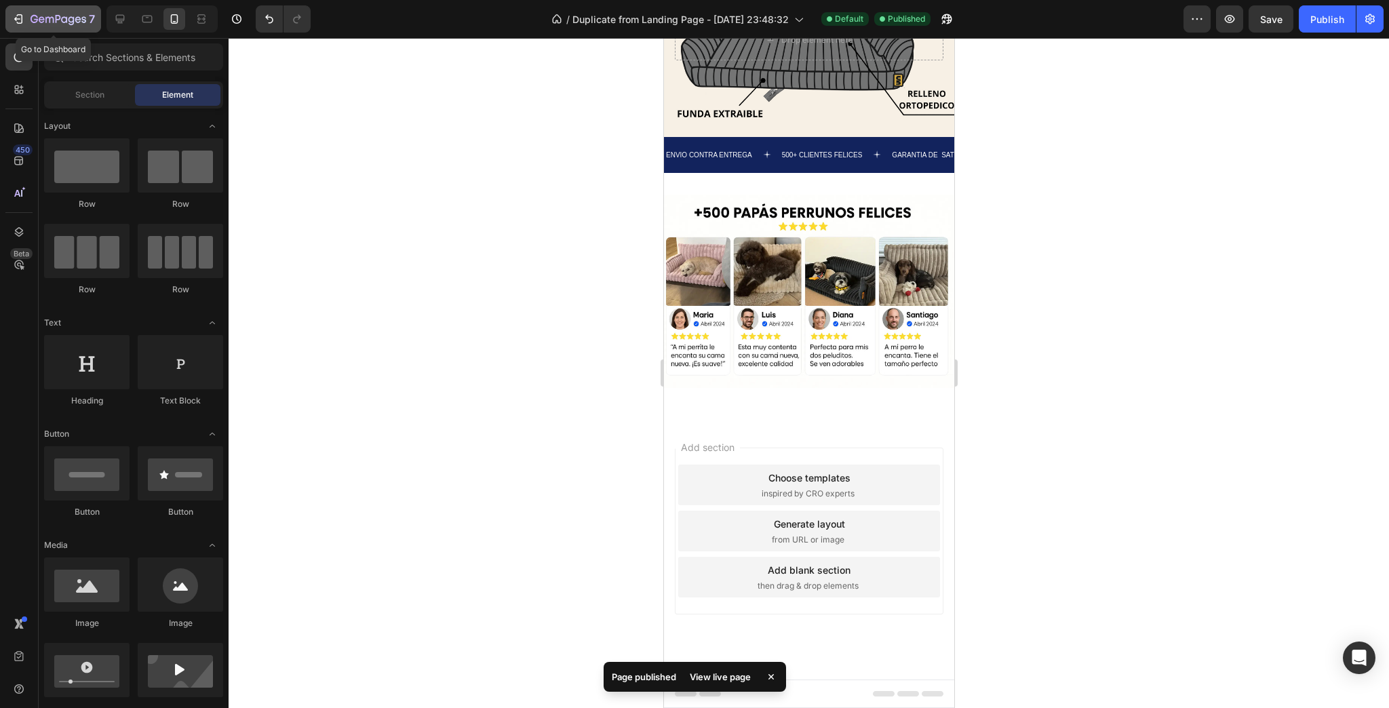
click at [8, 24] on button "7" at bounding box center [53, 18] width 96 height 27
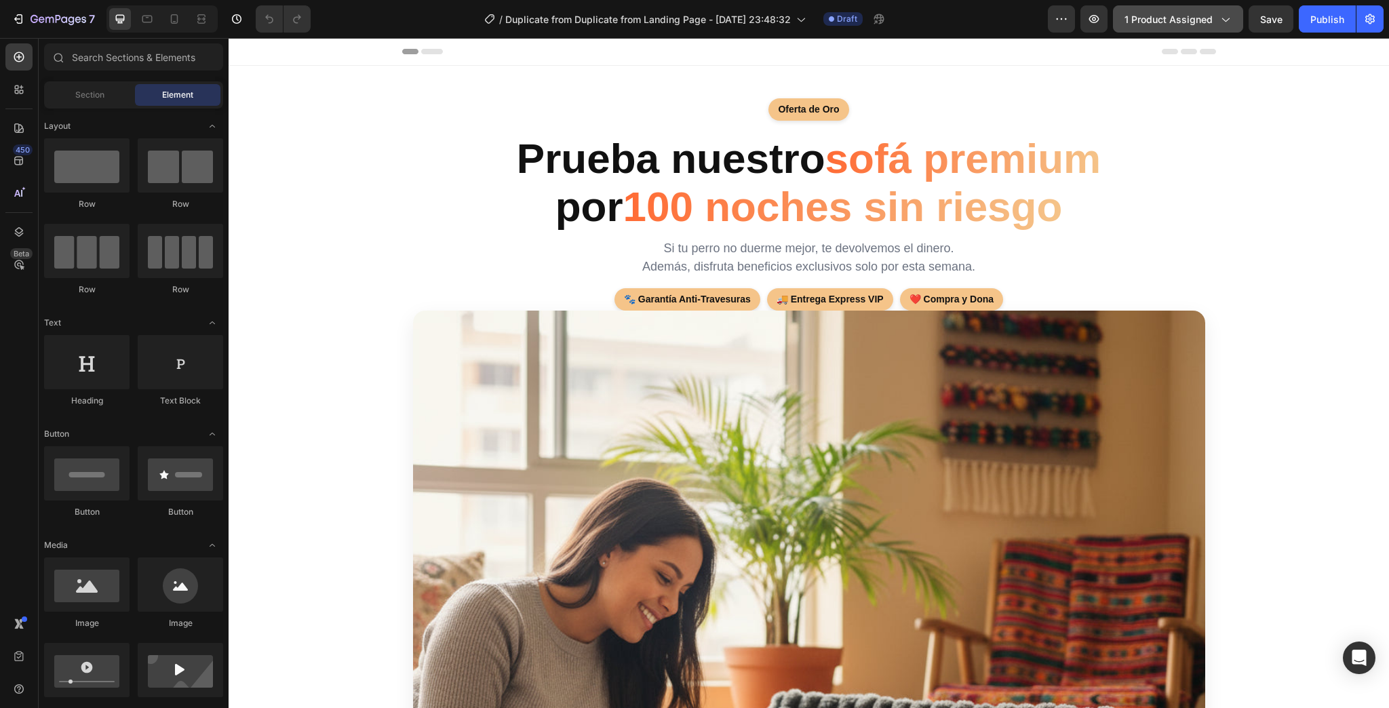
click at [1185, 14] on span "1 product assigned" at bounding box center [1168, 19] width 88 height 14
click at [1318, 22] on div "Publish" at bounding box center [1327, 19] width 34 height 14
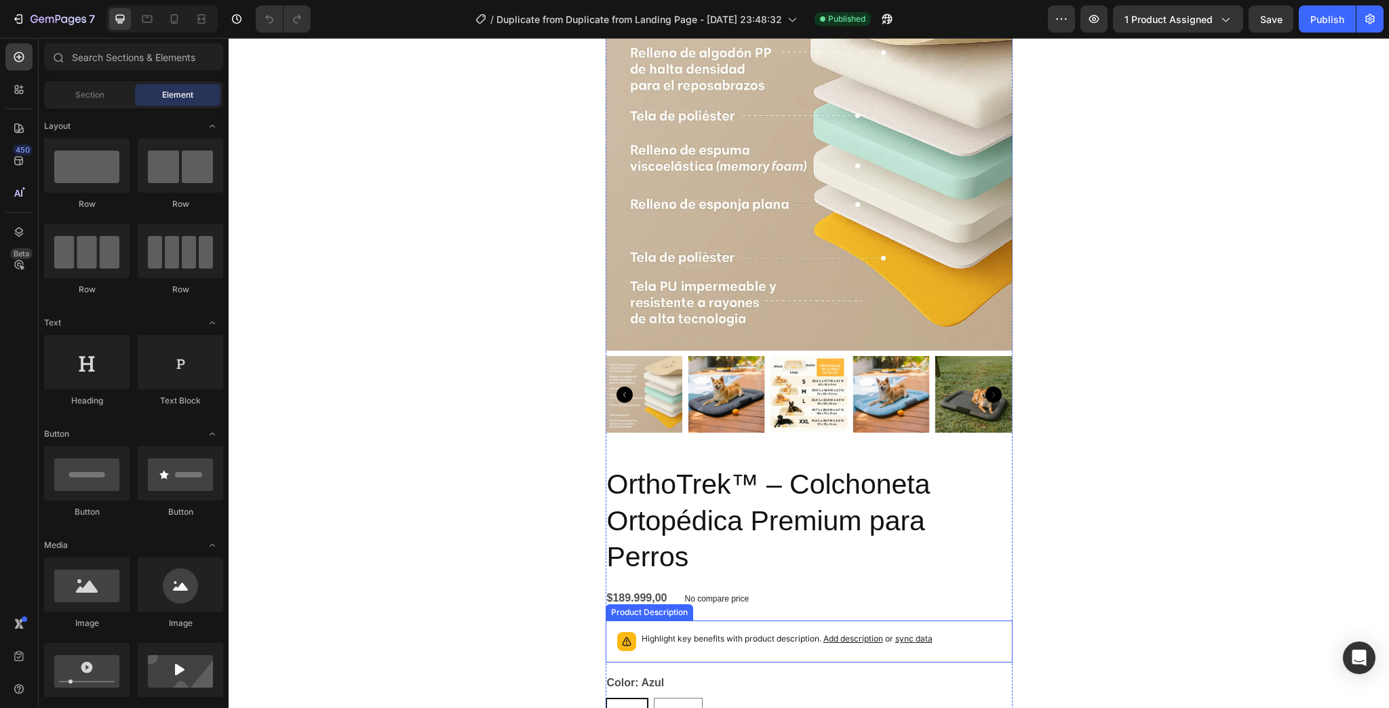
scroll to position [1248, 0]
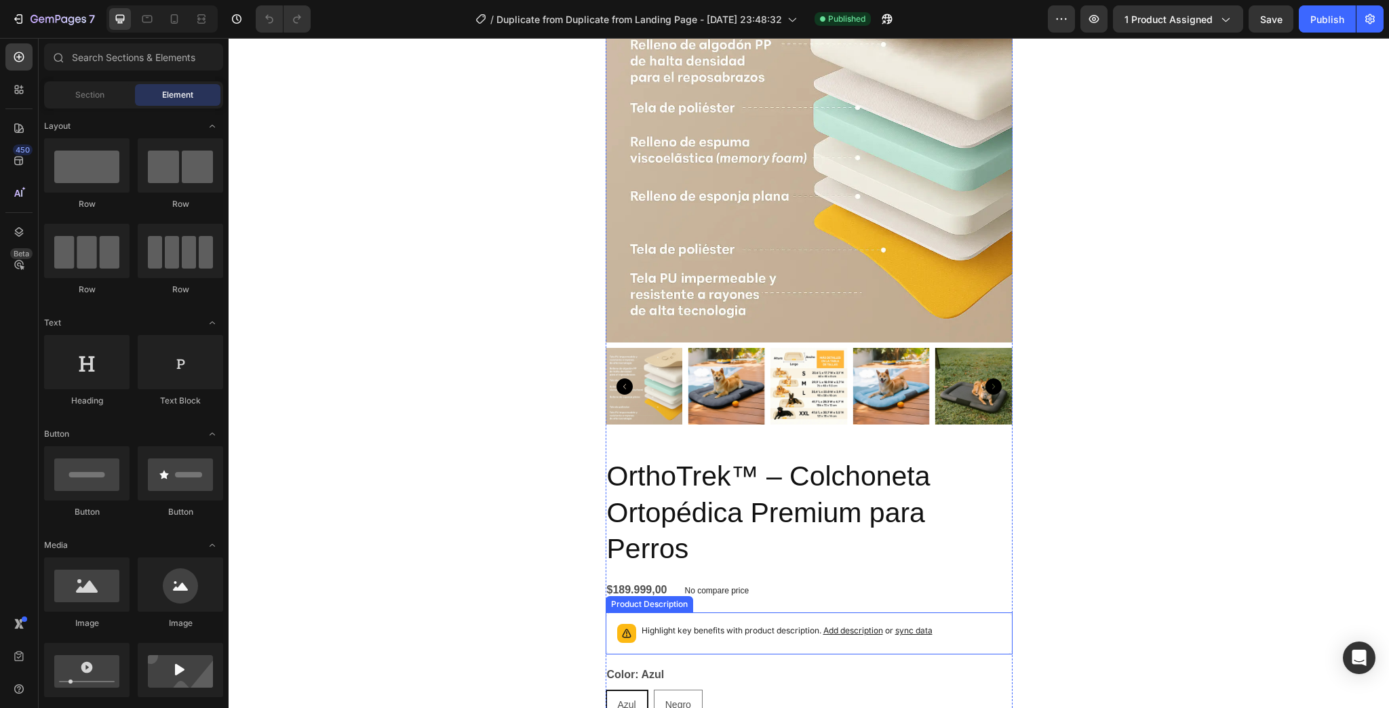
click at [854, 396] on img at bounding box center [890, 386] width 77 height 77
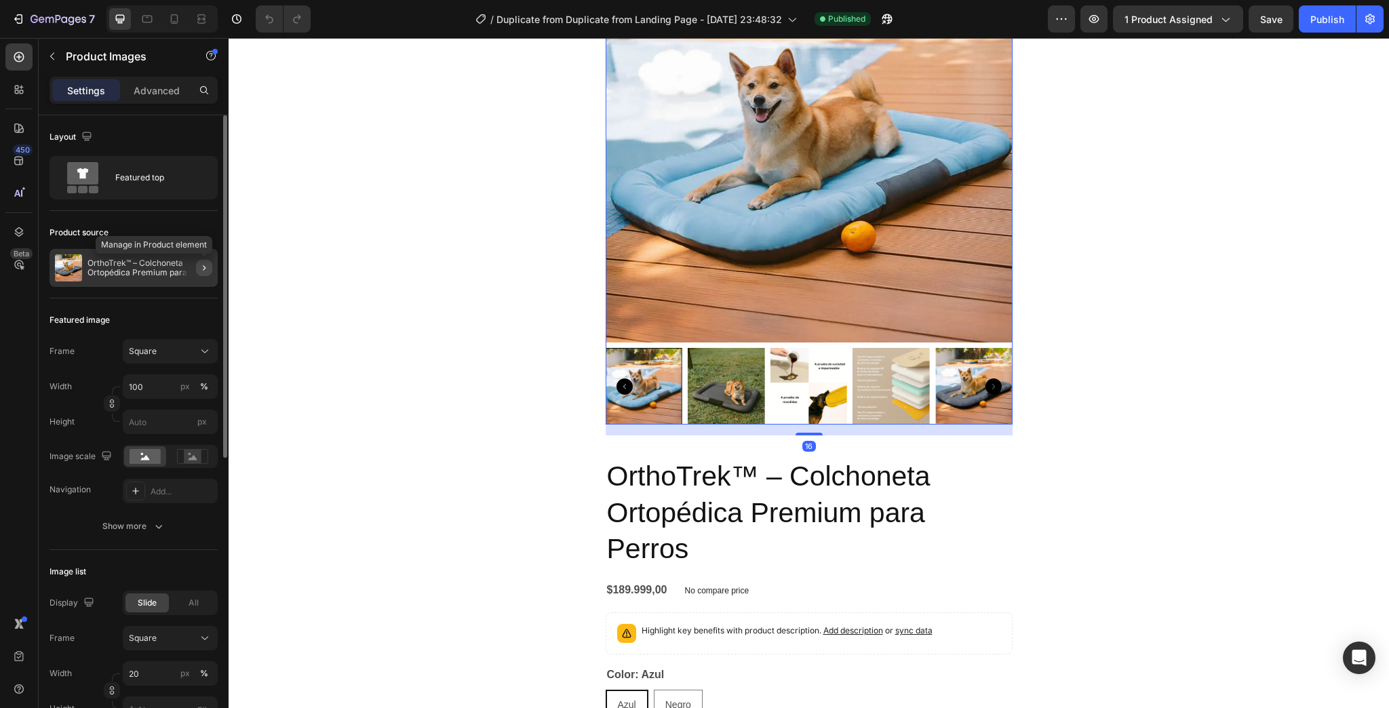
click at [204, 263] on icon "button" at bounding box center [204, 267] width 11 height 11
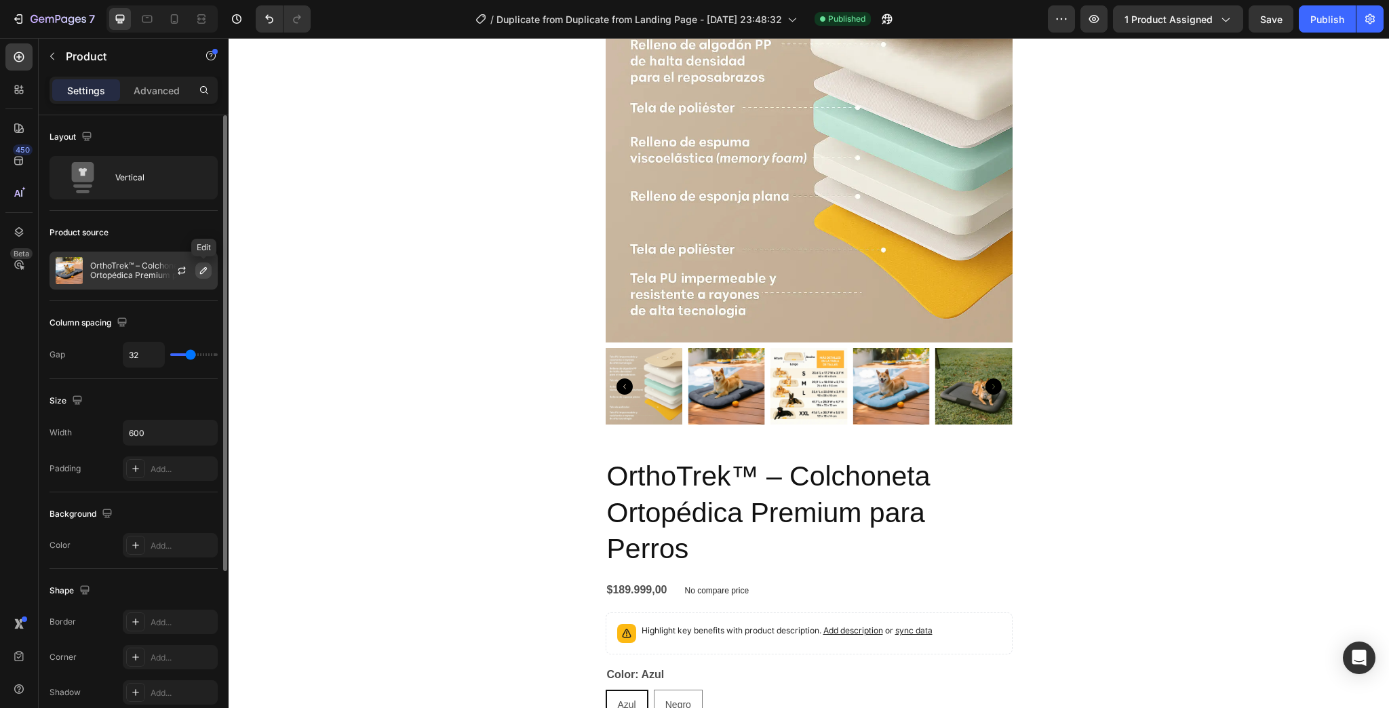
click at [203, 269] on icon "button" at bounding box center [203, 270] width 7 height 7
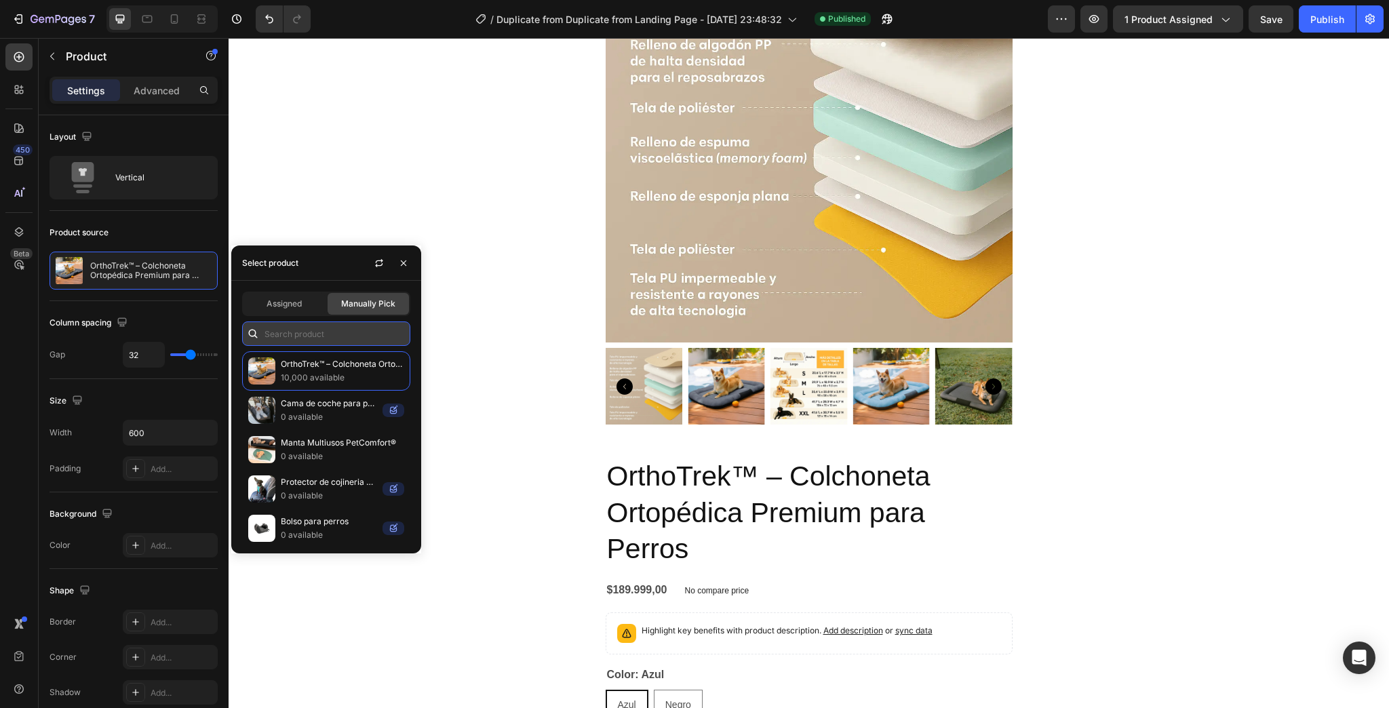
click at [295, 341] on input "text" at bounding box center [326, 333] width 168 height 24
click at [304, 339] on input "text" at bounding box center [326, 333] width 168 height 24
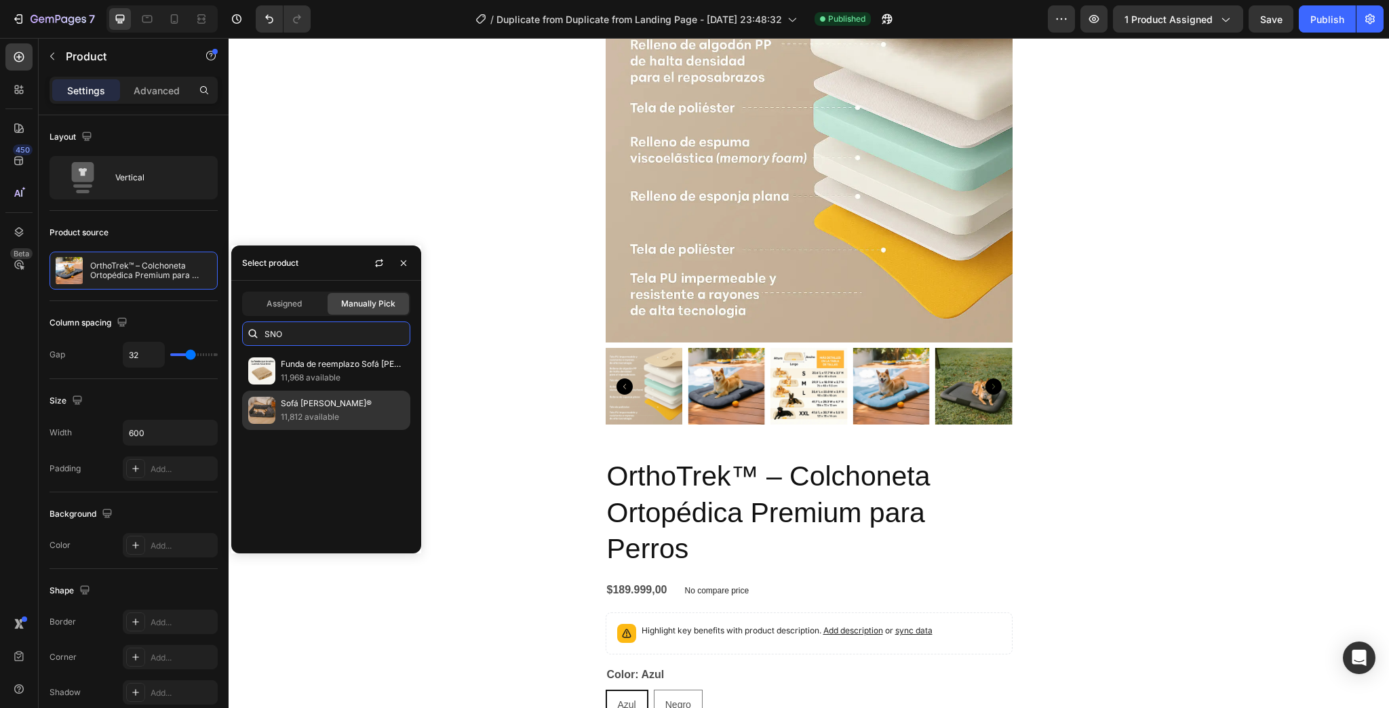
type input "SNO"
click at [317, 406] on p "Sofá [PERSON_NAME]®" at bounding box center [342, 404] width 123 height 14
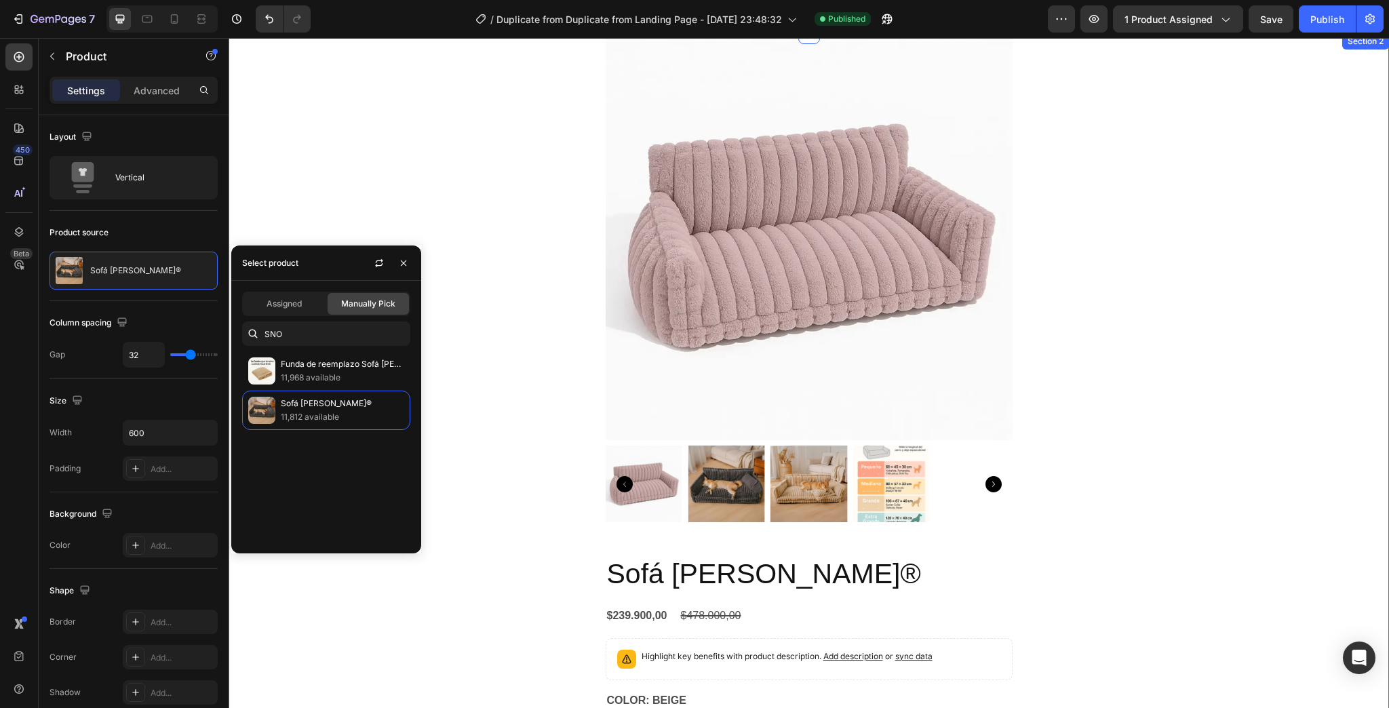
scroll to position [1139, 0]
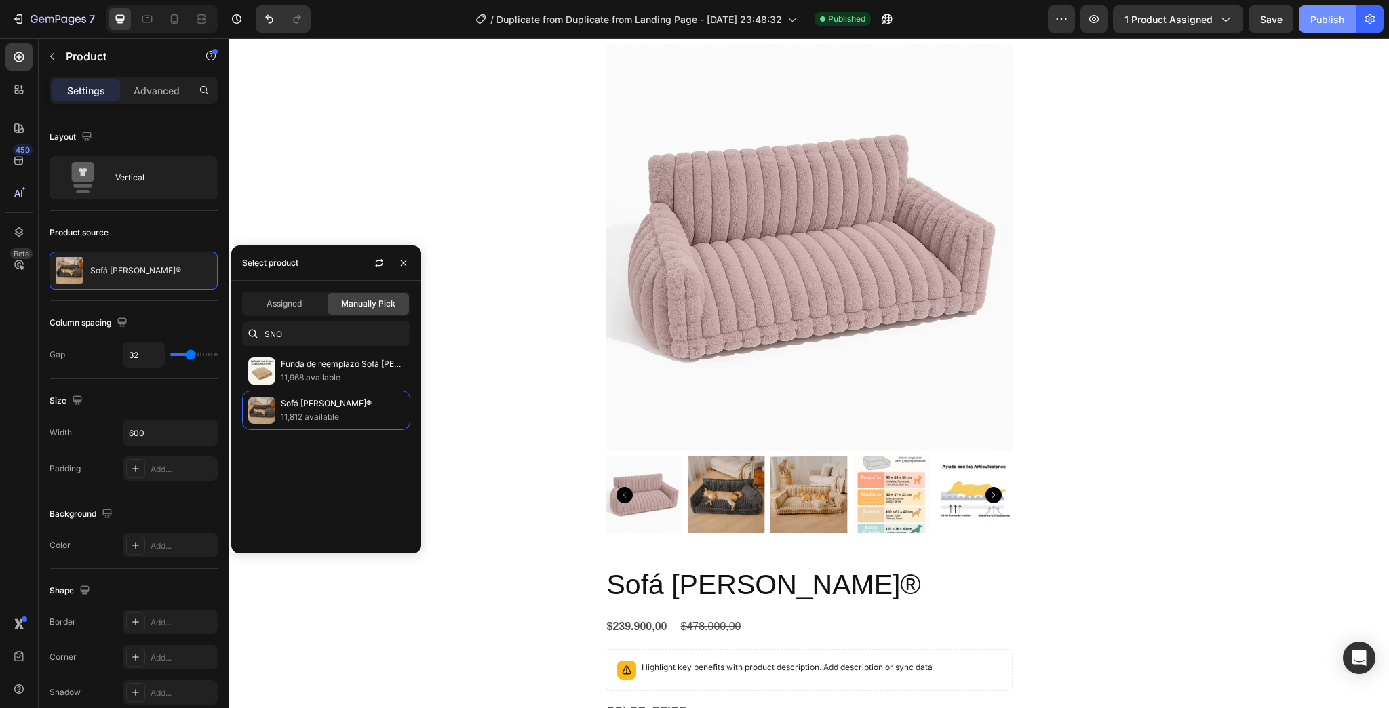
click at [1303, 27] on button "Publish" at bounding box center [1327, 18] width 57 height 27
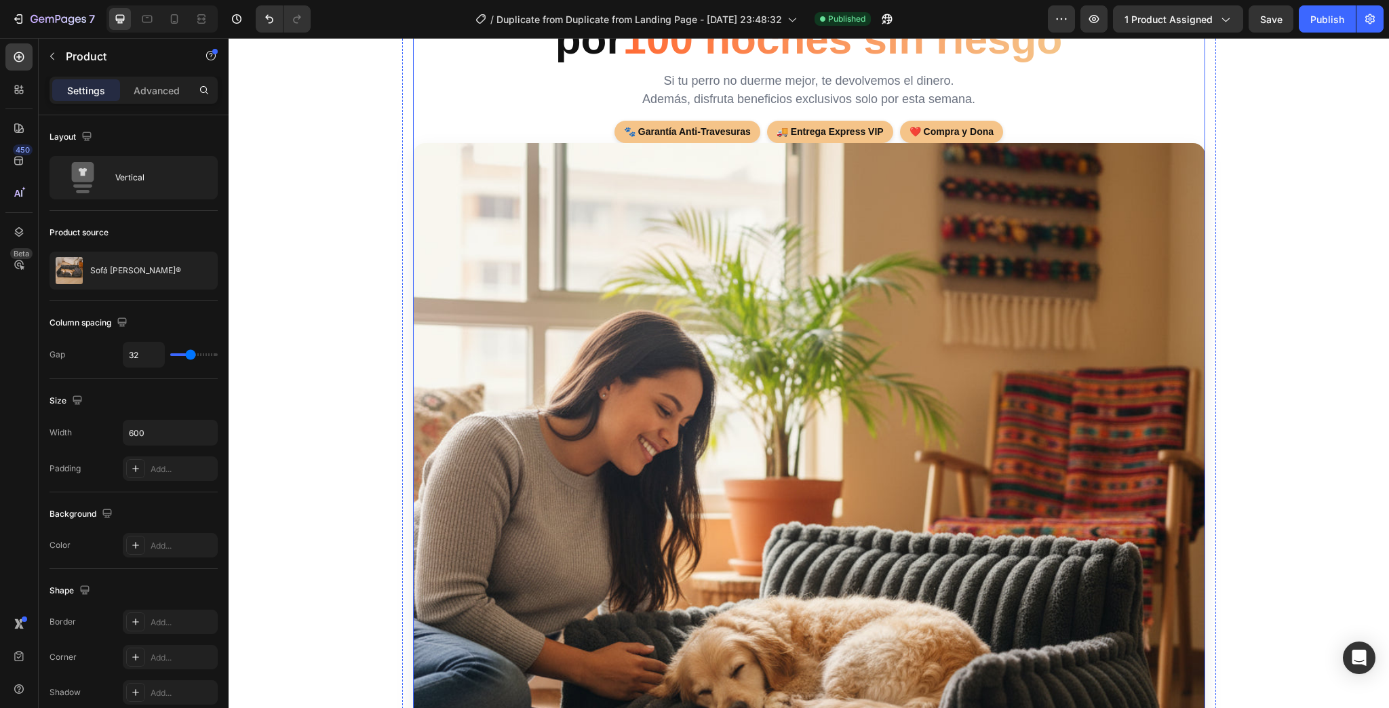
scroll to position [163, 0]
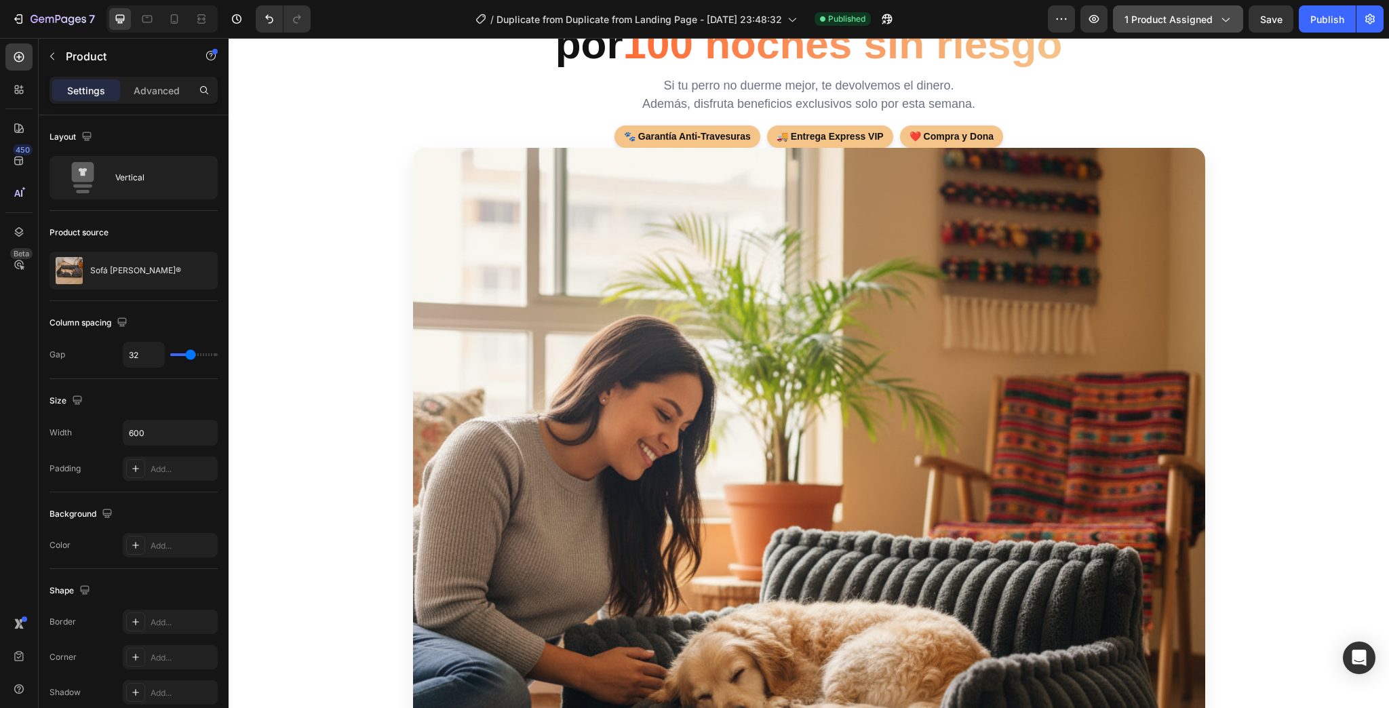
click at [1179, 22] on span "1 product assigned" at bounding box center [1168, 19] width 88 height 14
click at [26, 14] on div "7" at bounding box center [53, 19] width 83 height 16
